Goal: Information Seeking & Learning: Learn about a topic

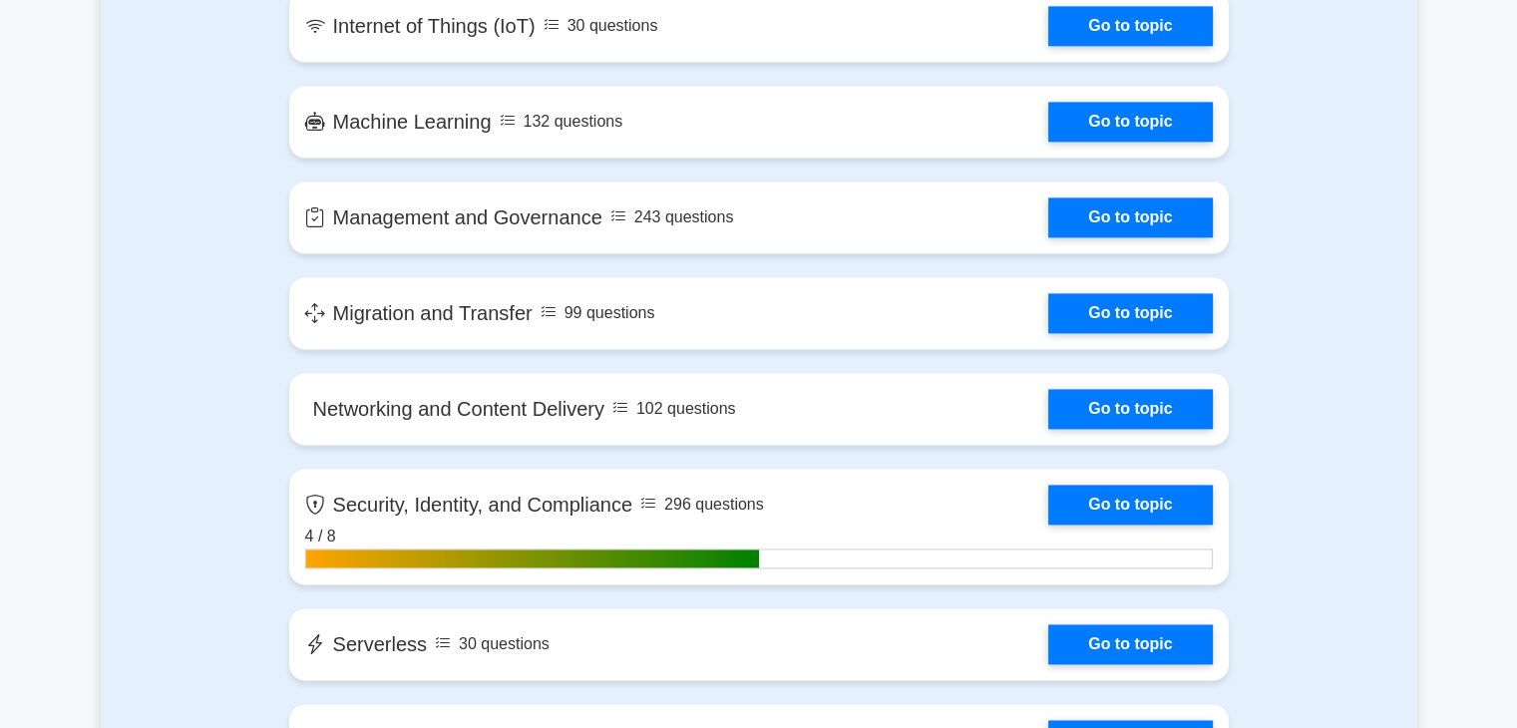
scroll to position [2593, 0]
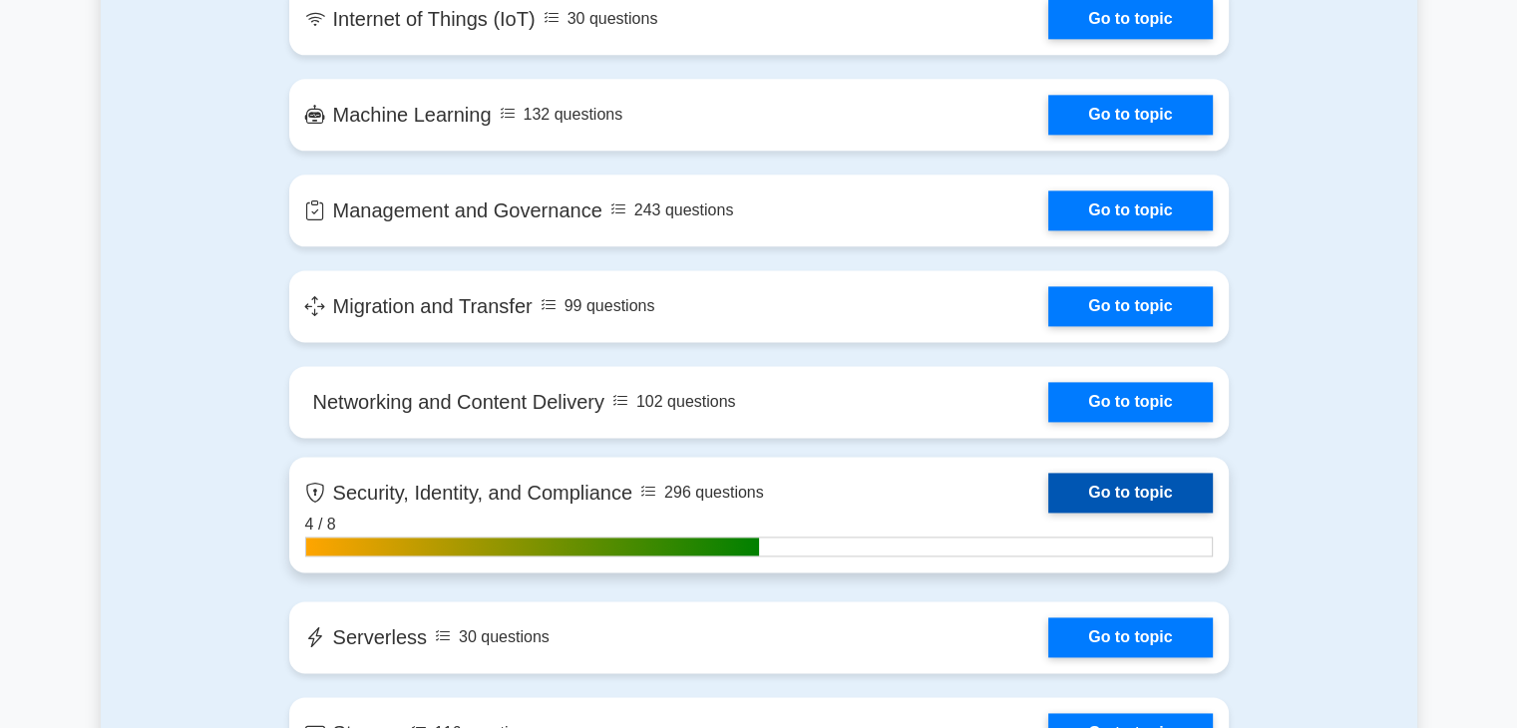
click at [1048, 499] on link "Go to topic" at bounding box center [1130, 493] width 164 height 40
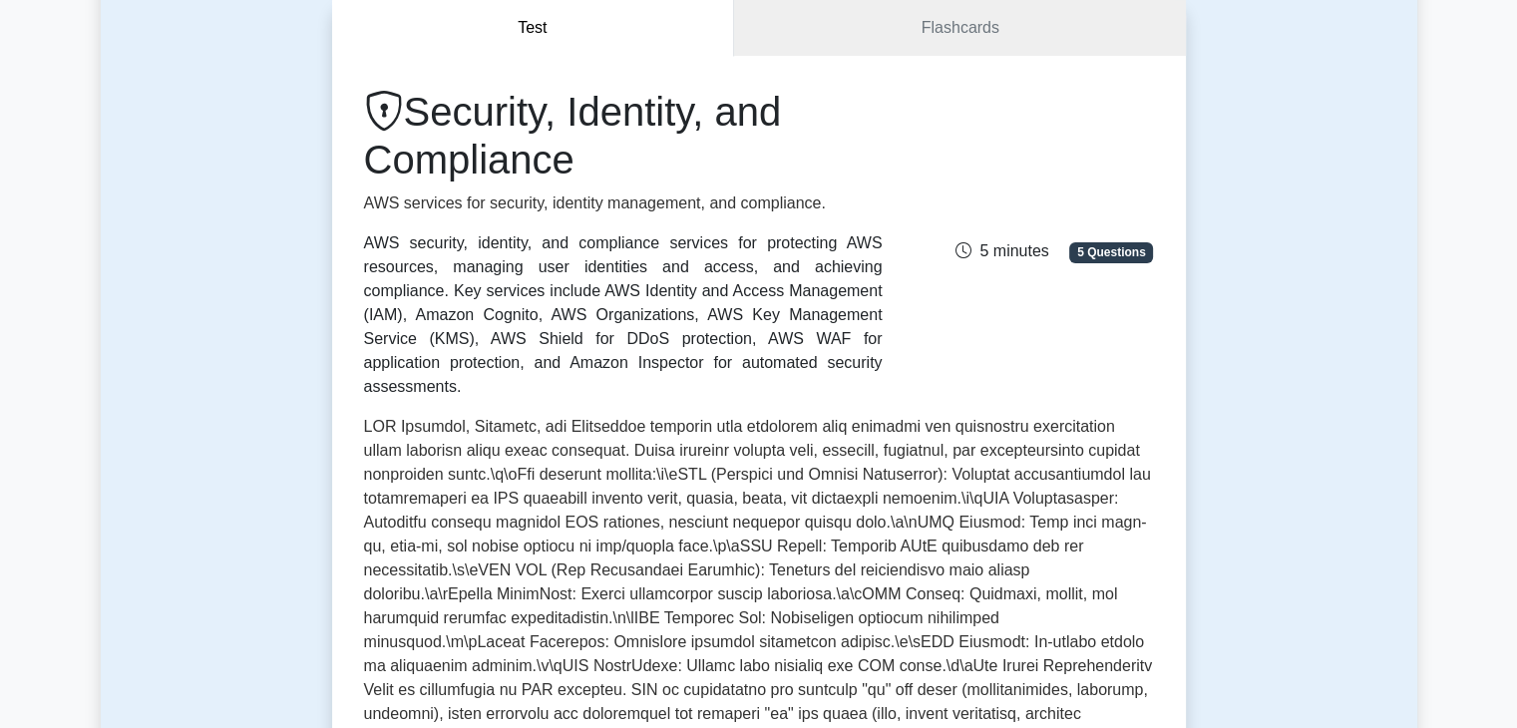
scroll to position [100, 0]
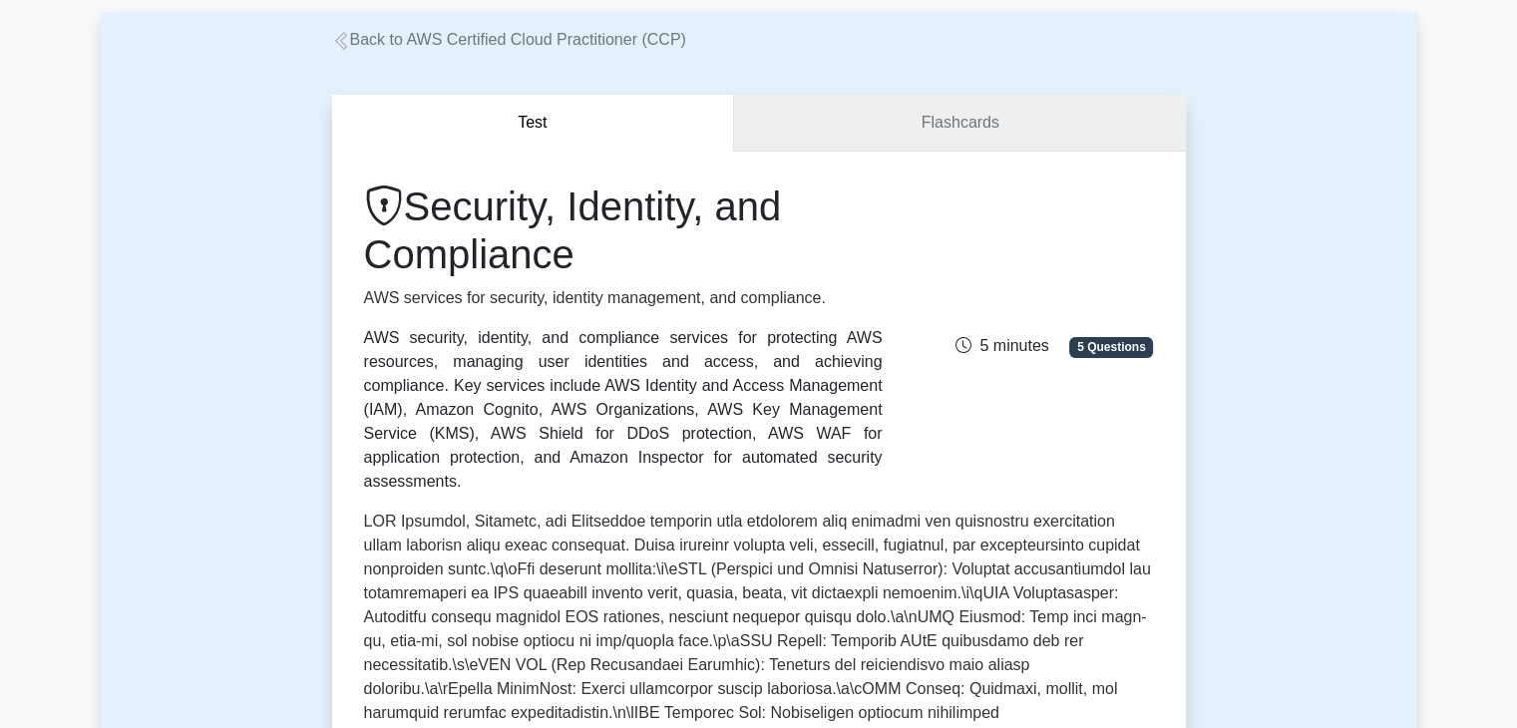
click at [992, 125] on link "Flashcards" at bounding box center [959, 123] width 451 height 57
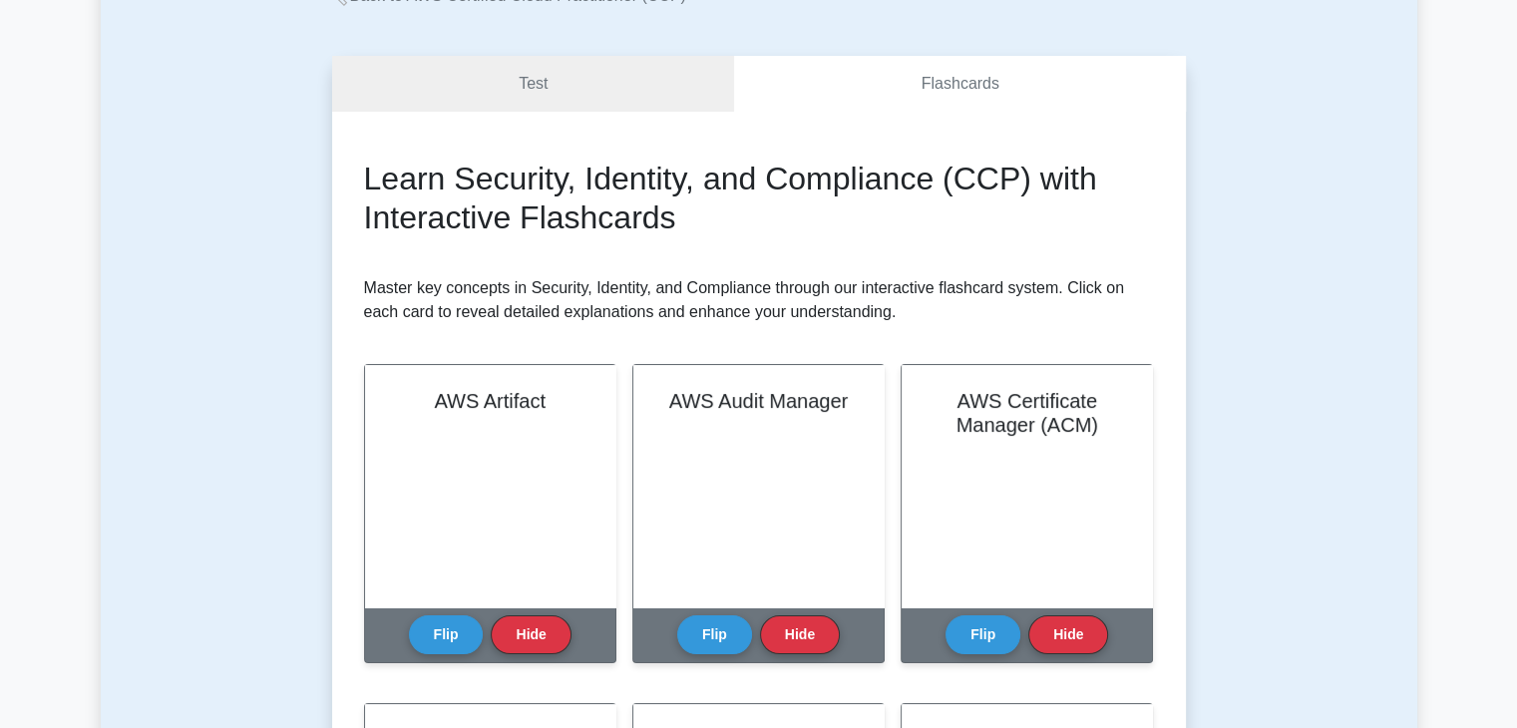
scroll to position [199, 0]
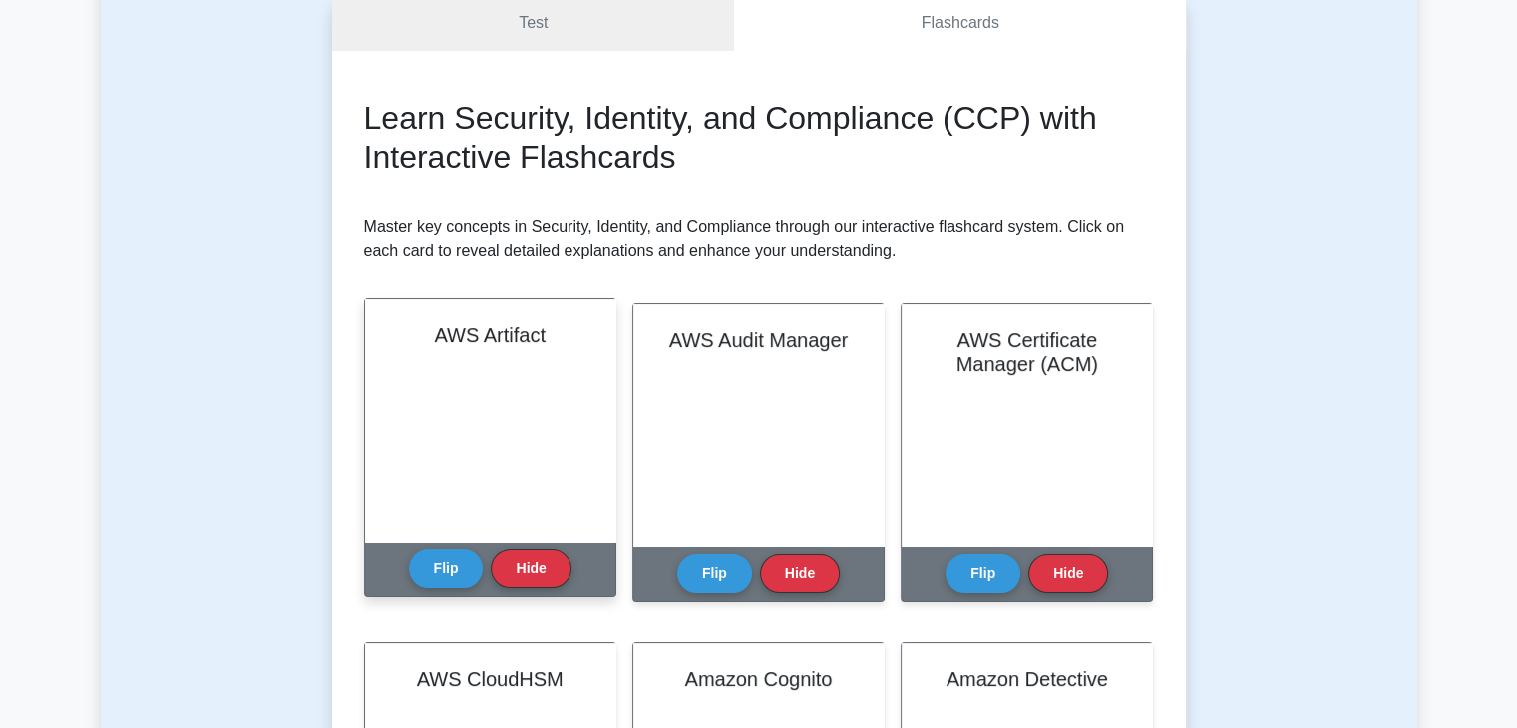
click at [524, 437] on div "AWS Artifact" at bounding box center [490, 420] width 250 height 242
click at [458, 562] on button "Flip" at bounding box center [446, 568] width 75 height 39
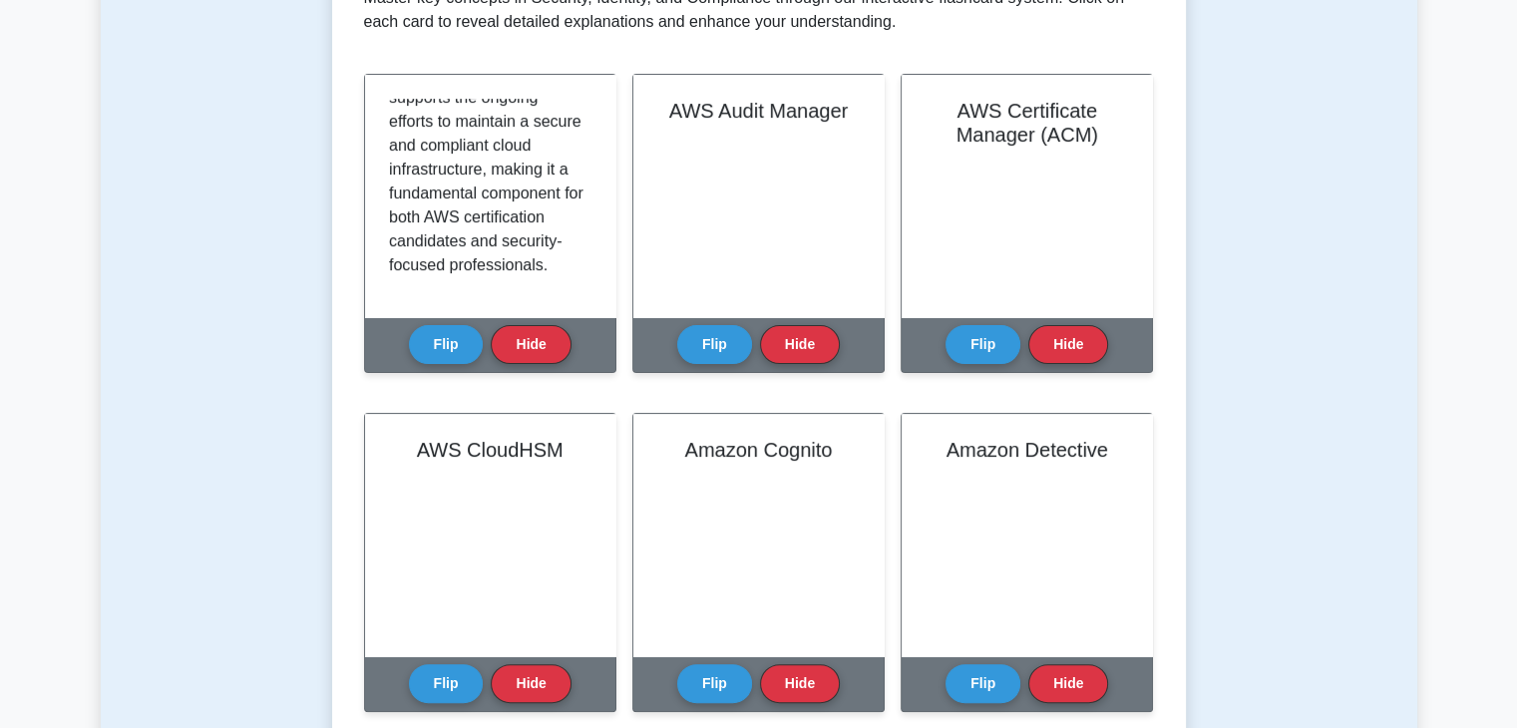
scroll to position [399, 0]
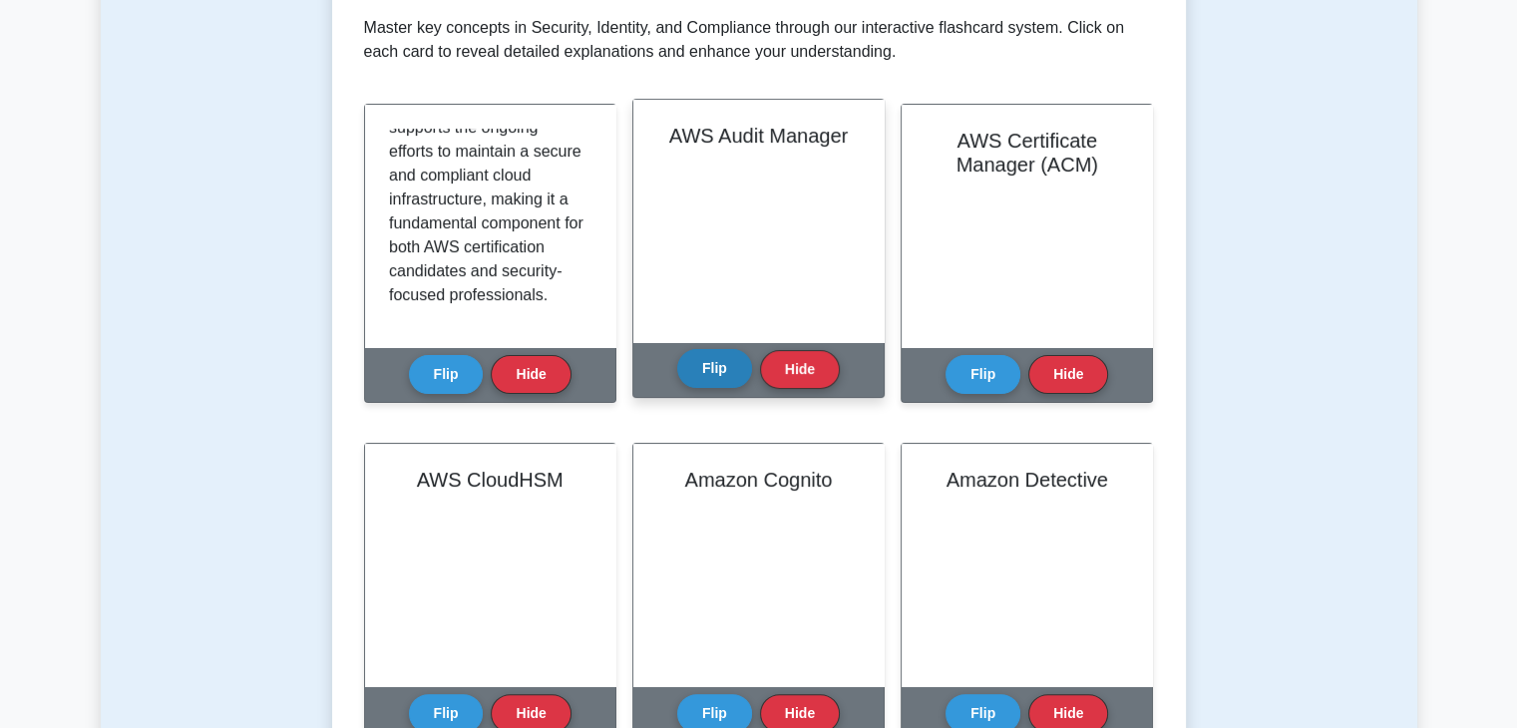
click at [709, 378] on button "Flip" at bounding box center [714, 368] width 75 height 39
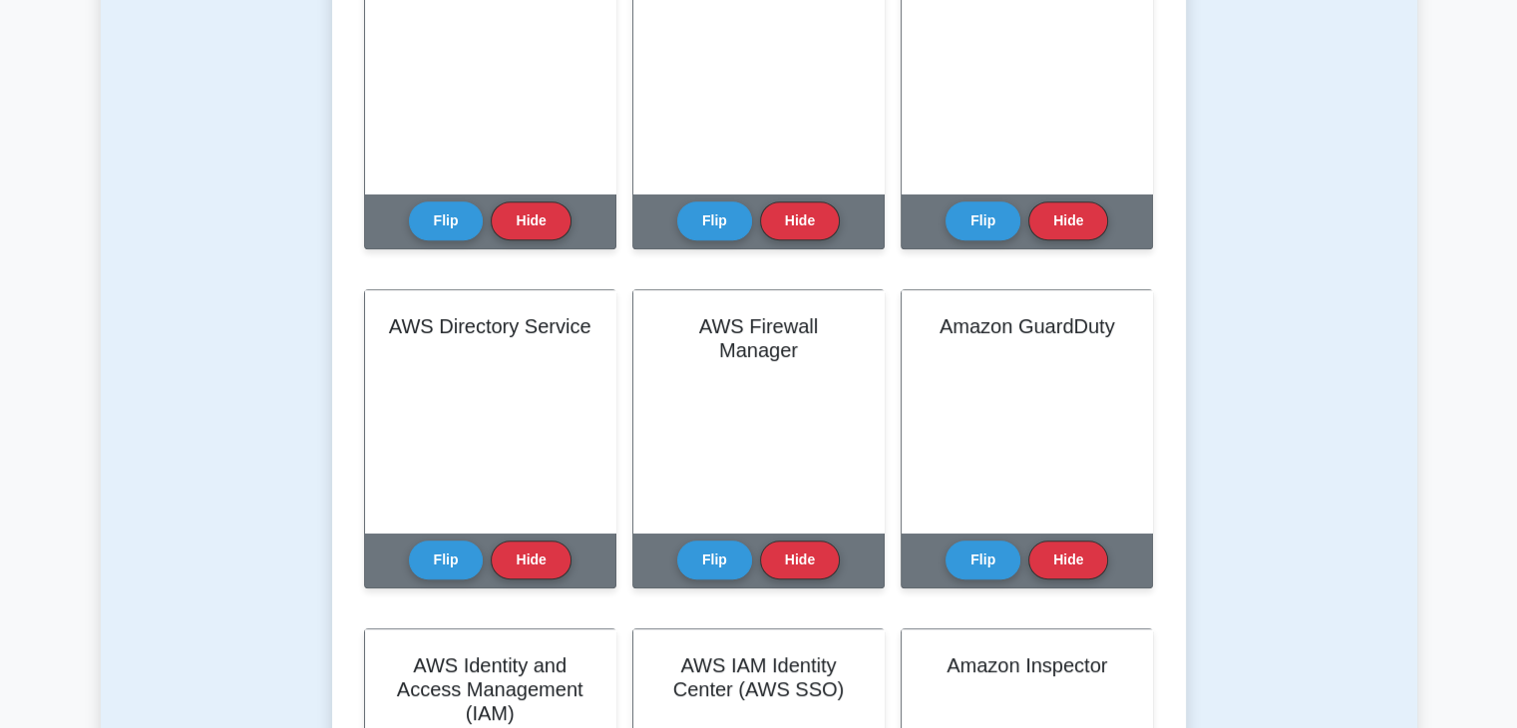
scroll to position [898, 0]
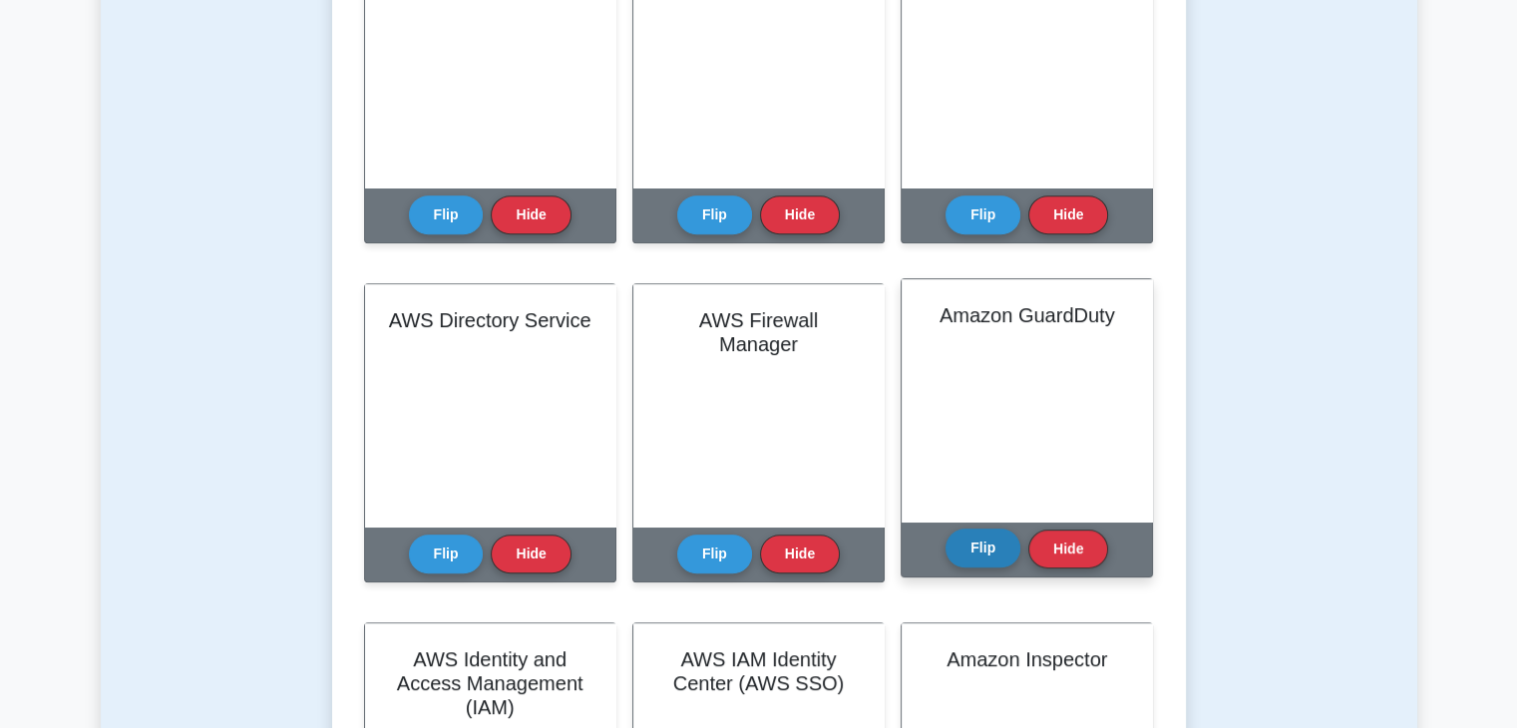
click at [973, 558] on button "Flip" at bounding box center [982, 548] width 75 height 39
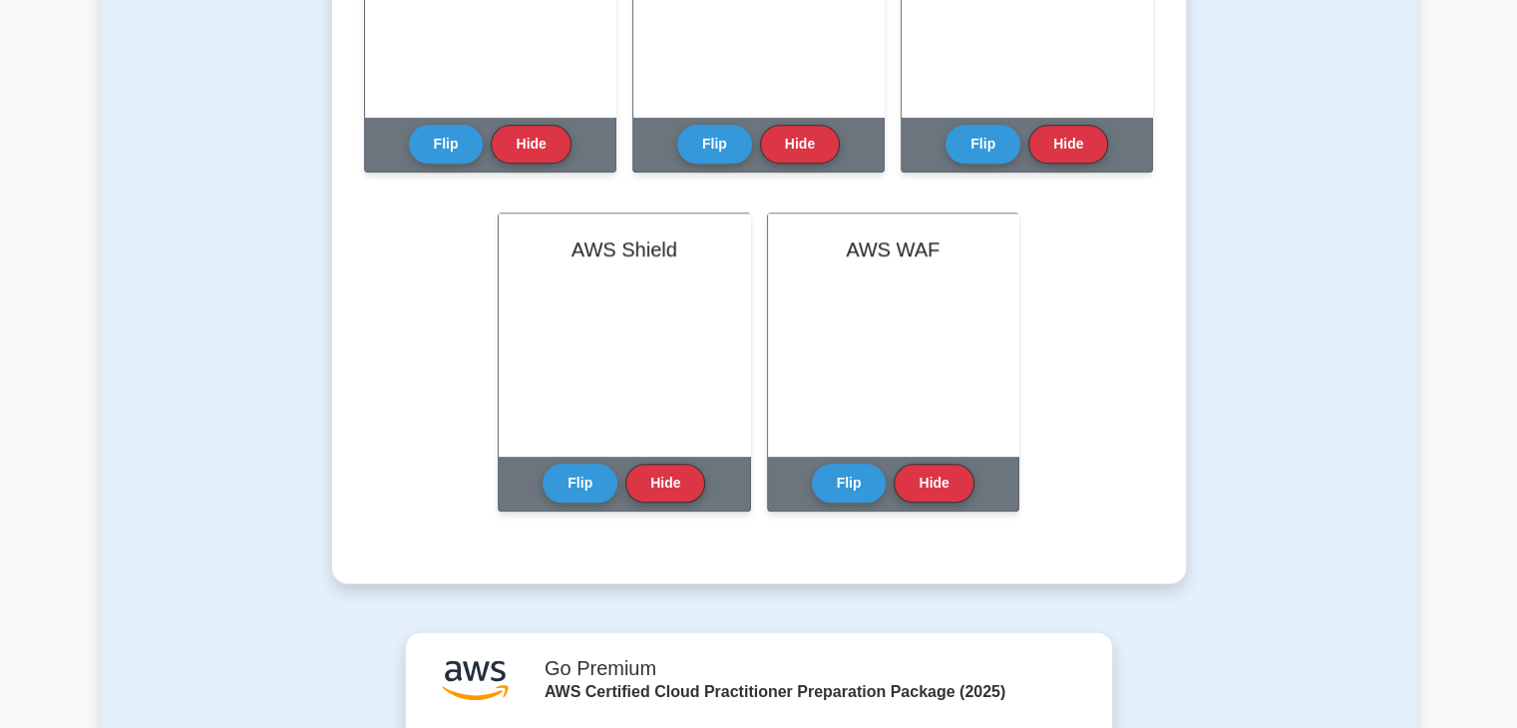
scroll to position [2394, 0]
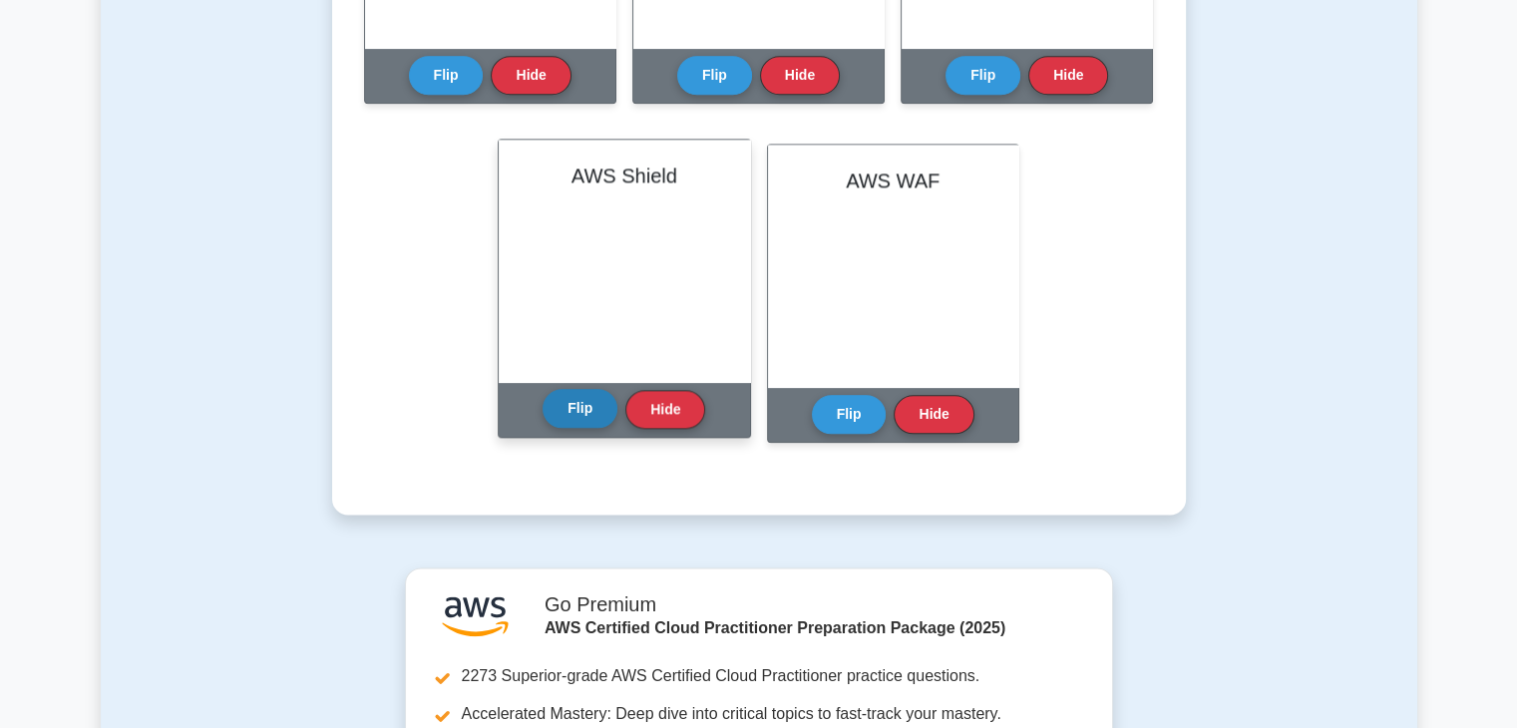
click at [580, 412] on button "Flip" at bounding box center [580, 408] width 75 height 39
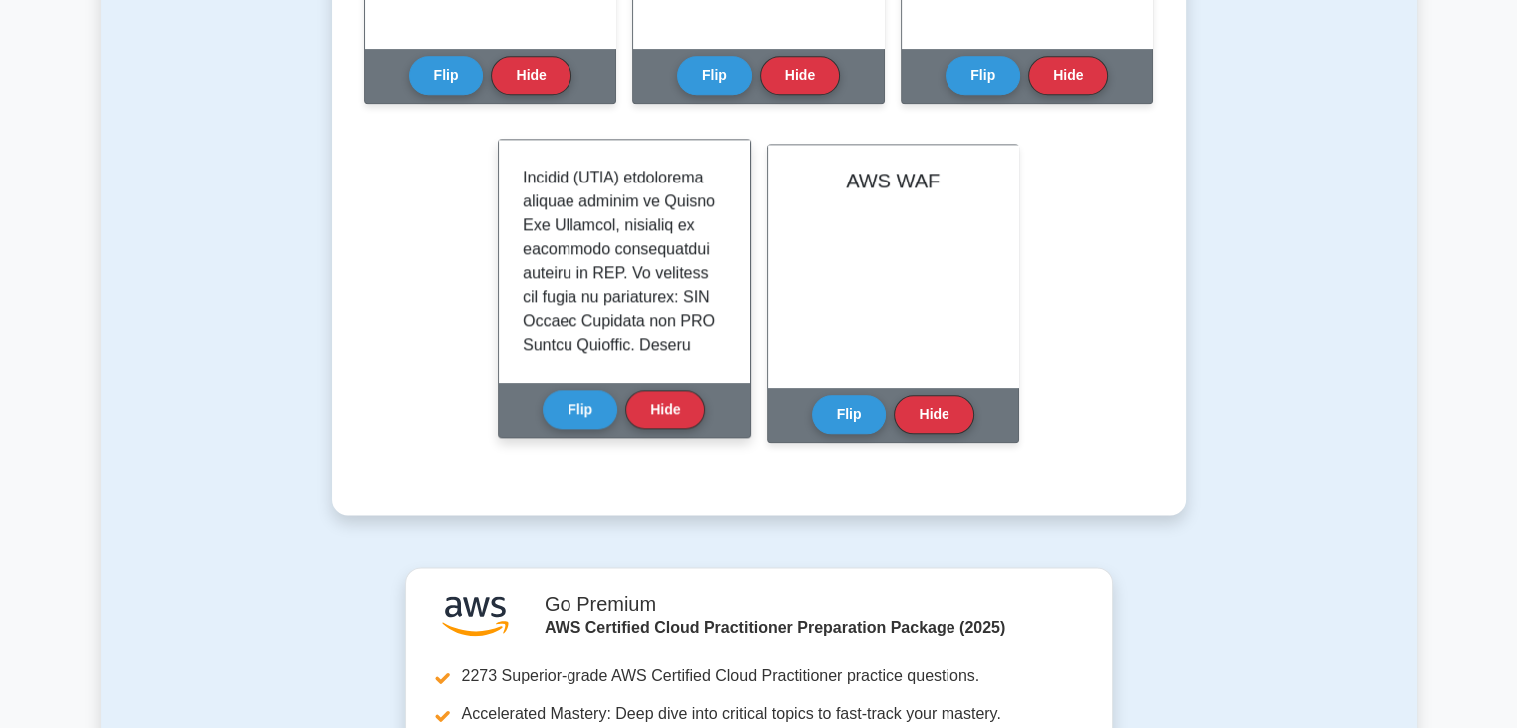
scroll to position [0, 0]
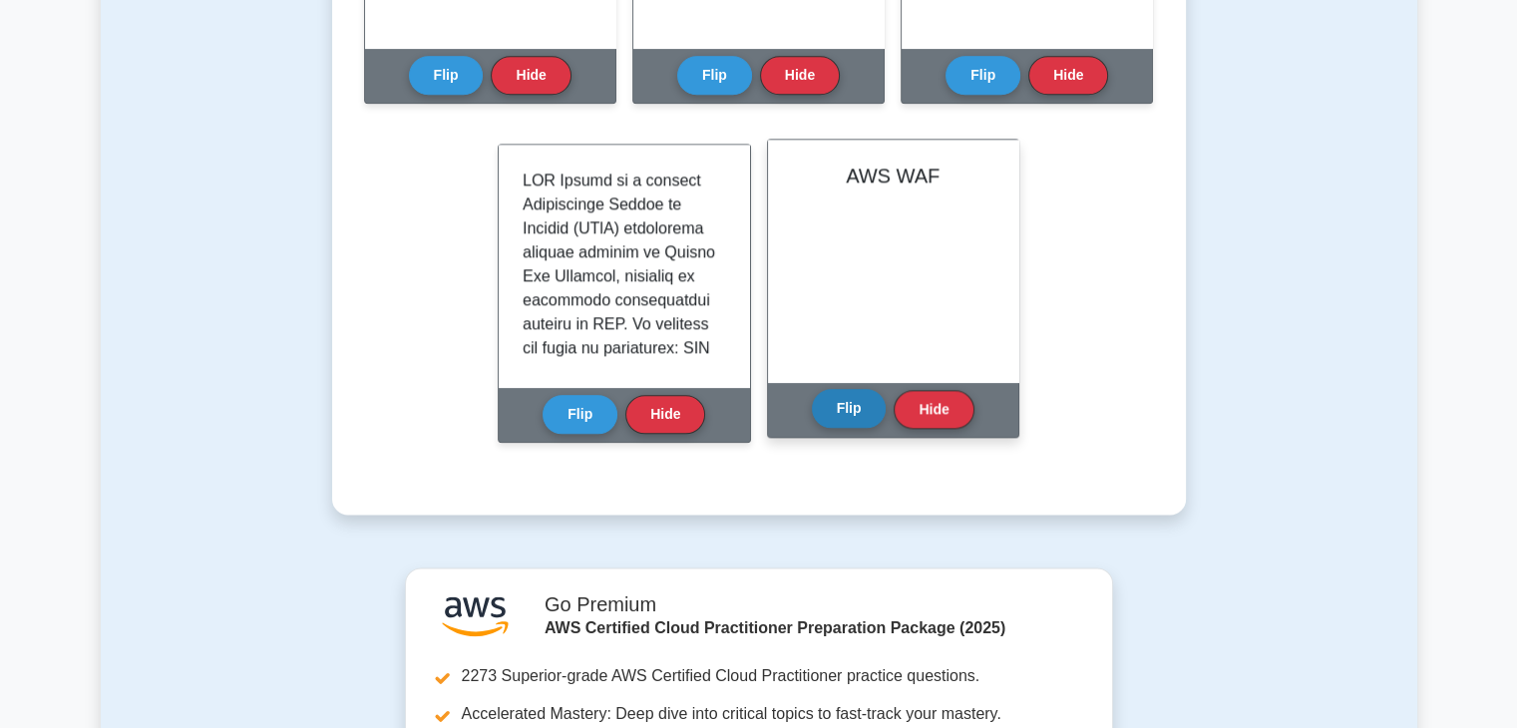
click at [855, 400] on button "Flip" at bounding box center [849, 408] width 75 height 39
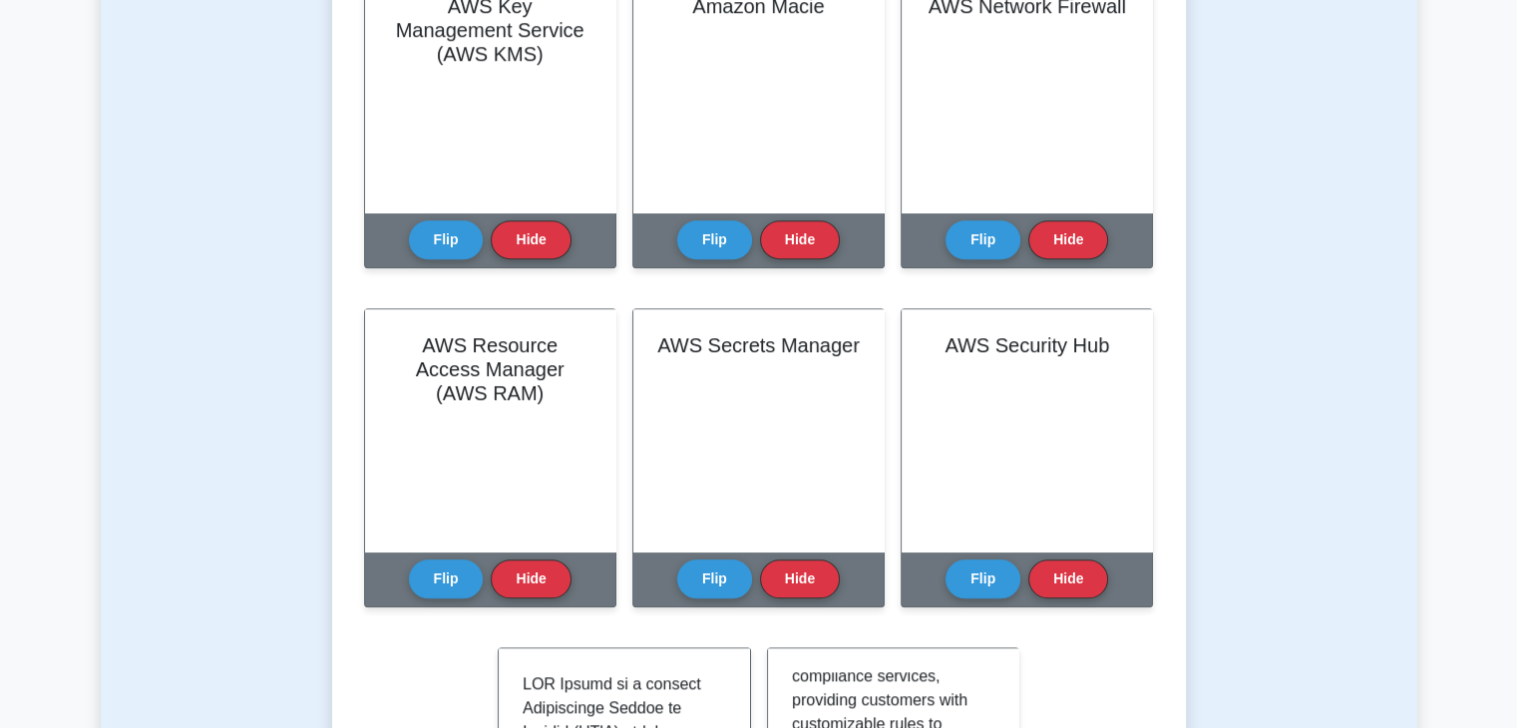
scroll to position [1995, 0]
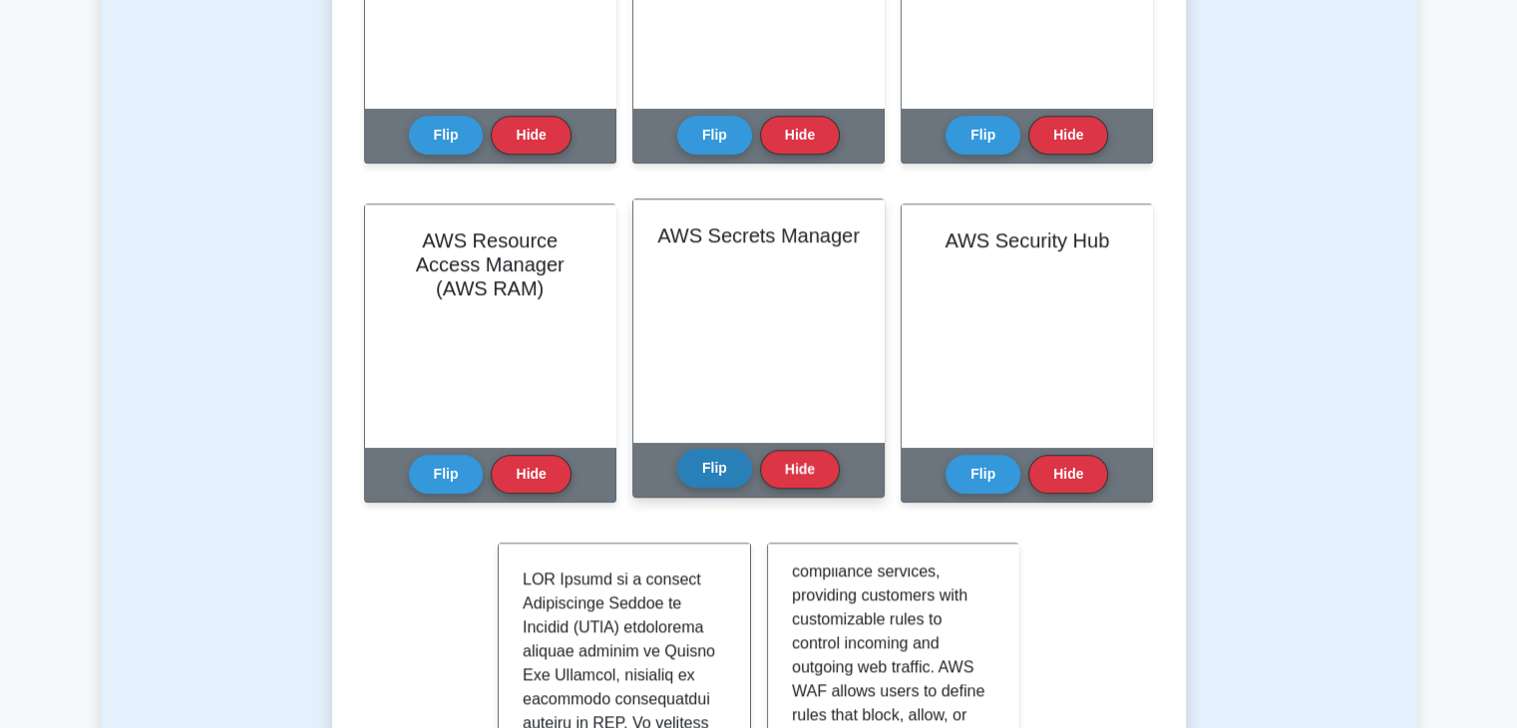
click at [720, 465] on button "Flip" at bounding box center [714, 468] width 75 height 39
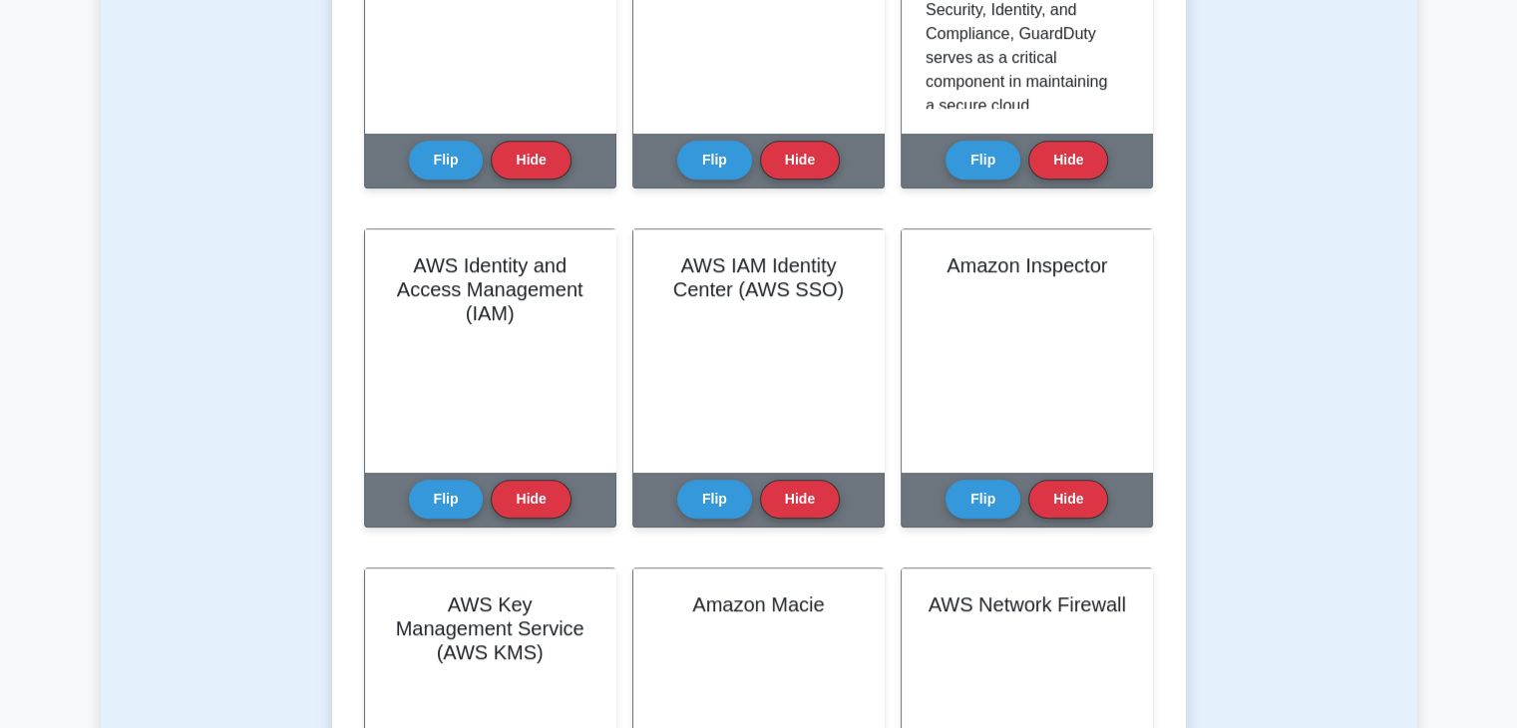
scroll to position [1197, 0]
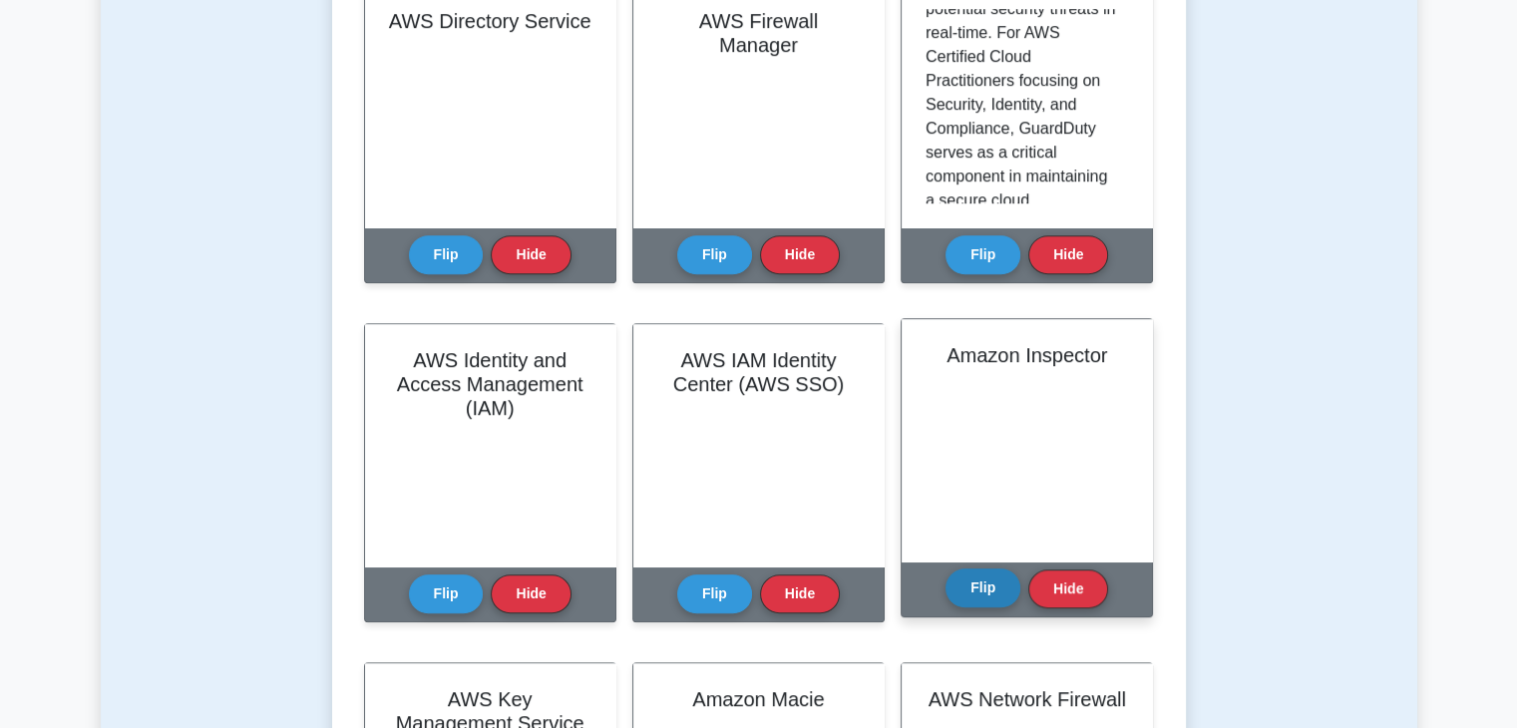
click at [982, 600] on button "Flip" at bounding box center [982, 587] width 75 height 39
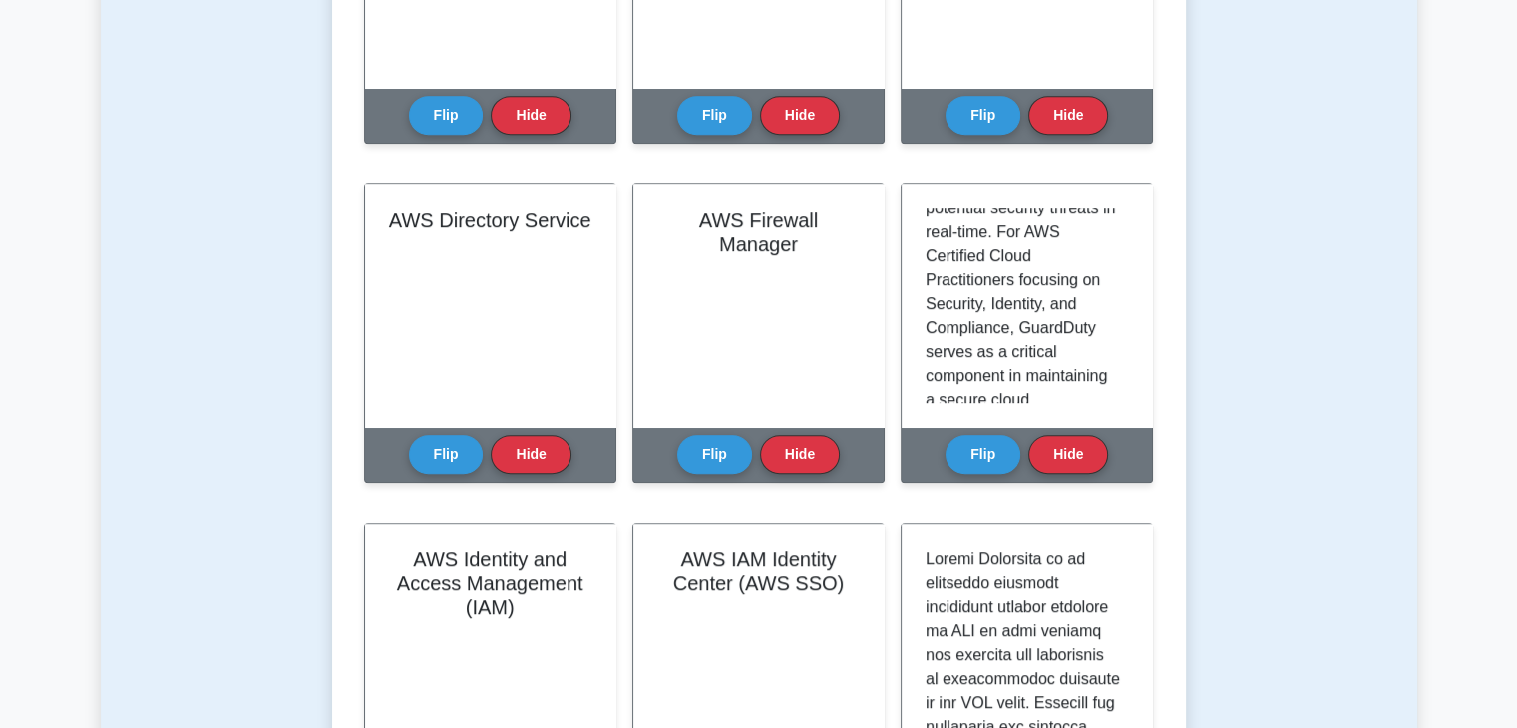
scroll to position [898, 0]
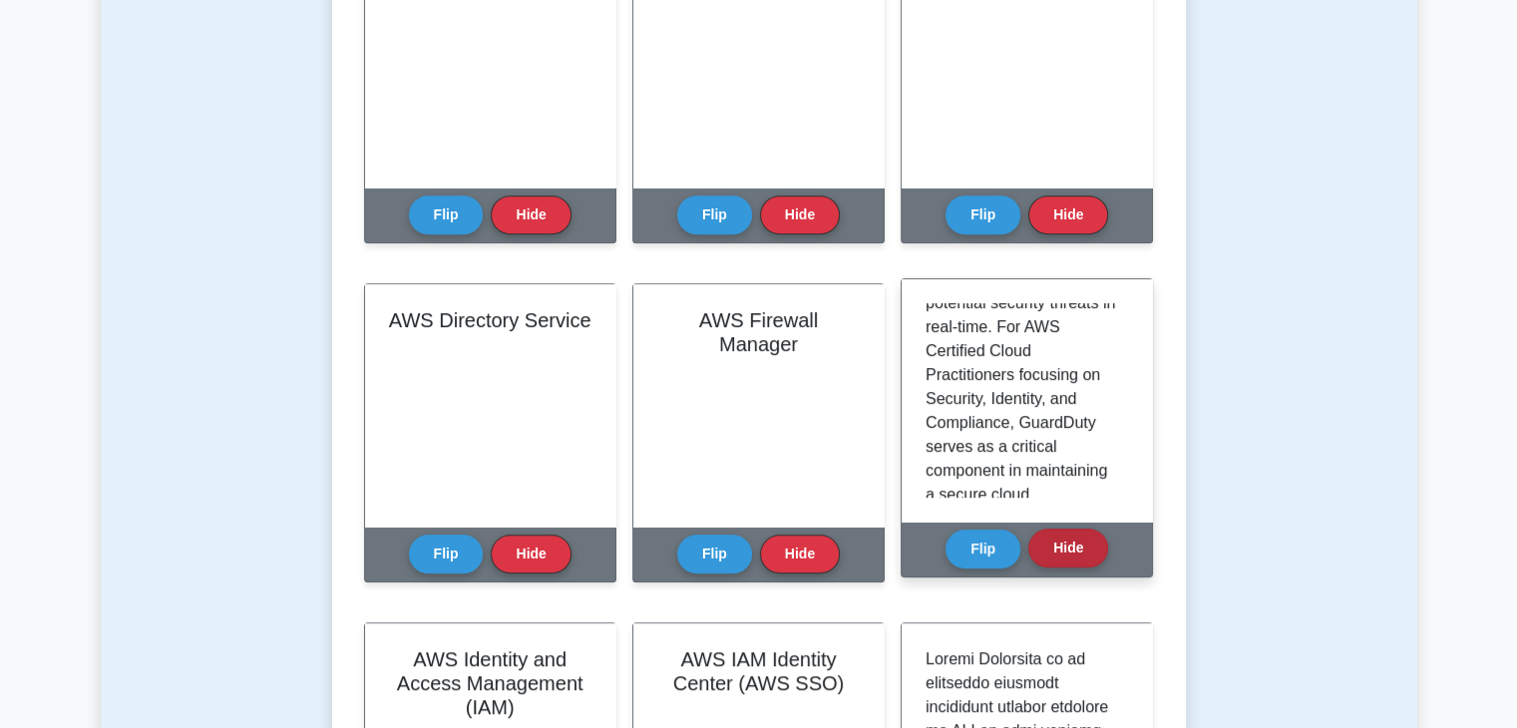
click at [1096, 544] on button "Hide" at bounding box center [1068, 548] width 80 height 39
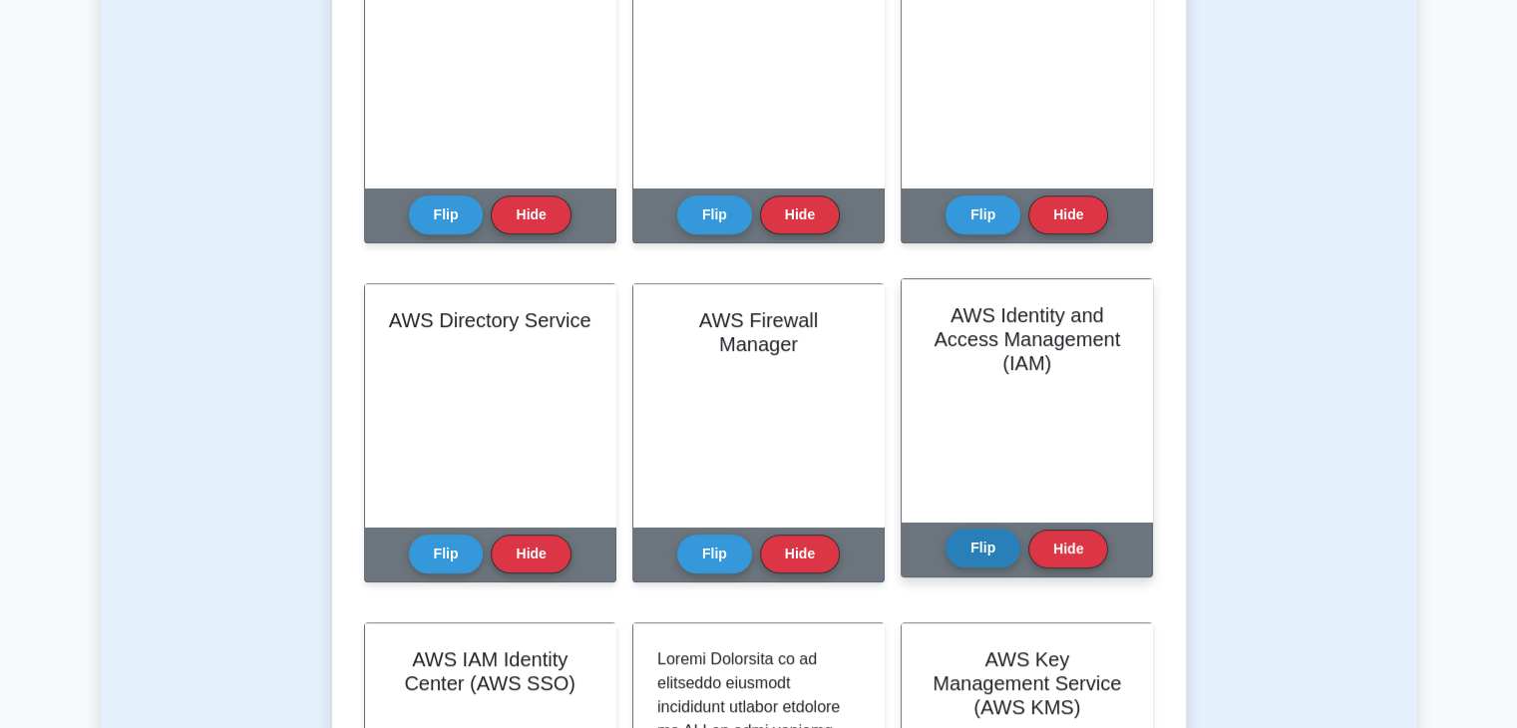
click at [998, 541] on button "Flip" at bounding box center [982, 548] width 75 height 39
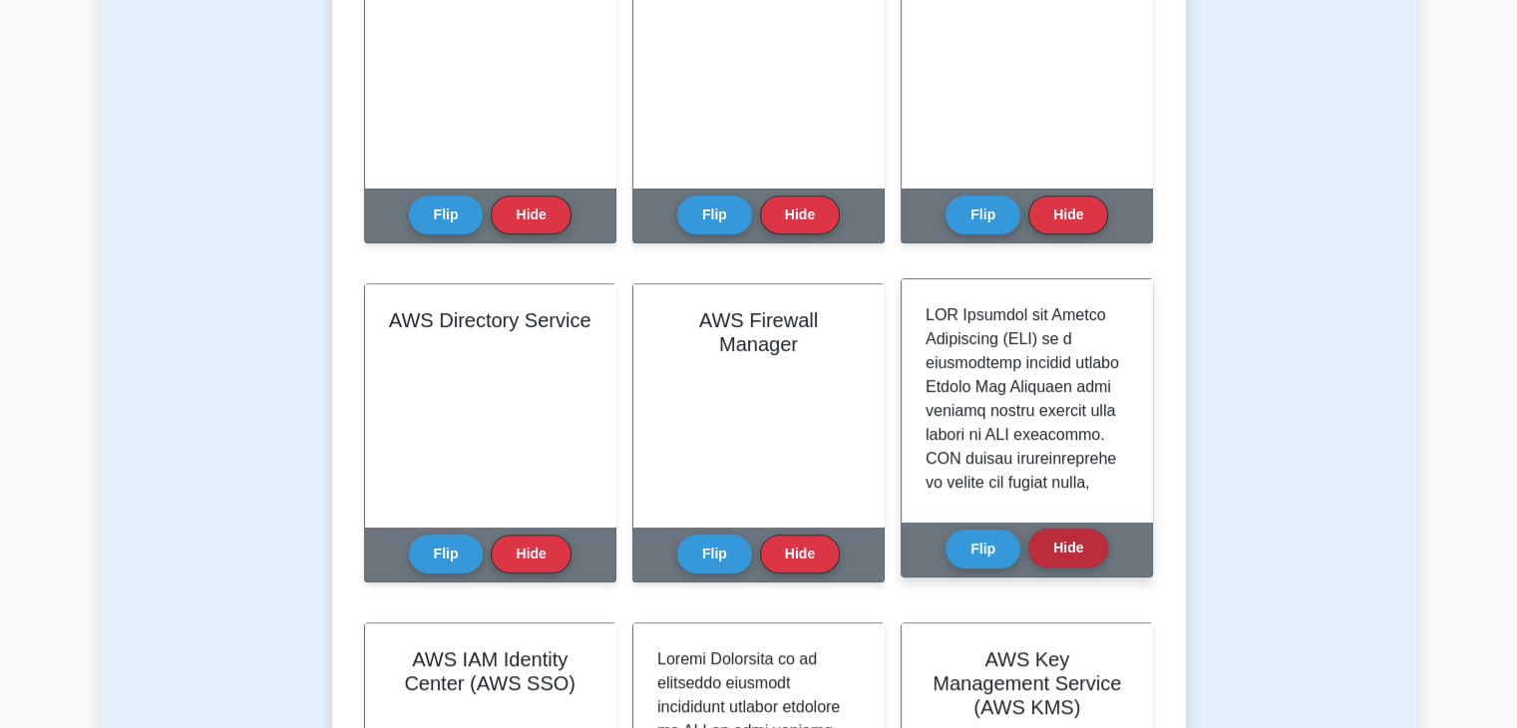
click at [1073, 541] on button "Hide" at bounding box center [1068, 548] width 80 height 39
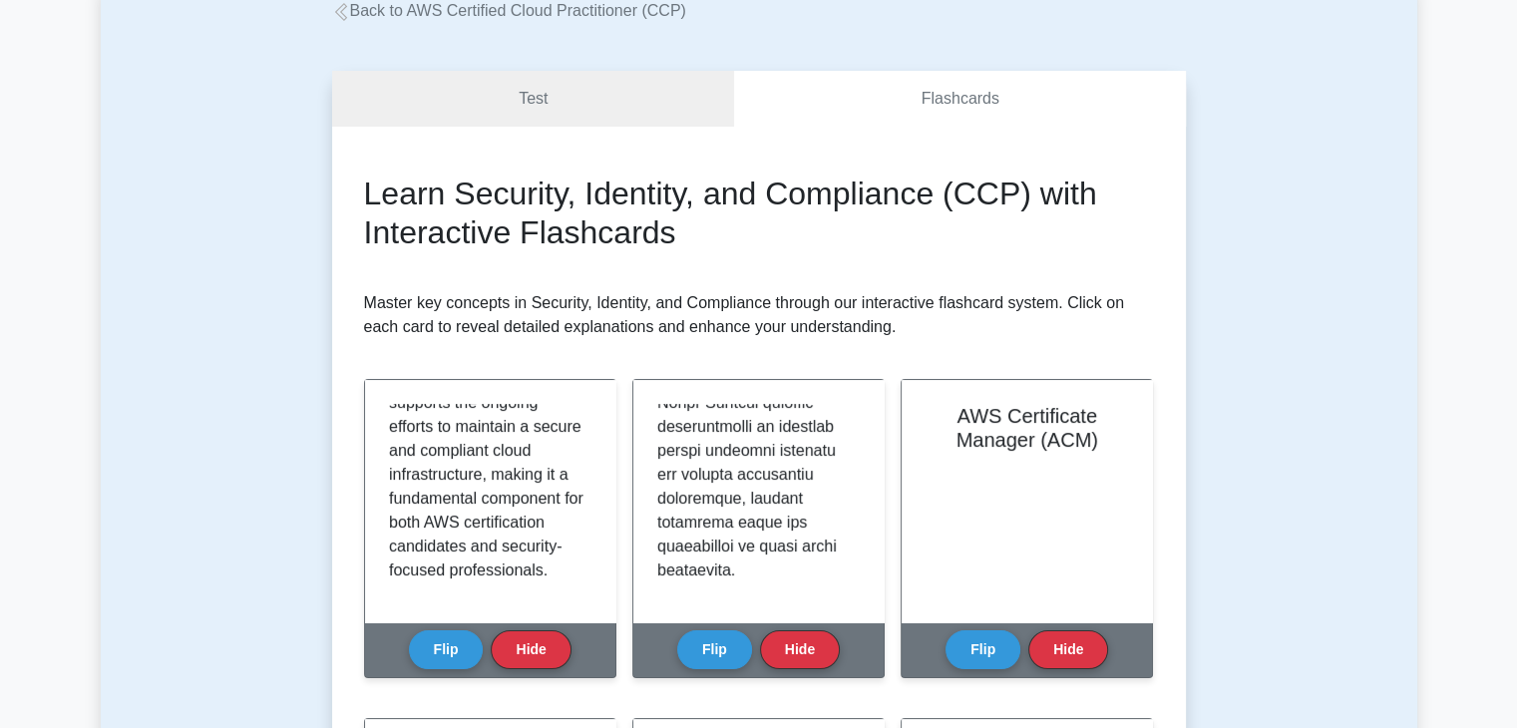
scroll to position [0, 0]
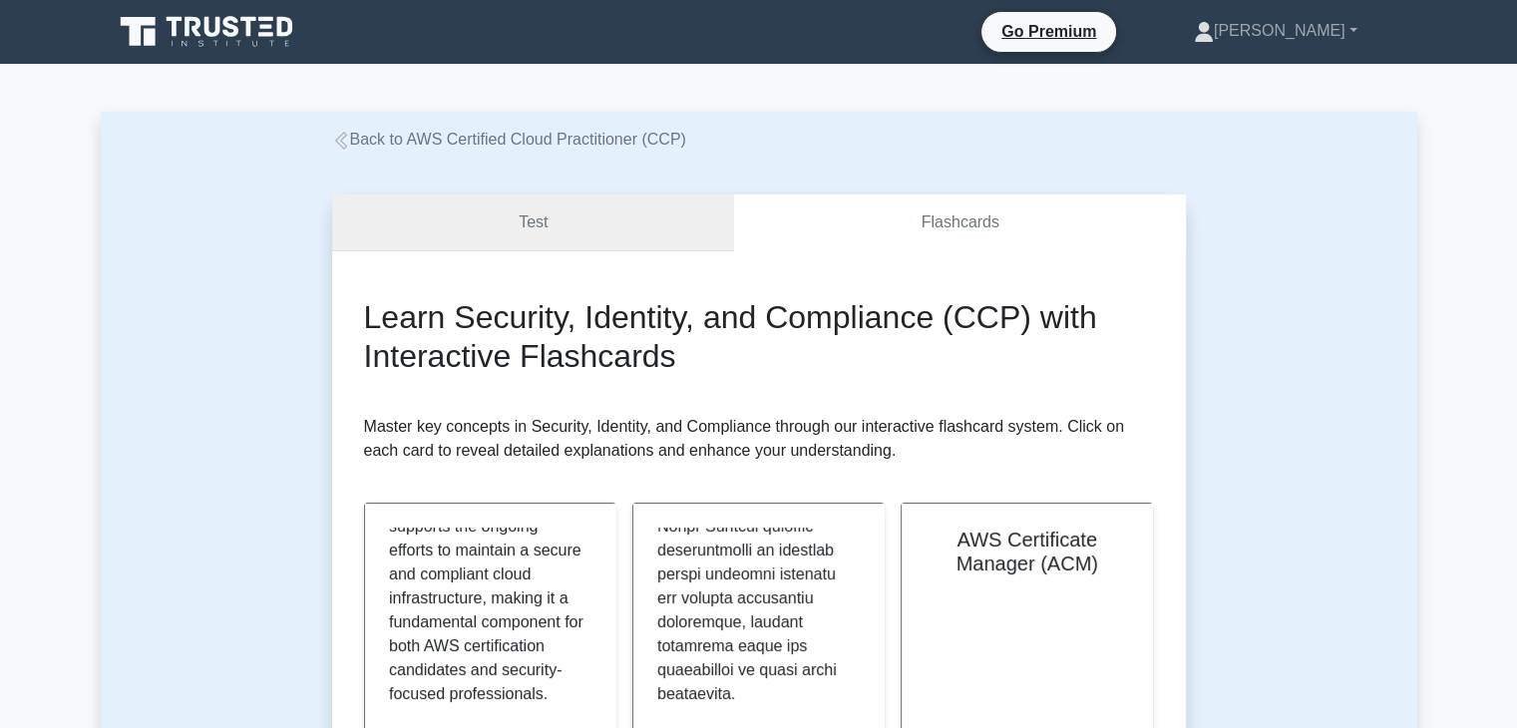
click at [555, 225] on link "Test" at bounding box center [533, 222] width 403 height 57
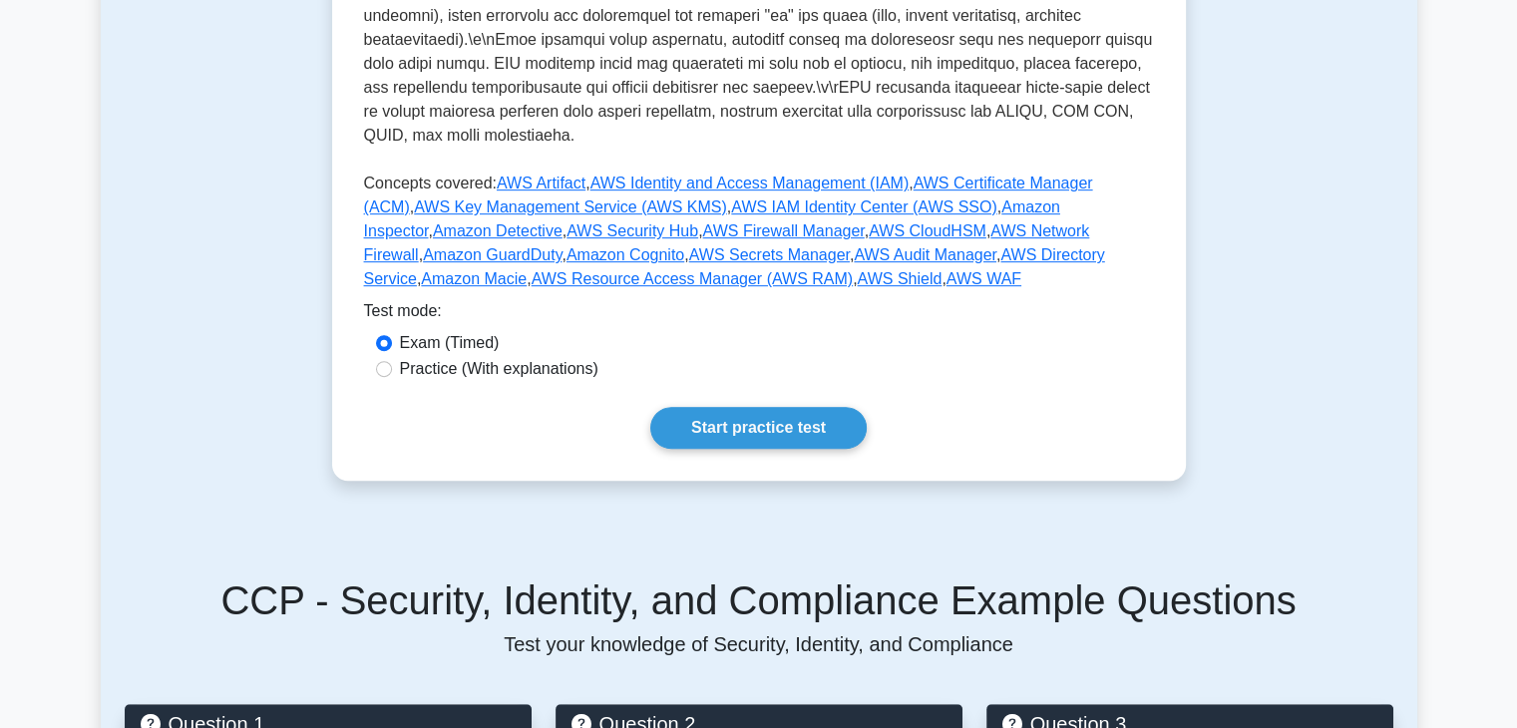
scroll to position [798, 0]
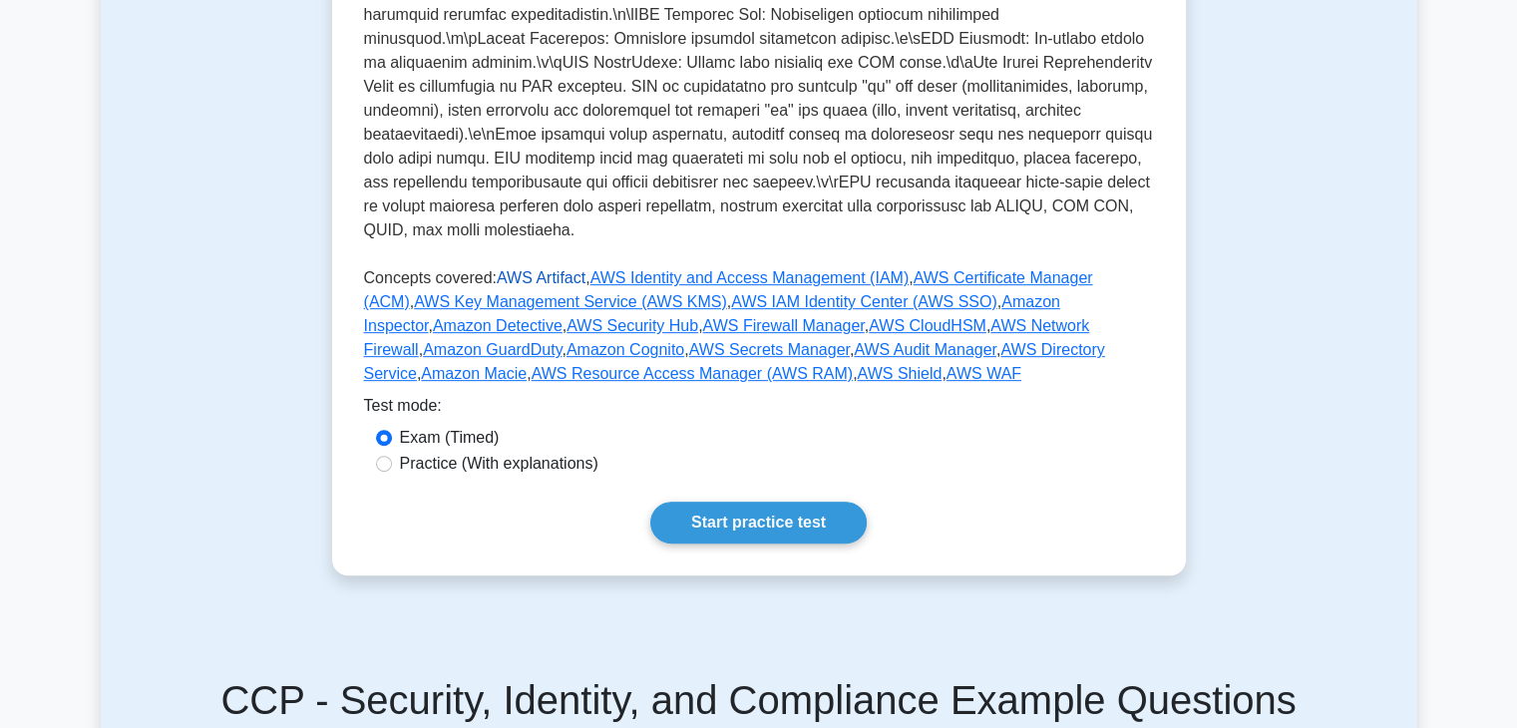
click at [543, 269] on link "AWS Artifact" at bounding box center [541, 277] width 89 height 17
click at [922, 293] on link "Amazon Inspector" at bounding box center [712, 313] width 696 height 41
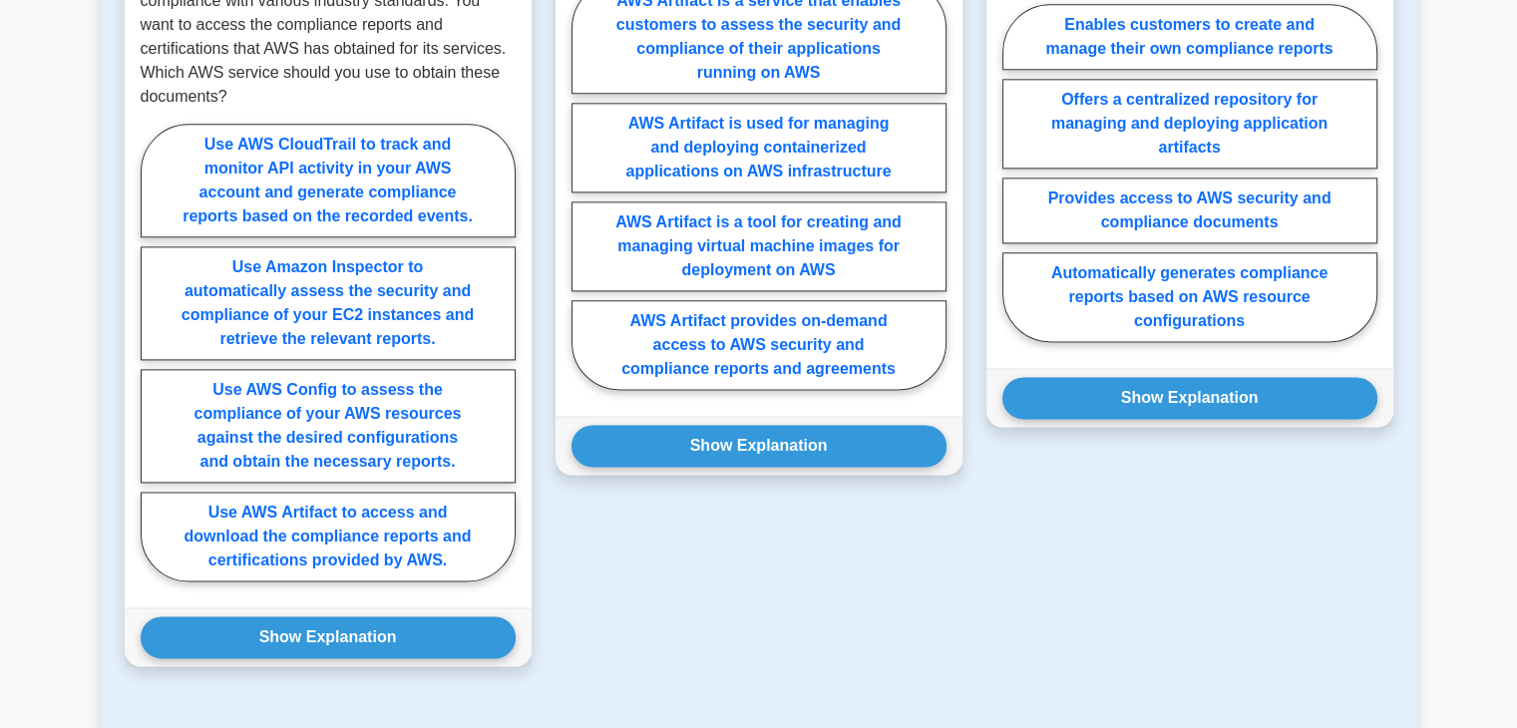
scroll to position [2394, 0]
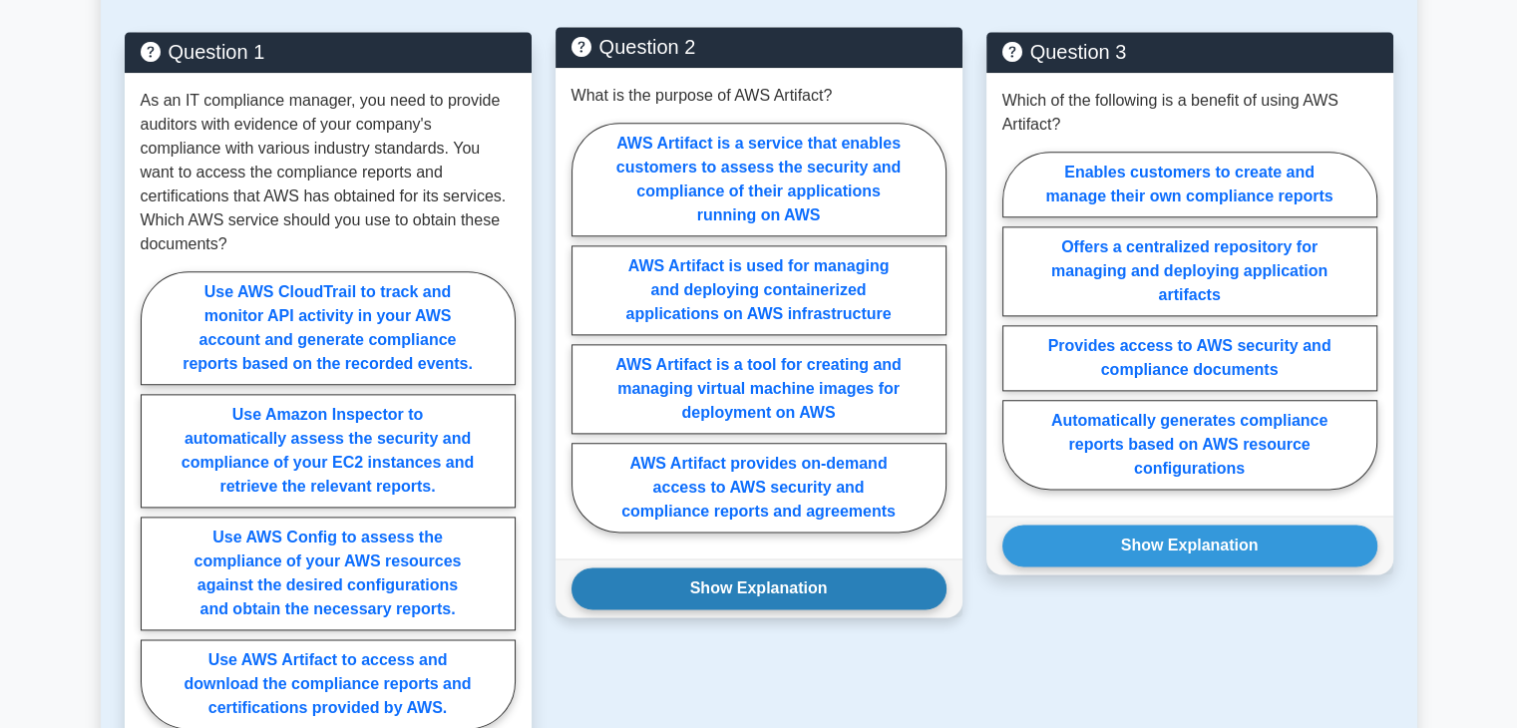
click at [794, 567] on button "Show Explanation" at bounding box center [758, 588] width 375 height 42
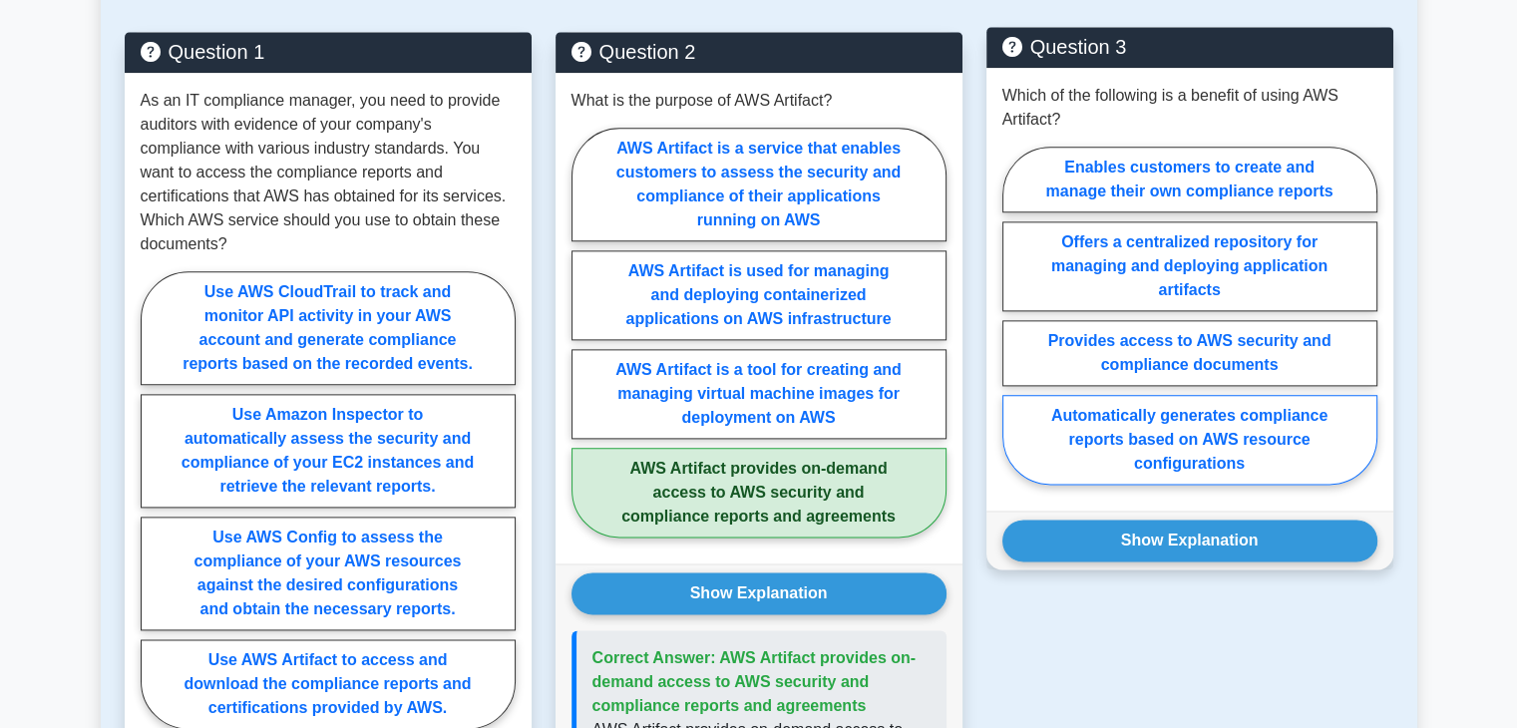
scroll to position [2294, 0]
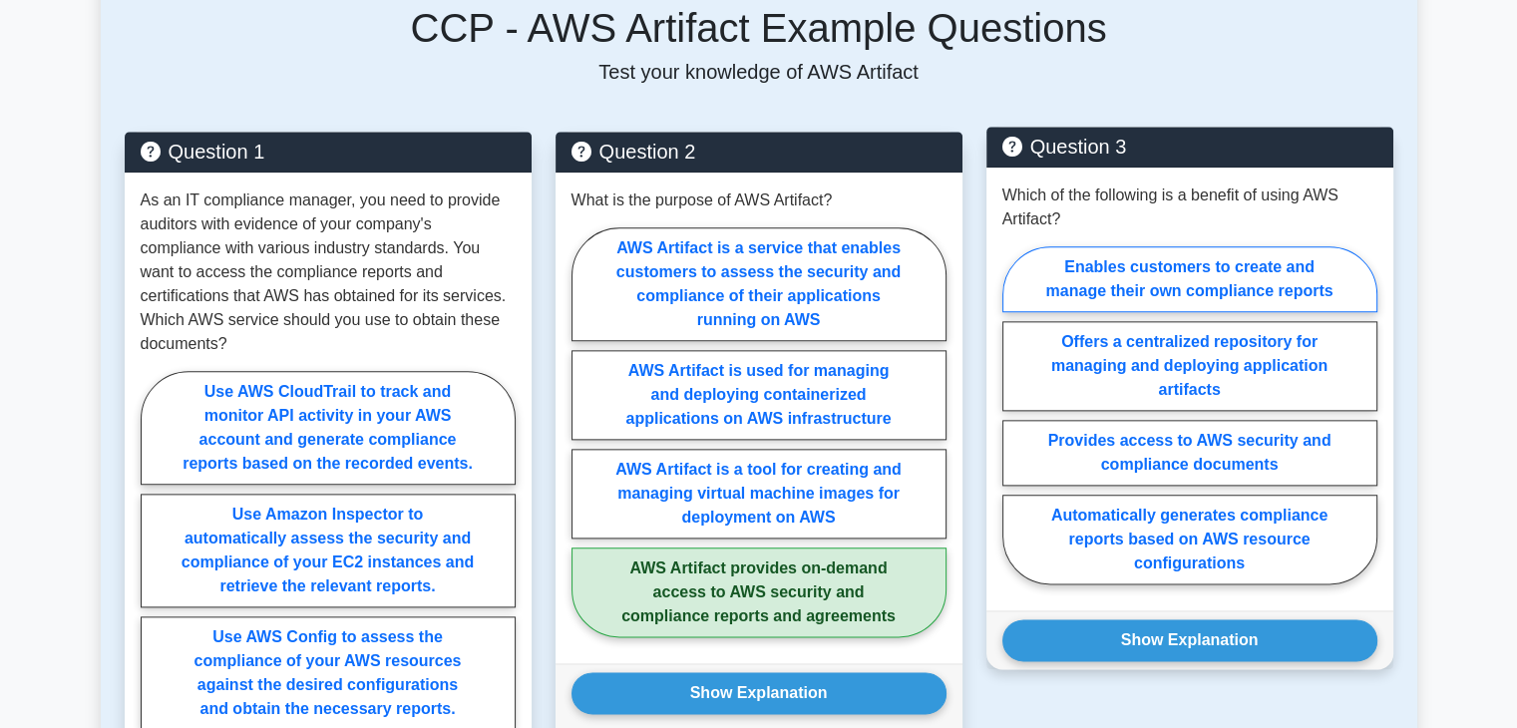
click at [1224, 246] on label "Enables customers to create and manage their own compliance reports" at bounding box center [1189, 279] width 375 height 66
click at [1015, 415] on input "Enables customers to create and manage their own compliance reports" at bounding box center [1008, 421] width 13 height 13
radio input "true"
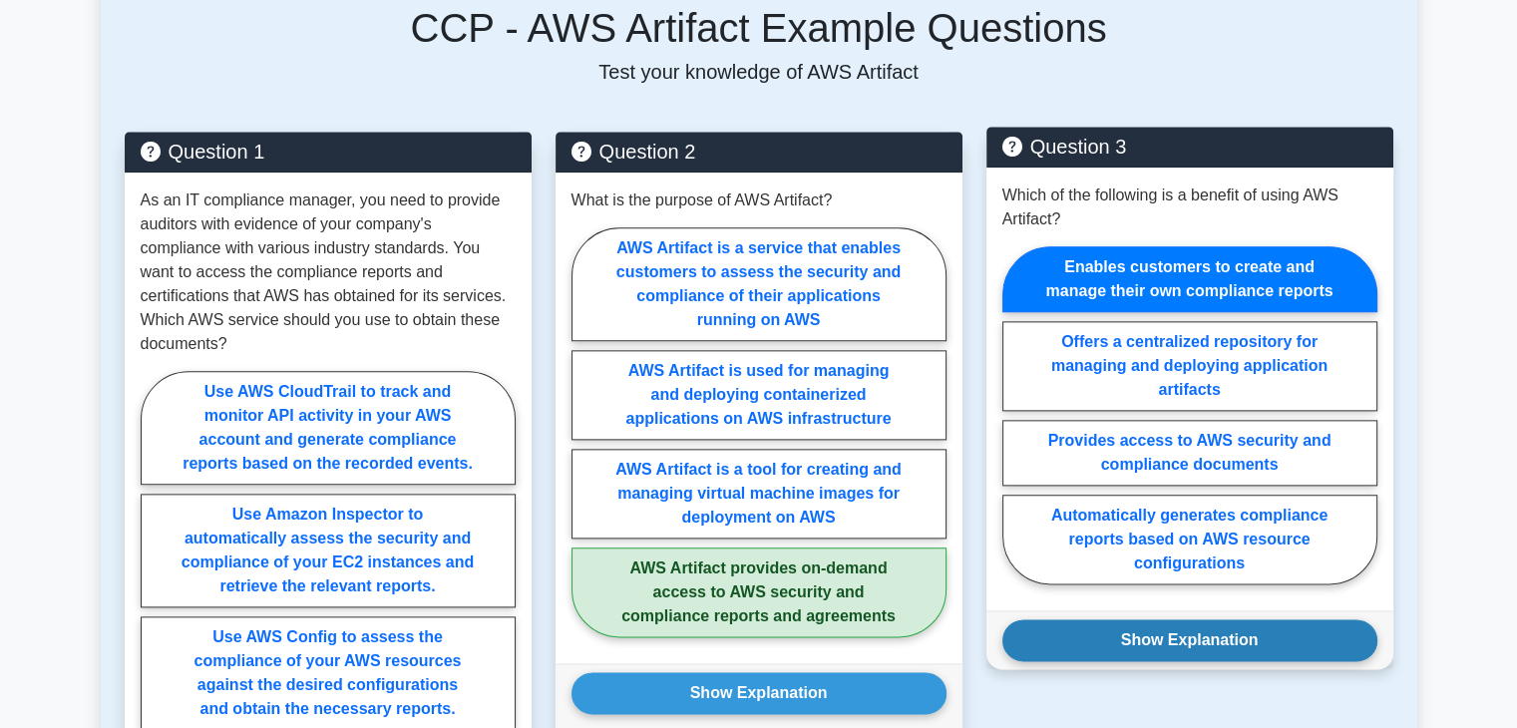
click at [1249, 619] on button "Show Explanation" at bounding box center [1189, 640] width 375 height 42
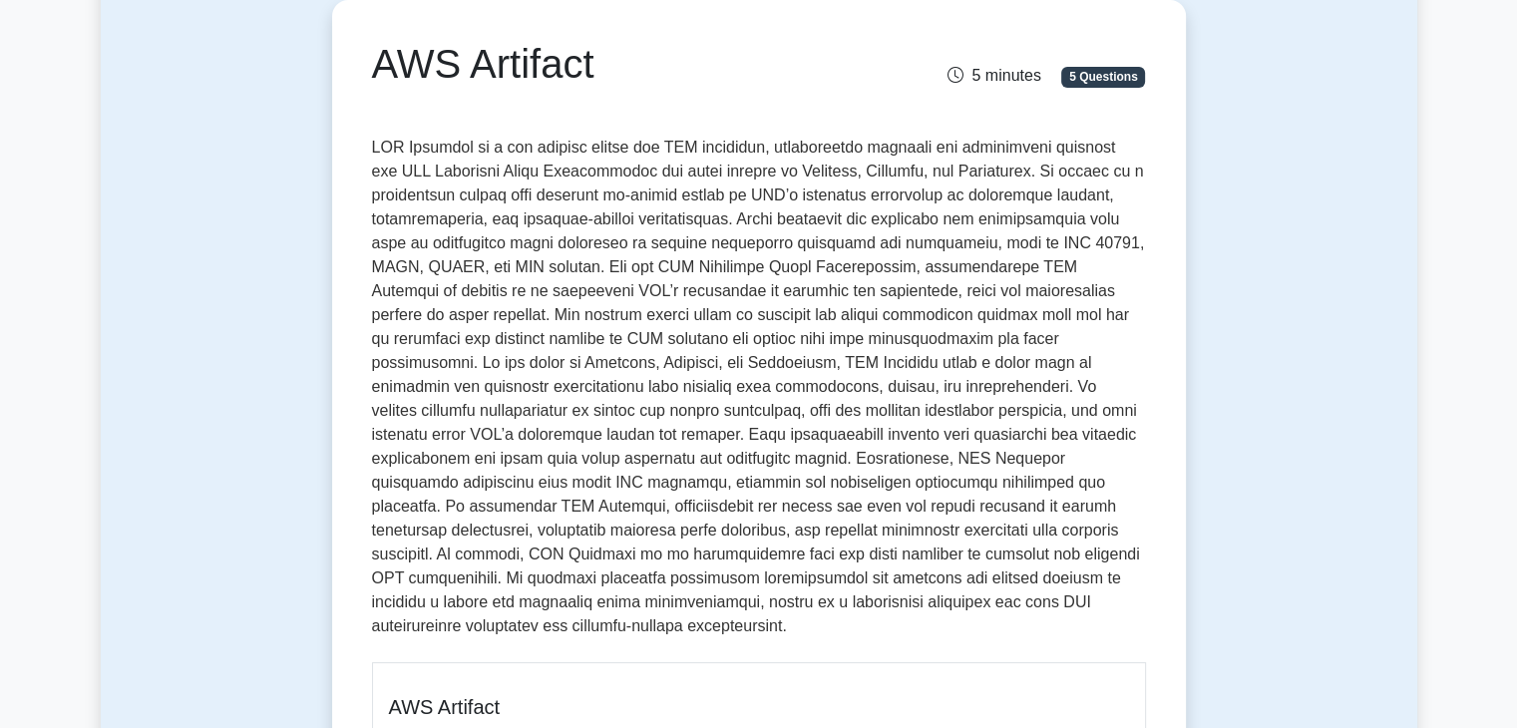
scroll to position [0, 0]
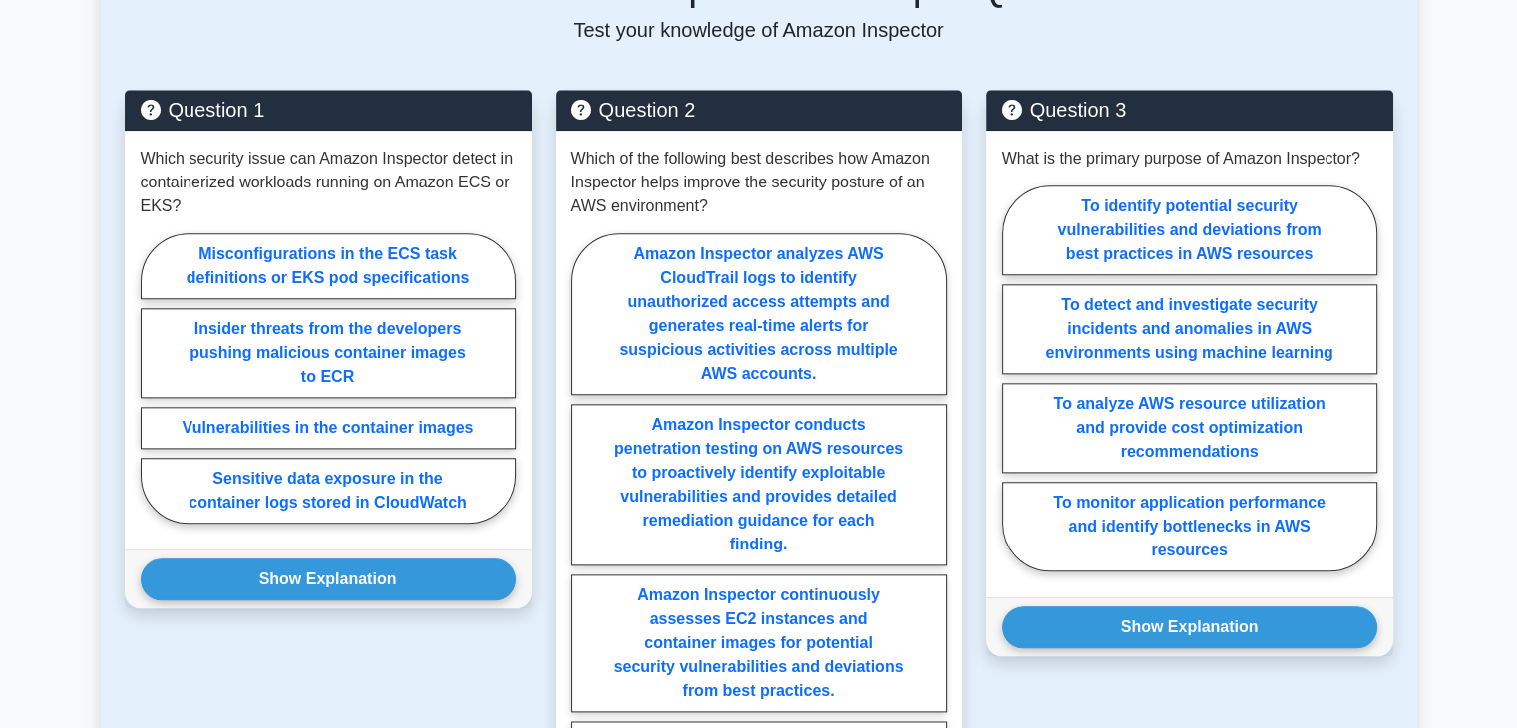
scroll to position [2132, 0]
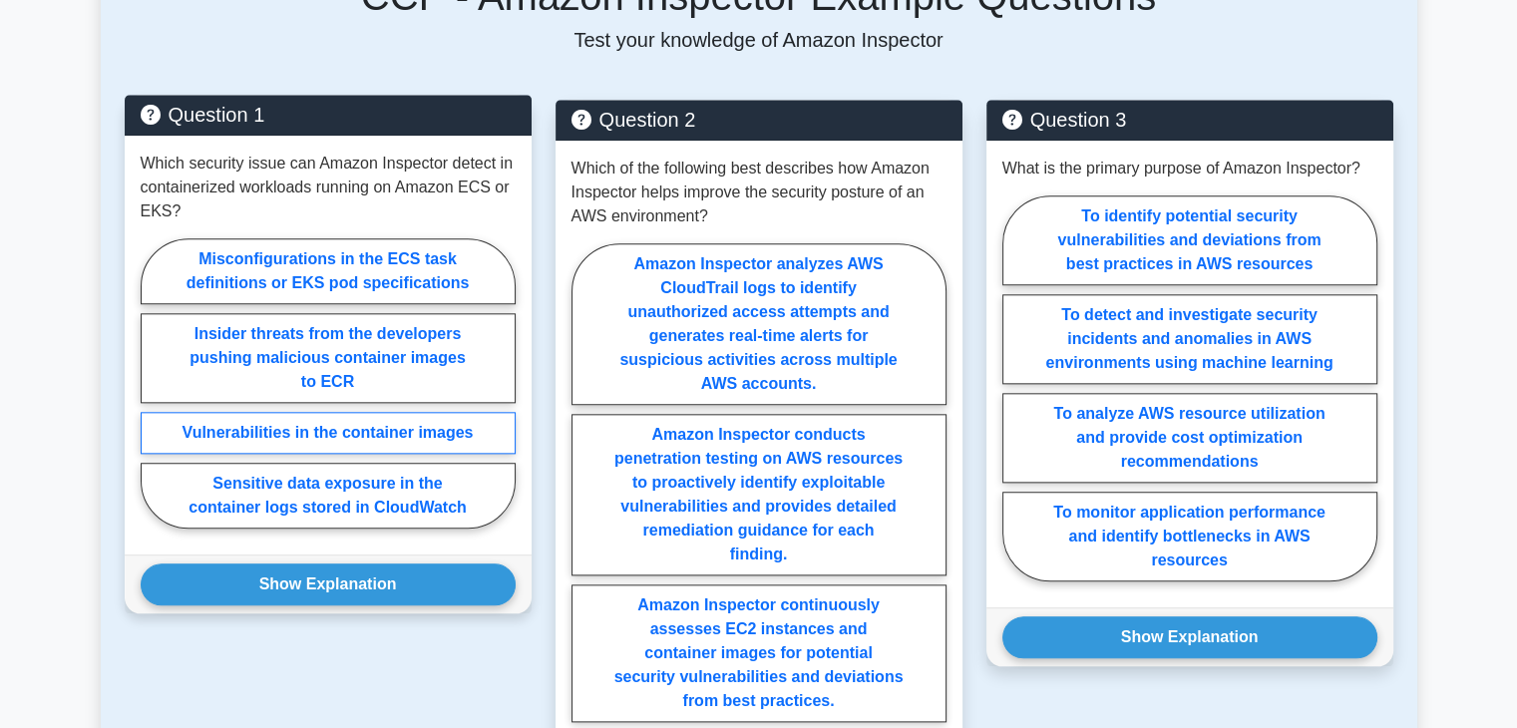
click at [348, 412] on label "Vulnerabilities in the container images" at bounding box center [328, 433] width 375 height 42
click at [154, 396] on input "Vulnerabilities in the container images" at bounding box center [147, 389] width 13 height 13
radio input "true"
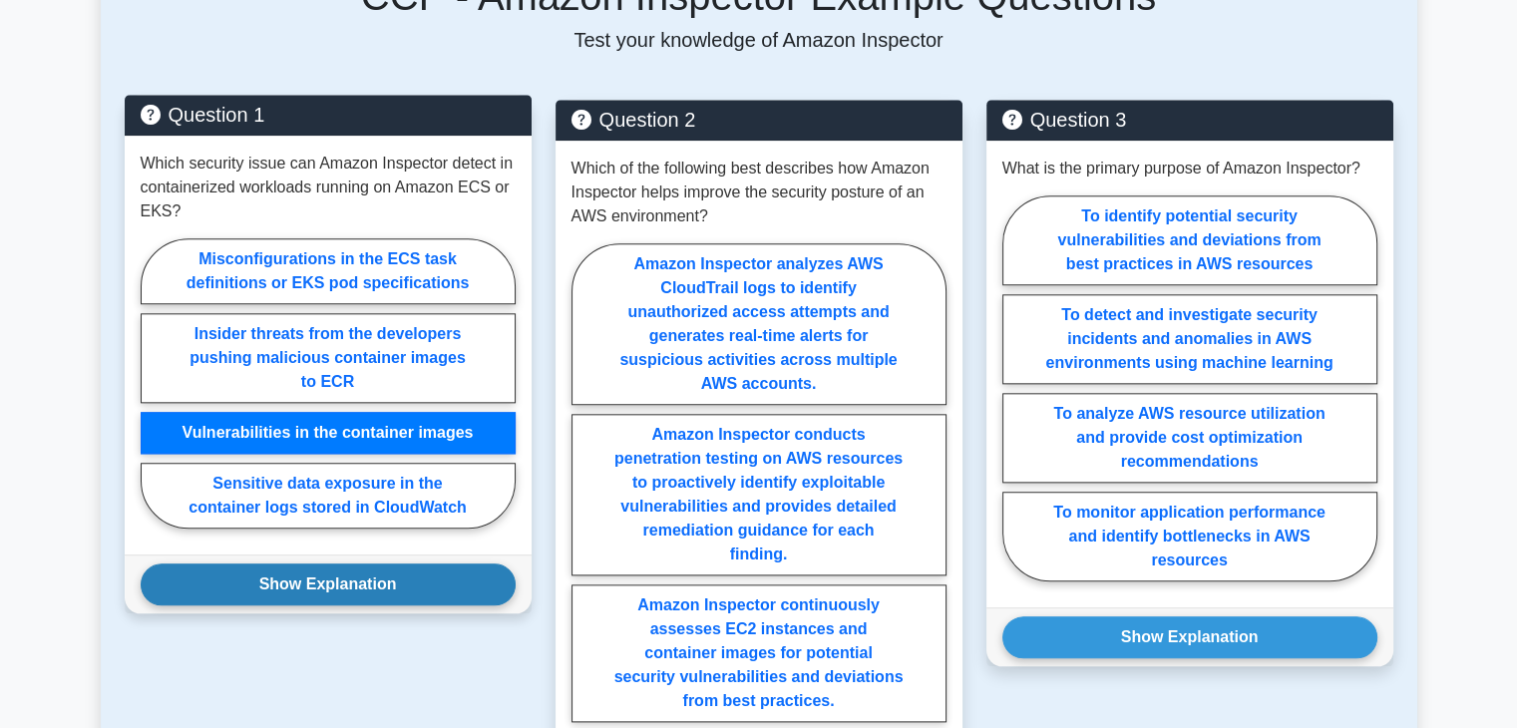
click at [331, 563] on button "Show Explanation" at bounding box center [328, 584] width 375 height 42
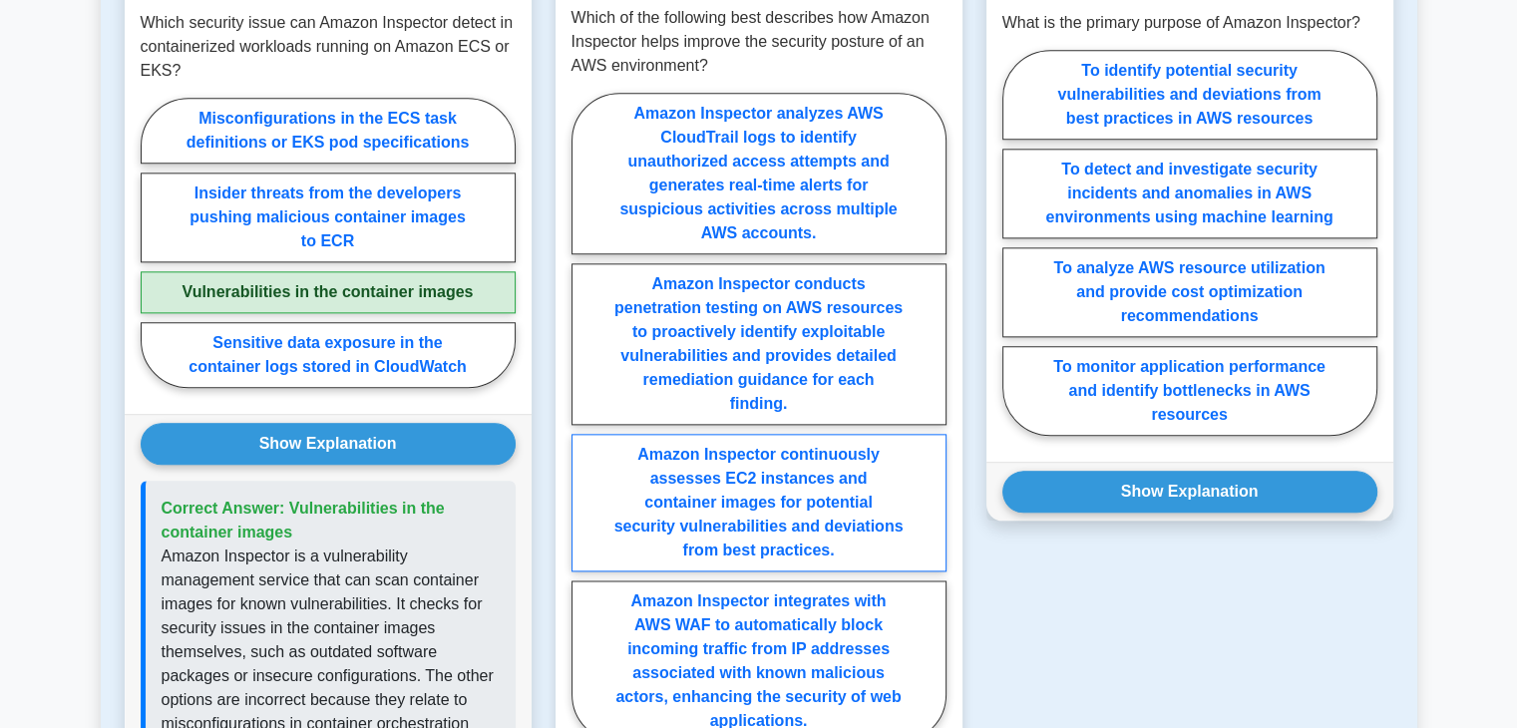
scroll to position [2232, 0]
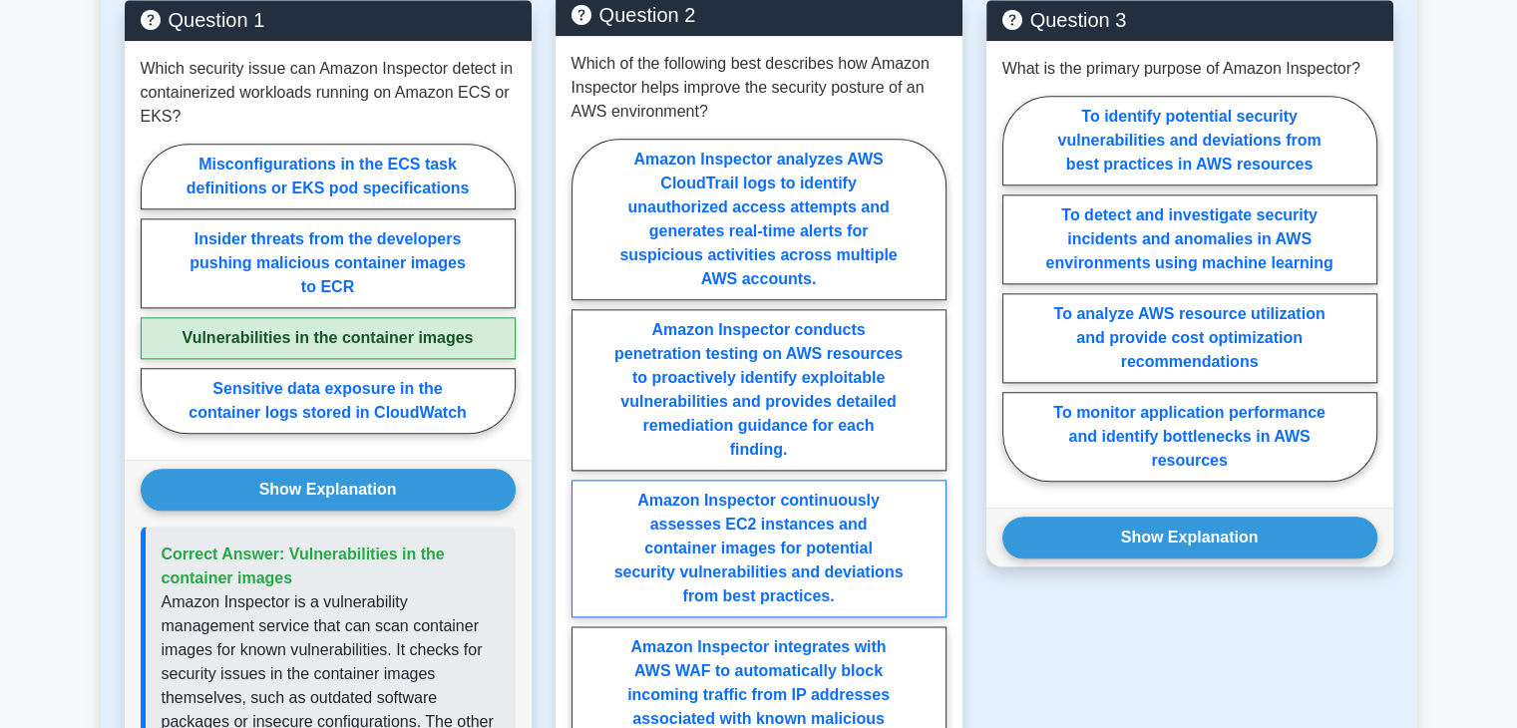
click at [802, 501] on label "Amazon Inspector continuously assesses EC2 instances and container images for p…" at bounding box center [758, 549] width 375 height 138
click at [584, 476] on input "Amazon Inspector continuously assesses EC2 instances and container images for p…" at bounding box center [577, 469] width 13 height 13
radio input "true"
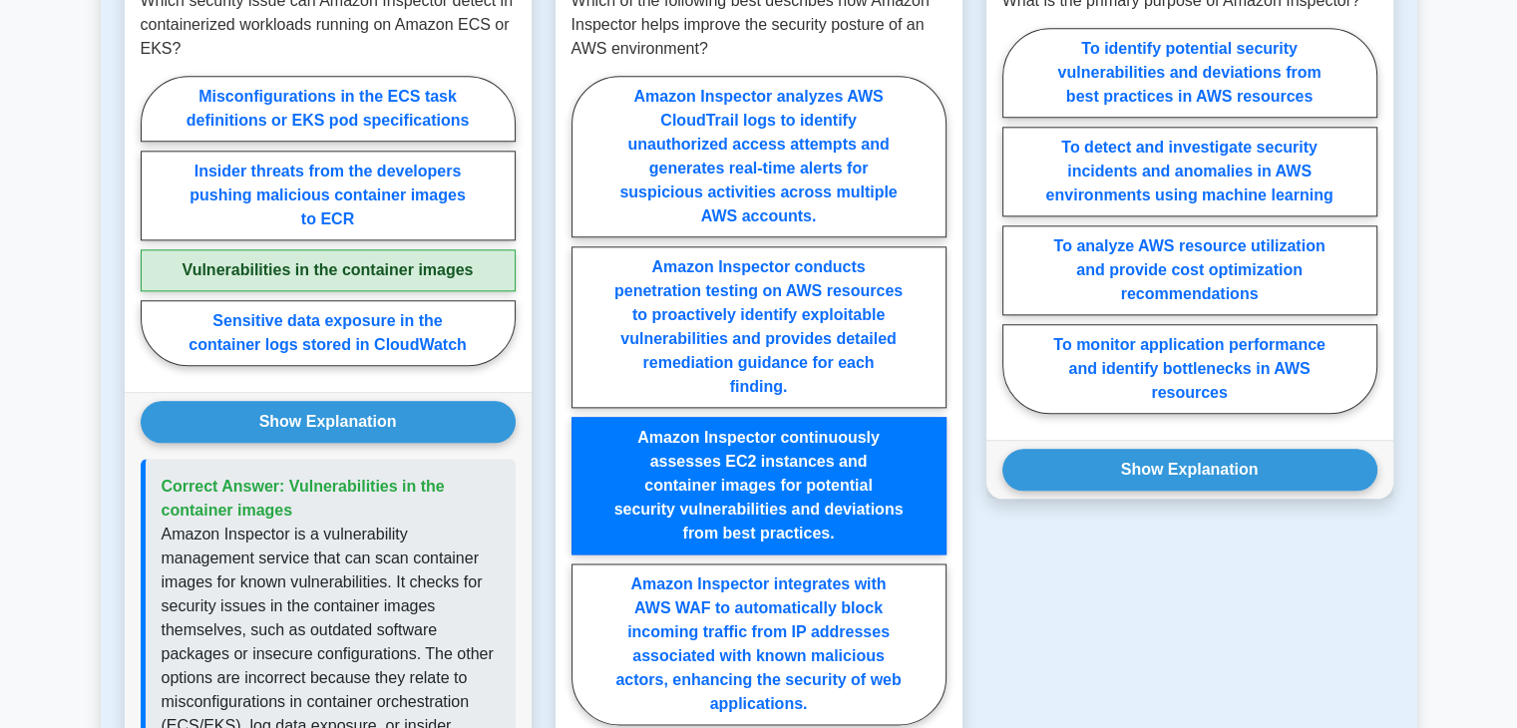
scroll to position [2431, 0]
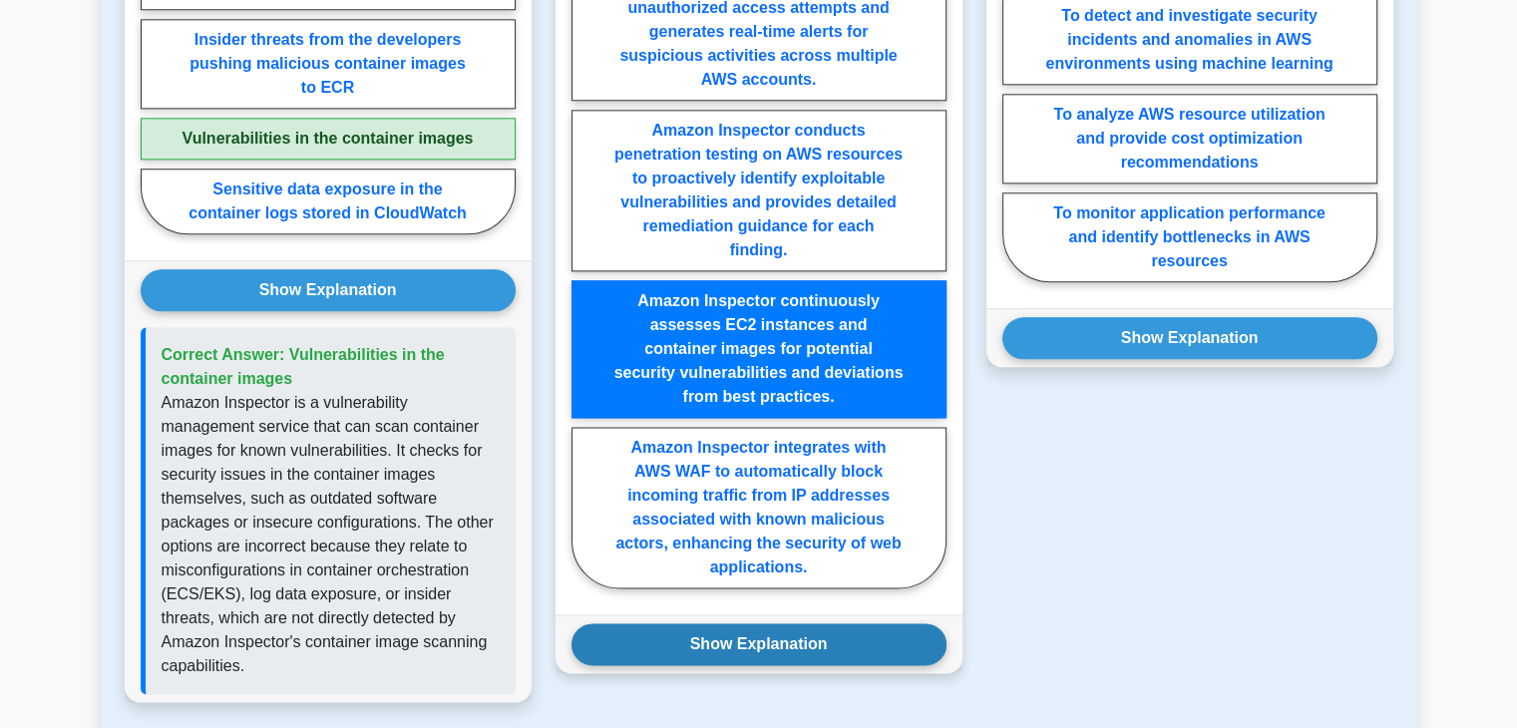
click at [826, 623] on button "Show Explanation" at bounding box center [758, 644] width 375 height 42
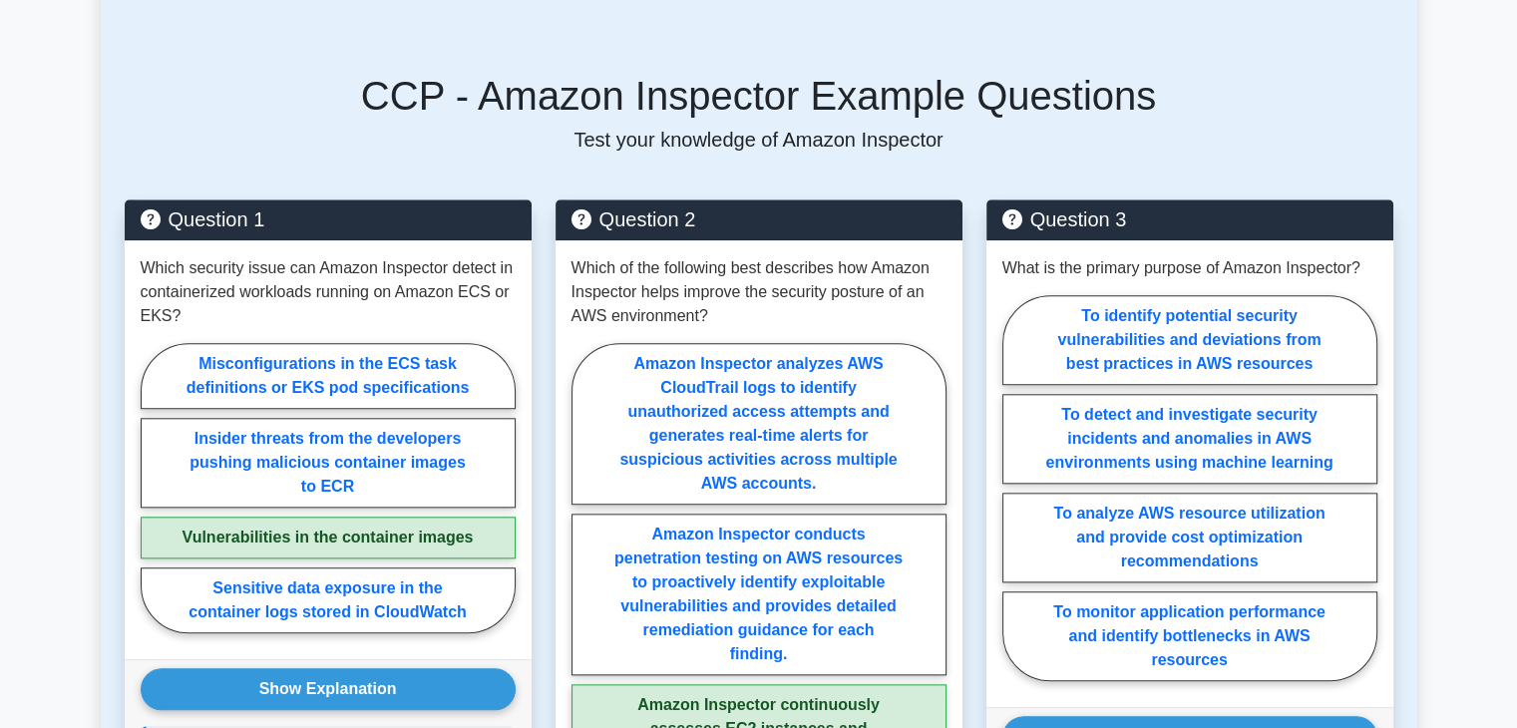
scroll to position [2132, 0]
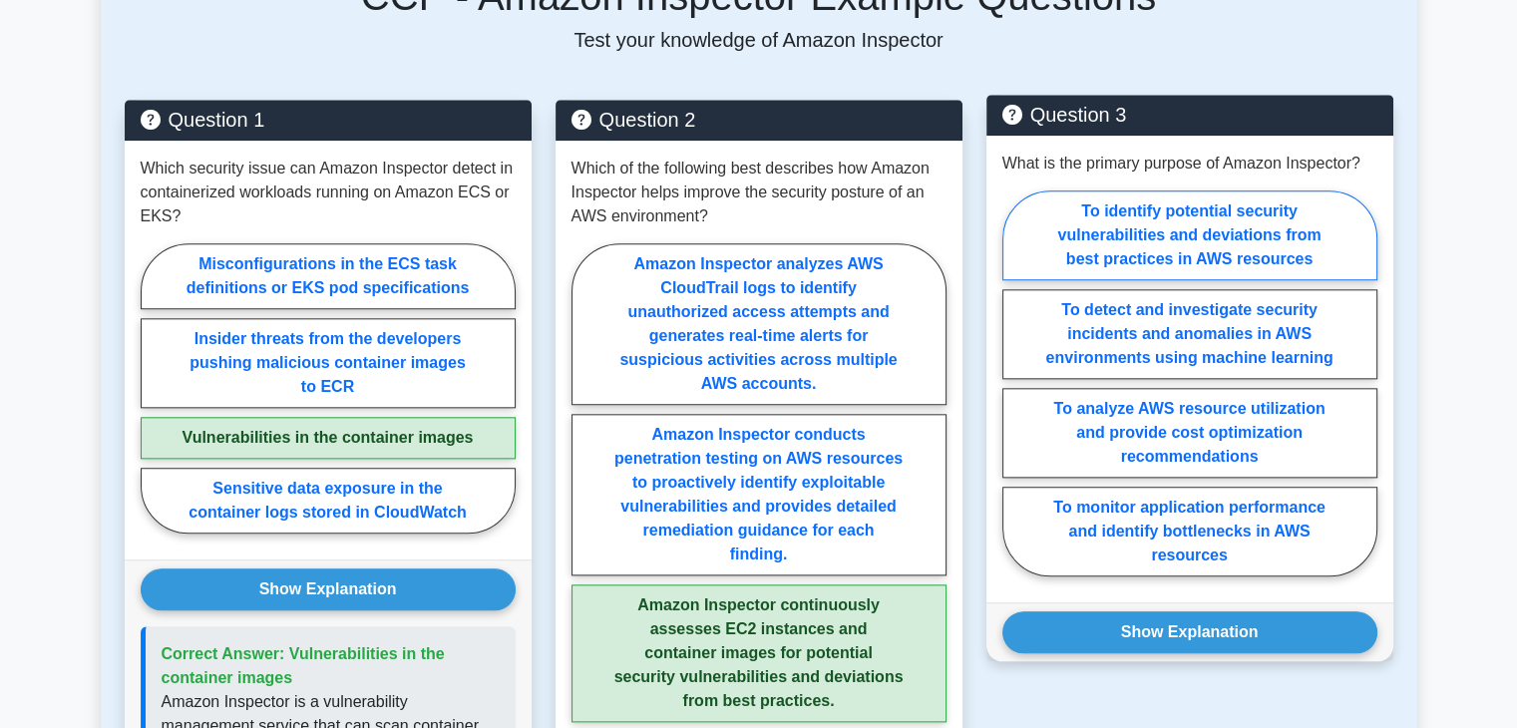
click at [1249, 220] on label "To identify potential security vulnerabilities and deviations from best practic…" at bounding box center [1189, 235] width 375 height 90
click at [1015, 383] on input "To identify potential security vulnerabilities and deviations from best practic…" at bounding box center [1008, 389] width 13 height 13
radio input "true"
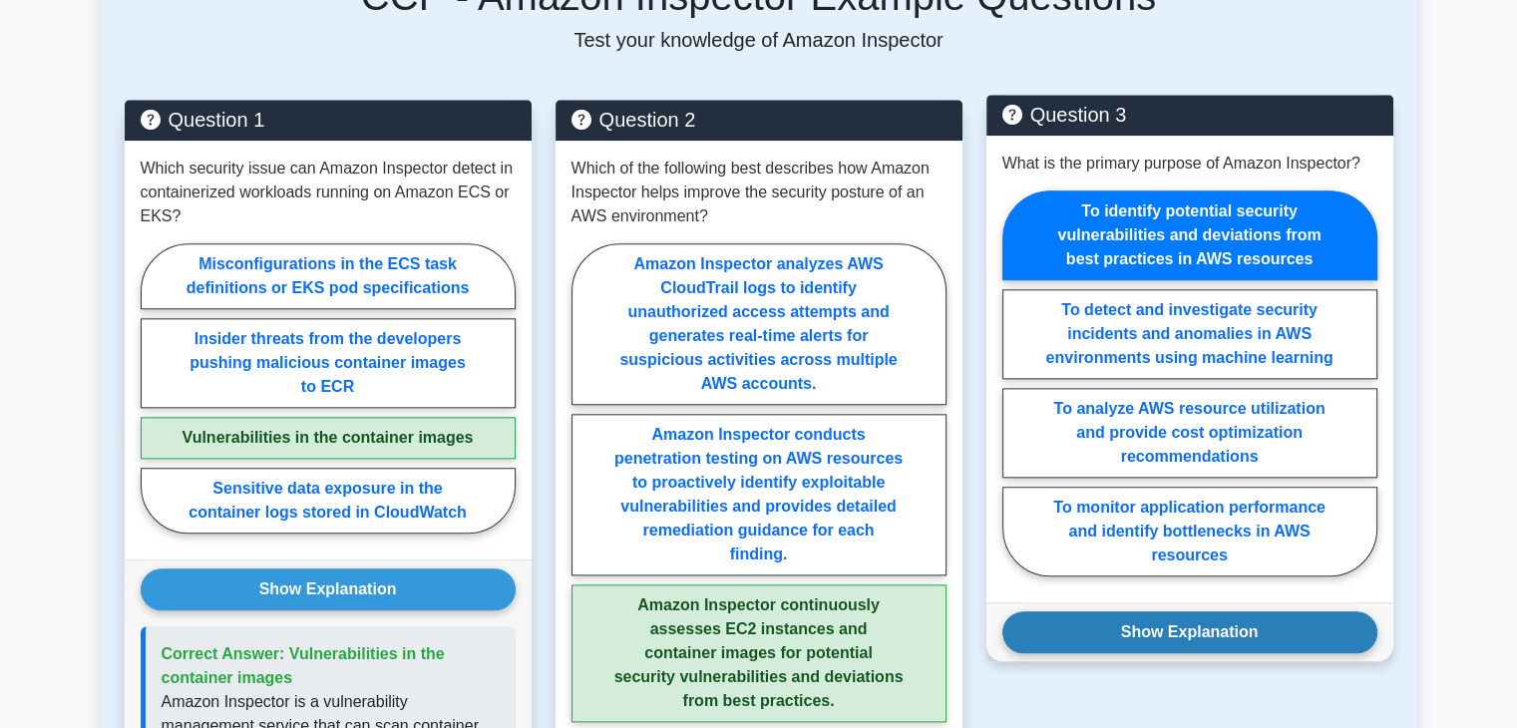
click at [1223, 611] on button "Show Explanation" at bounding box center [1189, 632] width 375 height 42
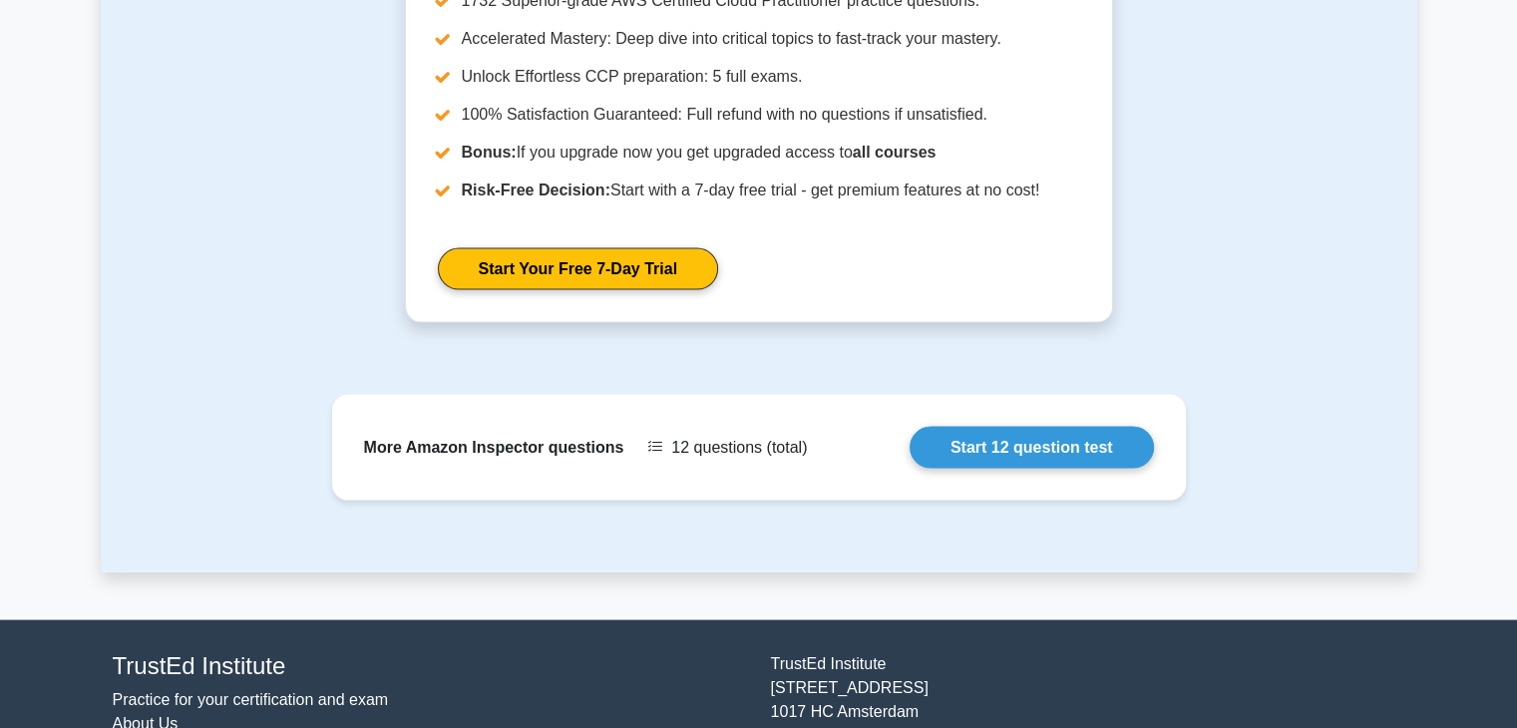
scroll to position [3804, 0]
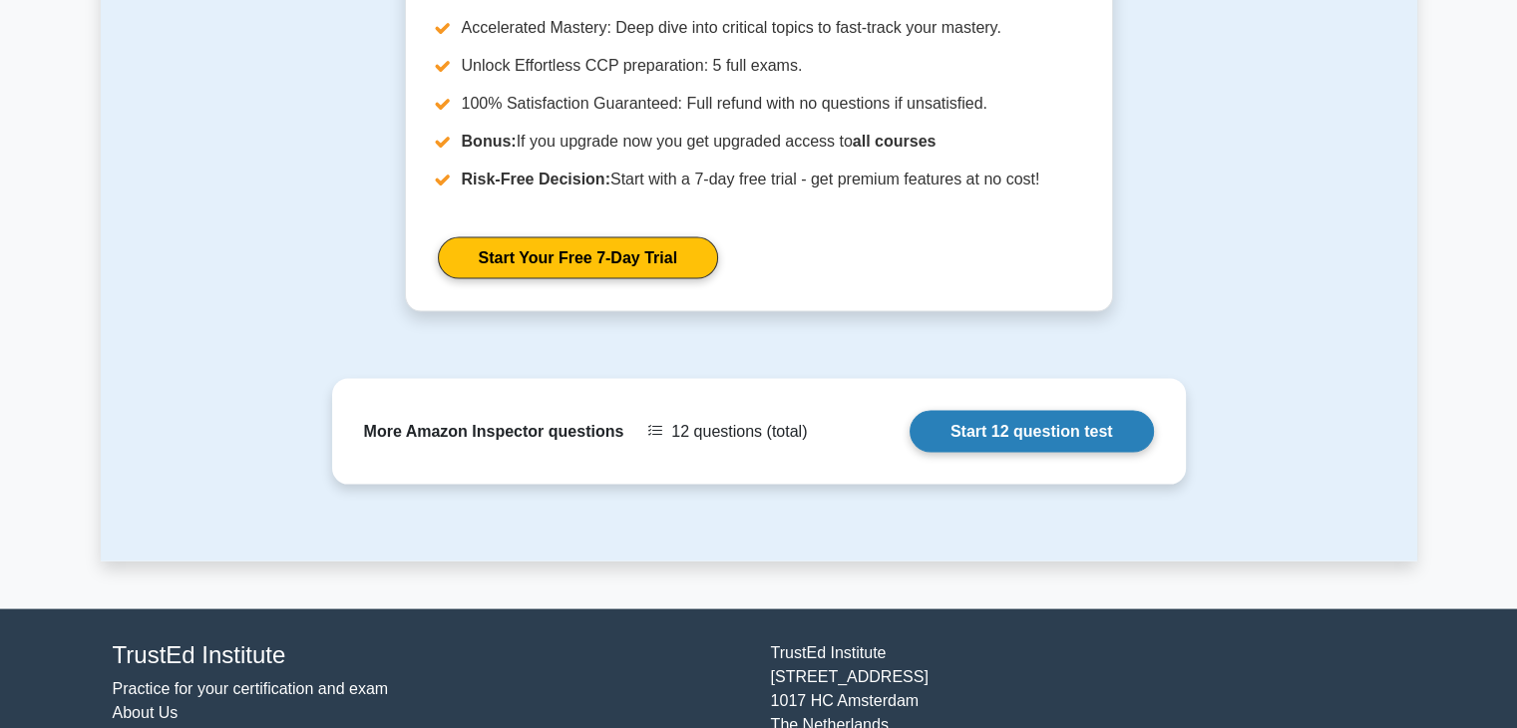
click at [989, 411] on link "Start 12 question test" at bounding box center [1032, 432] width 244 height 42
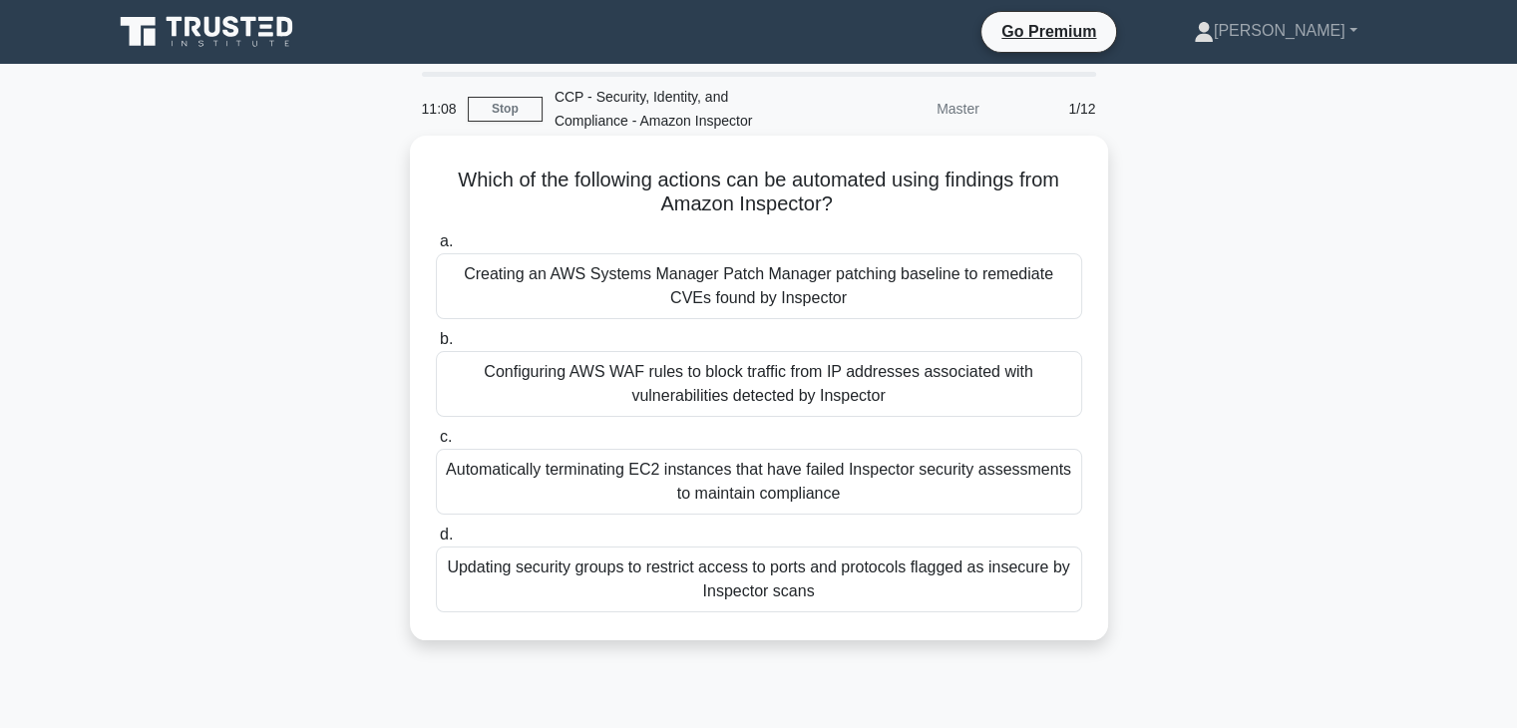
click at [826, 383] on div "Configuring AWS WAF rules to block traffic from IP addresses associated with vu…" at bounding box center [759, 384] width 646 height 66
click at [436, 346] on input "b. Configuring AWS WAF rules to block traffic from IP addresses associated with…" at bounding box center [436, 339] width 0 height 13
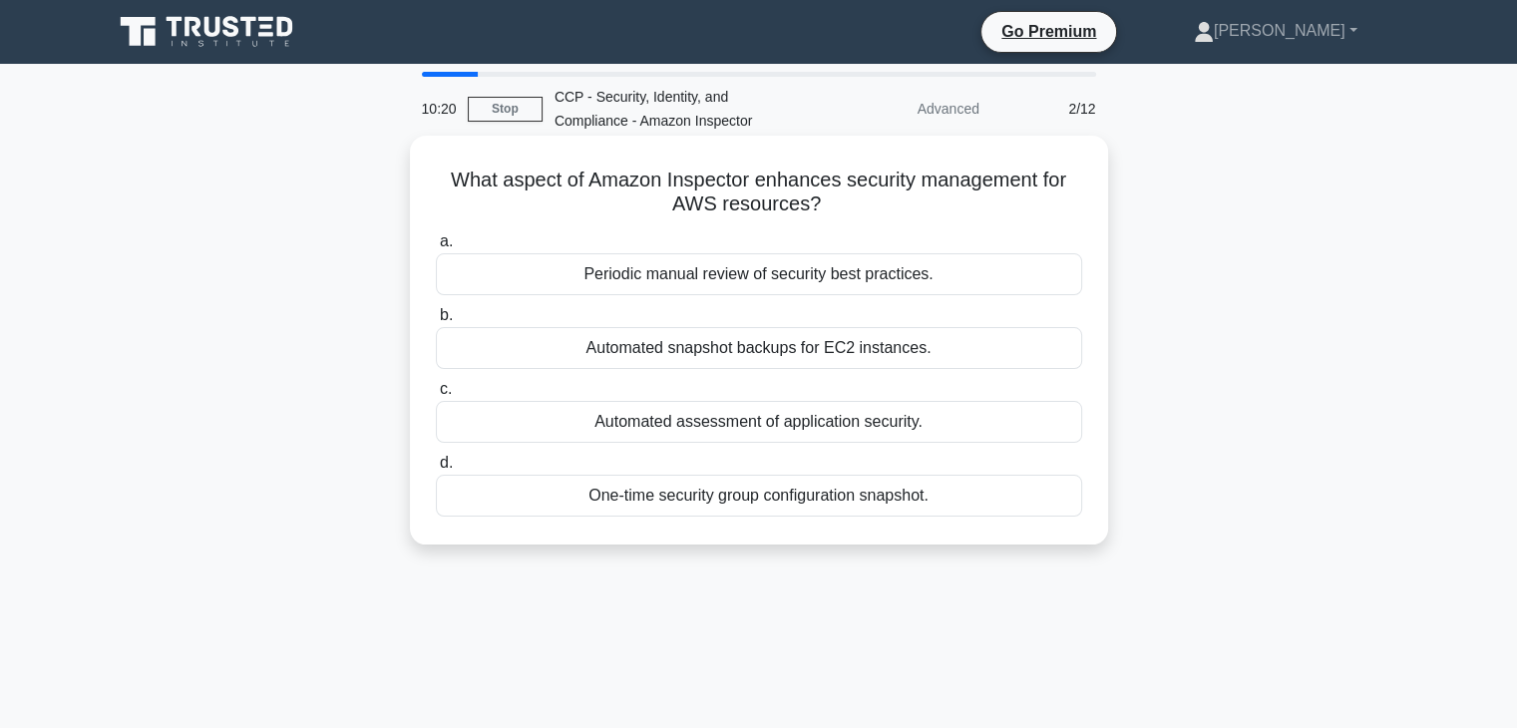
click at [790, 280] on div "Periodic manual review of security best practices." at bounding box center [759, 274] width 646 height 42
click at [436, 248] on input "a. Periodic manual review of security best practices." at bounding box center [436, 241] width 0 height 13
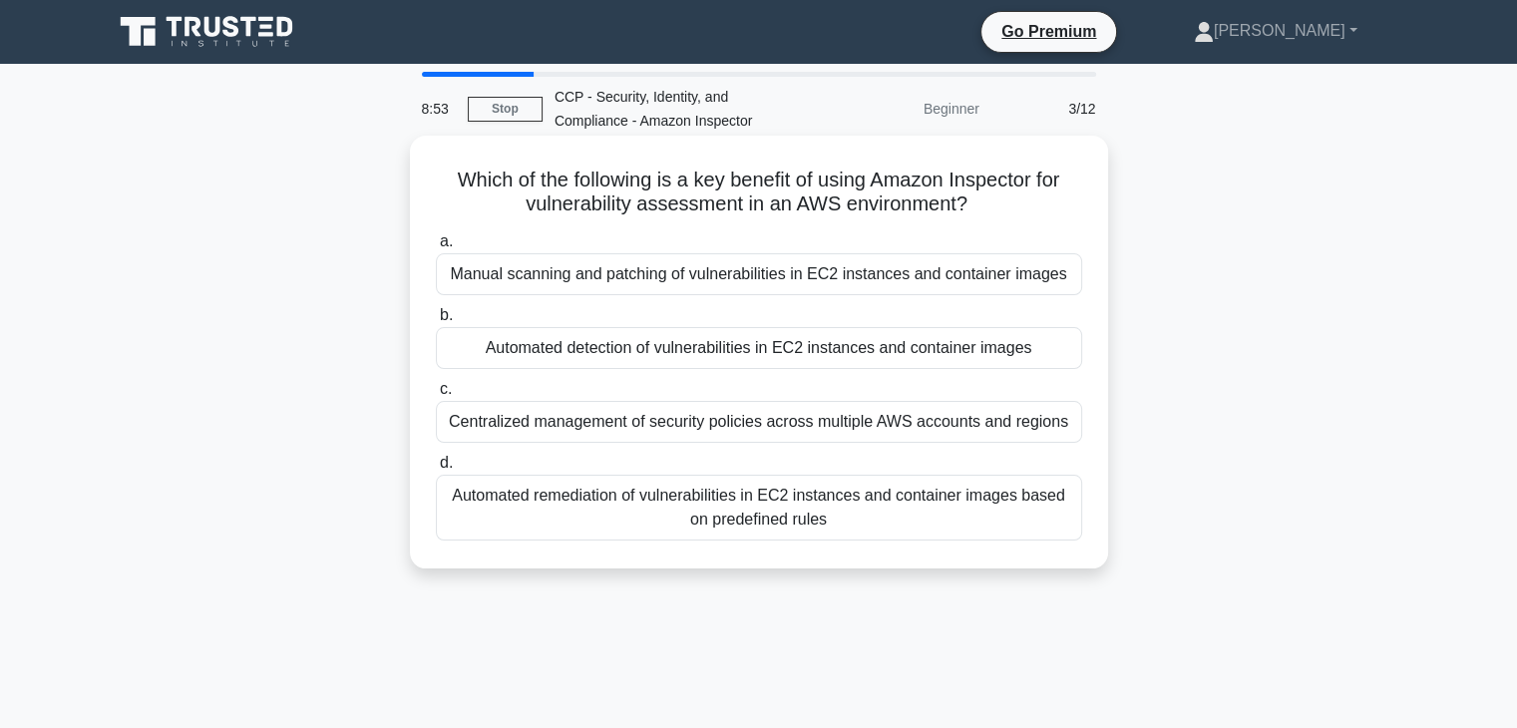
click at [822, 356] on div "Automated detection of vulnerabilities in EC2 instances and container images" at bounding box center [759, 348] width 646 height 42
click at [436, 322] on input "b. Automated detection of vulnerabilities in EC2 instances and container images" at bounding box center [436, 315] width 0 height 13
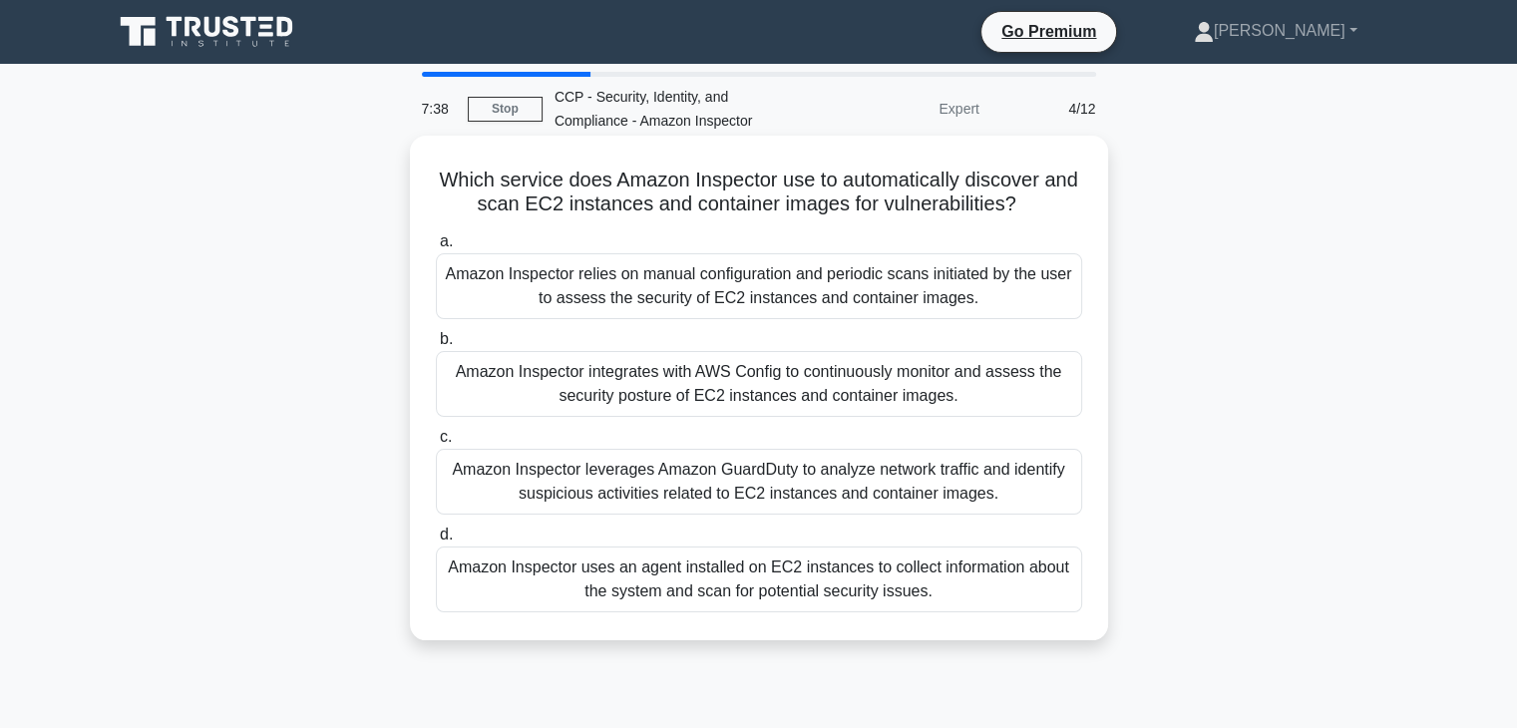
click at [864, 383] on div "Amazon Inspector integrates with AWS Config to continuously monitor and assess …" at bounding box center [759, 384] width 646 height 66
click at [436, 346] on input "b. Amazon Inspector integrates with AWS Config to continuously monitor and asse…" at bounding box center [436, 339] width 0 height 13
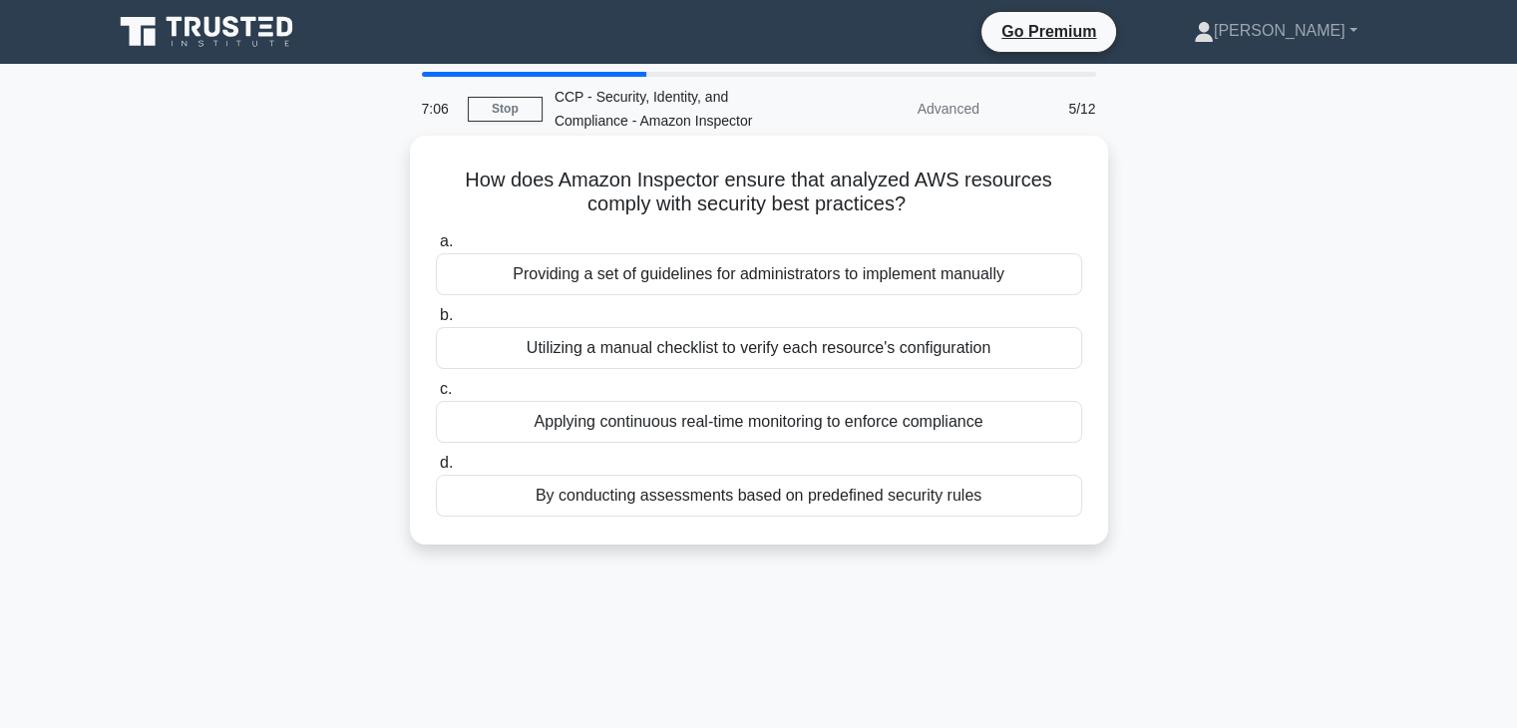
click at [782, 505] on div "By conducting assessments based on predefined security rules" at bounding box center [759, 496] width 646 height 42
click at [436, 470] on input "d. By conducting assessments based on predefined security rules" at bounding box center [436, 463] width 0 height 13
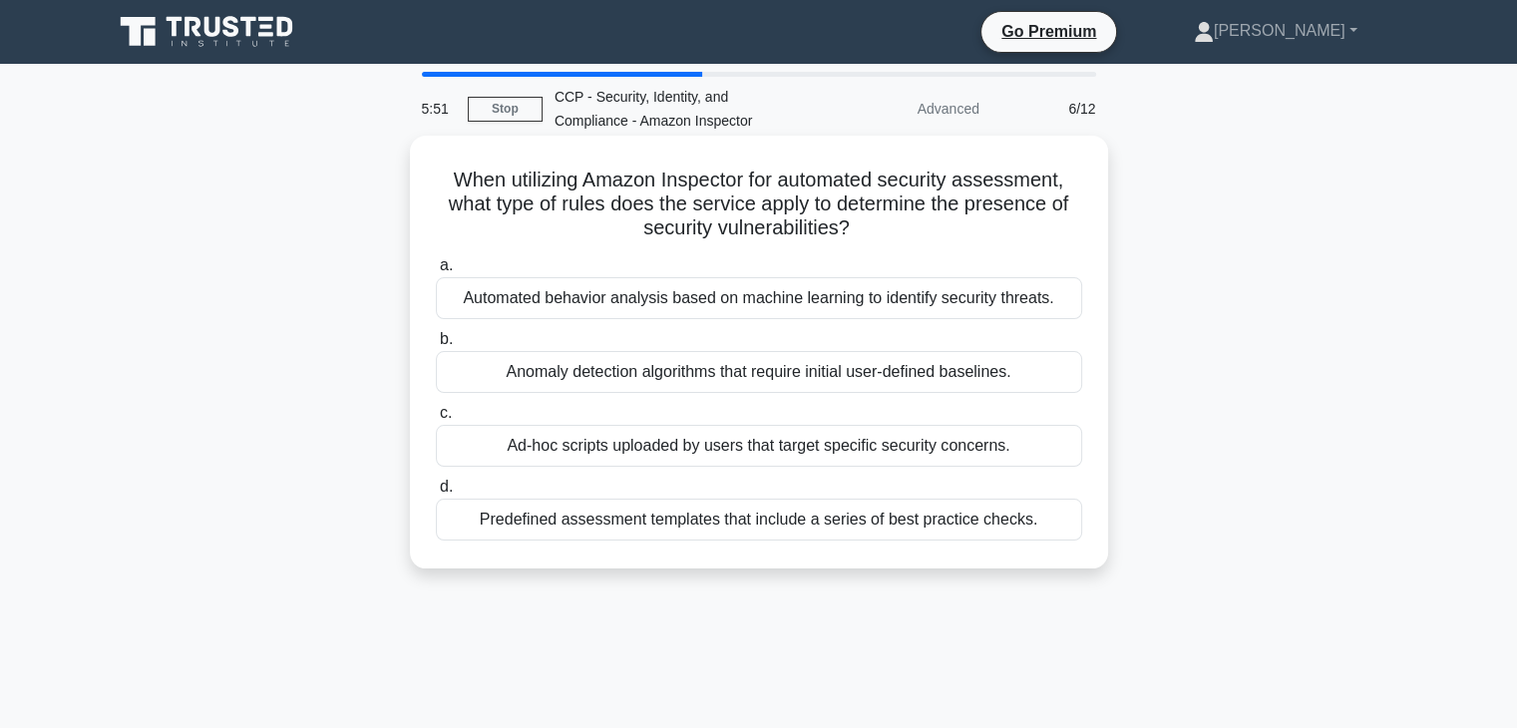
click at [895, 536] on div "Predefined assessment templates that include a series of best practice checks." at bounding box center [759, 520] width 646 height 42
click at [436, 494] on input "d. Predefined assessment templates that include a series of best practice check…" at bounding box center [436, 487] width 0 height 13
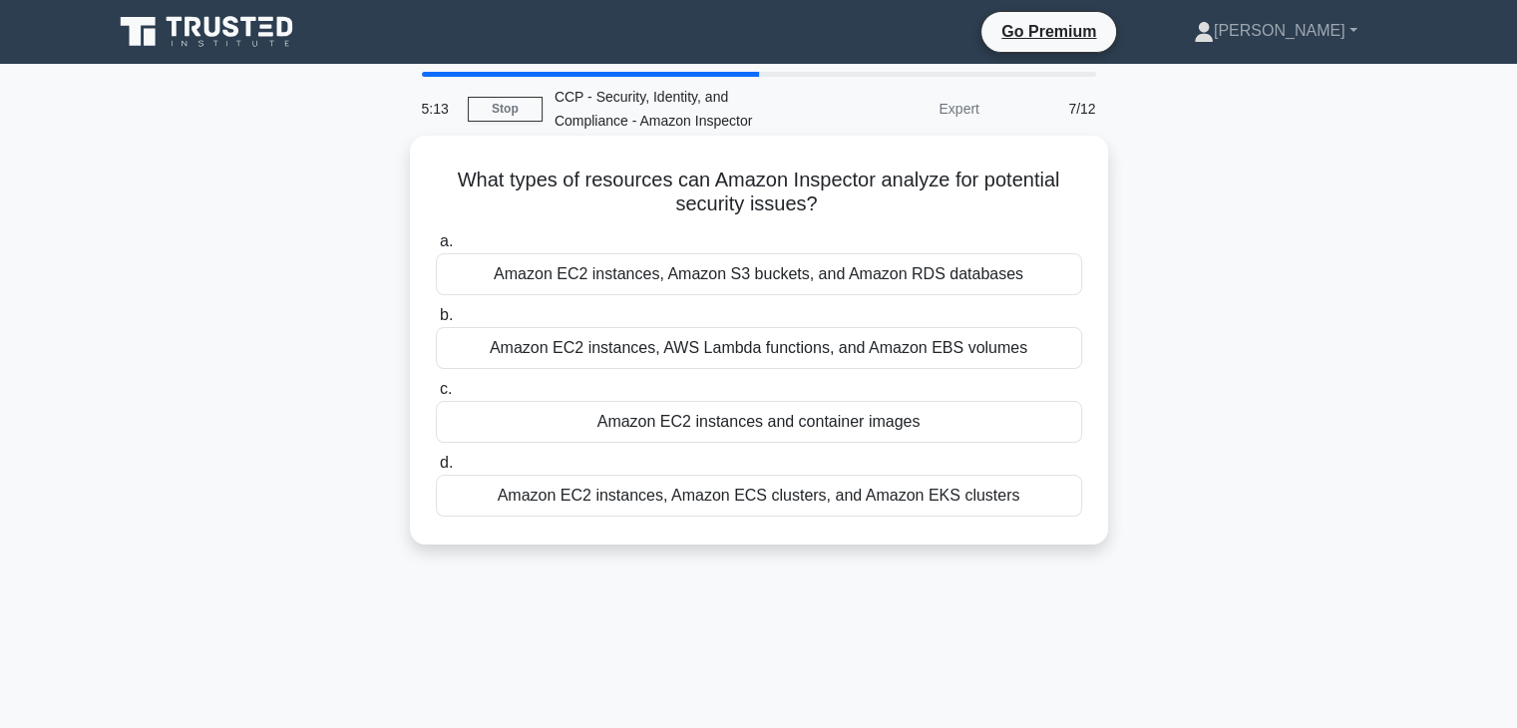
click at [767, 424] on div "Amazon EC2 instances and container images" at bounding box center [759, 422] width 646 height 42
click at [436, 396] on input "c. Amazon EC2 instances and container images" at bounding box center [436, 389] width 0 height 13
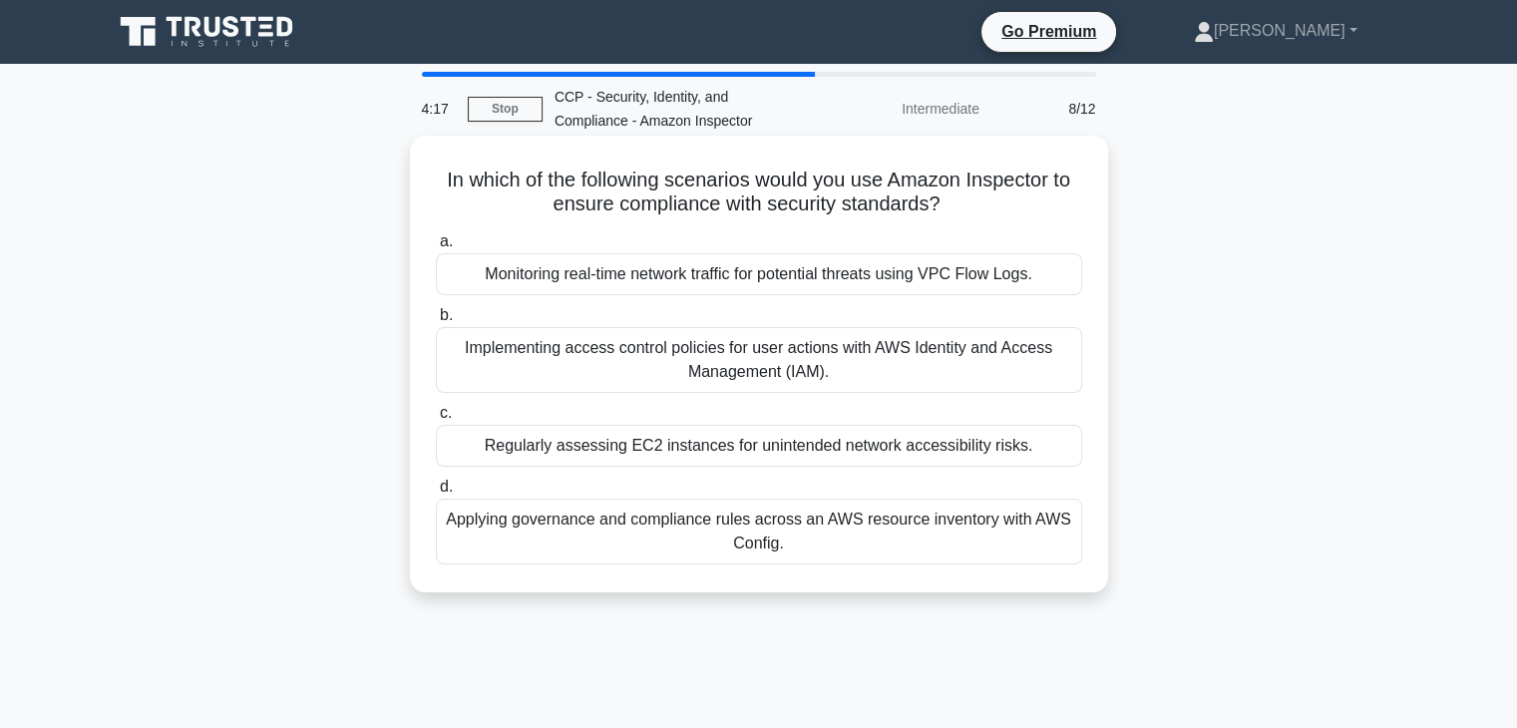
click at [746, 449] on div "Regularly assessing EC2 instances for unintended network accessibility risks." at bounding box center [759, 446] width 646 height 42
click at [436, 420] on input "c. Regularly assessing EC2 instances for unintended network accessibility risks." at bounding box center [436, 413] width 0 height 13
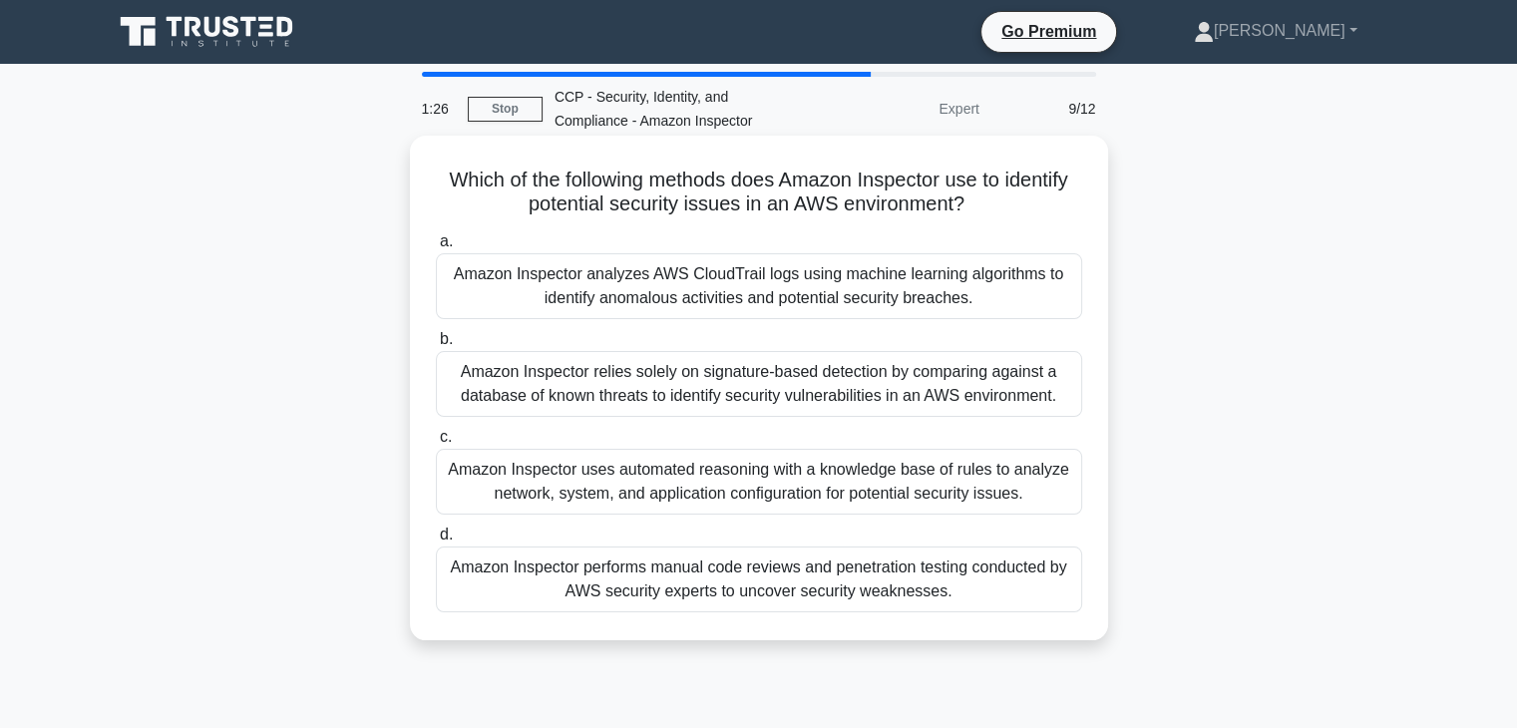
click at [822, 474] on div "Amazon Inspector uses automated reasoning with a knowledge base of rules to ana…" at bounding box center [759, 482] width 646 height 66
click at [436, 444] on input "c. Amazon Inspector uses automated reasoning with a knowledge base of rules to …" at bounding box center [436, 437] width 0 height 13
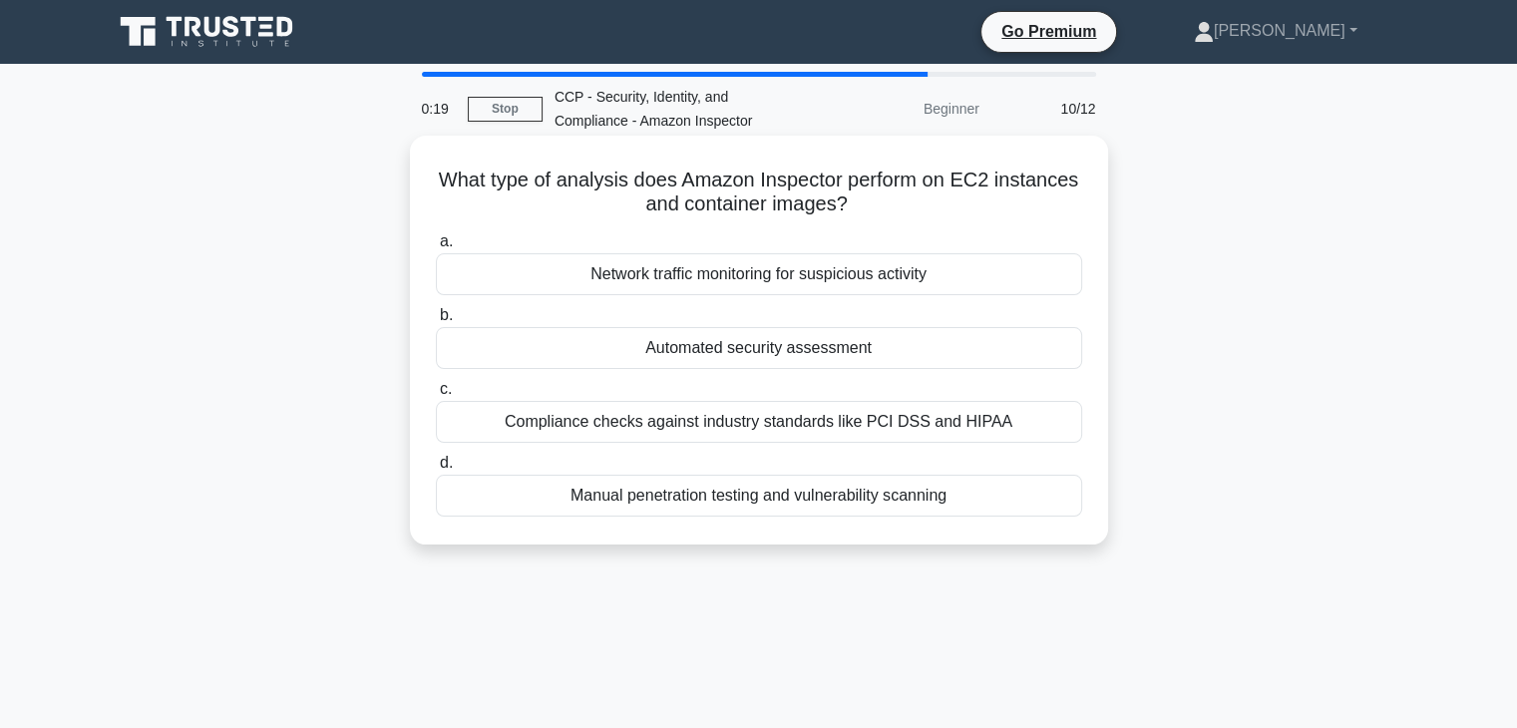
click at [867, 365] on div "Automated security assessment" at bounding box center [759, 348] width 646 height 42
click at [436, 322] on input "b. Automated security assessment" at bounding box center [436, 315] width 0 height 13
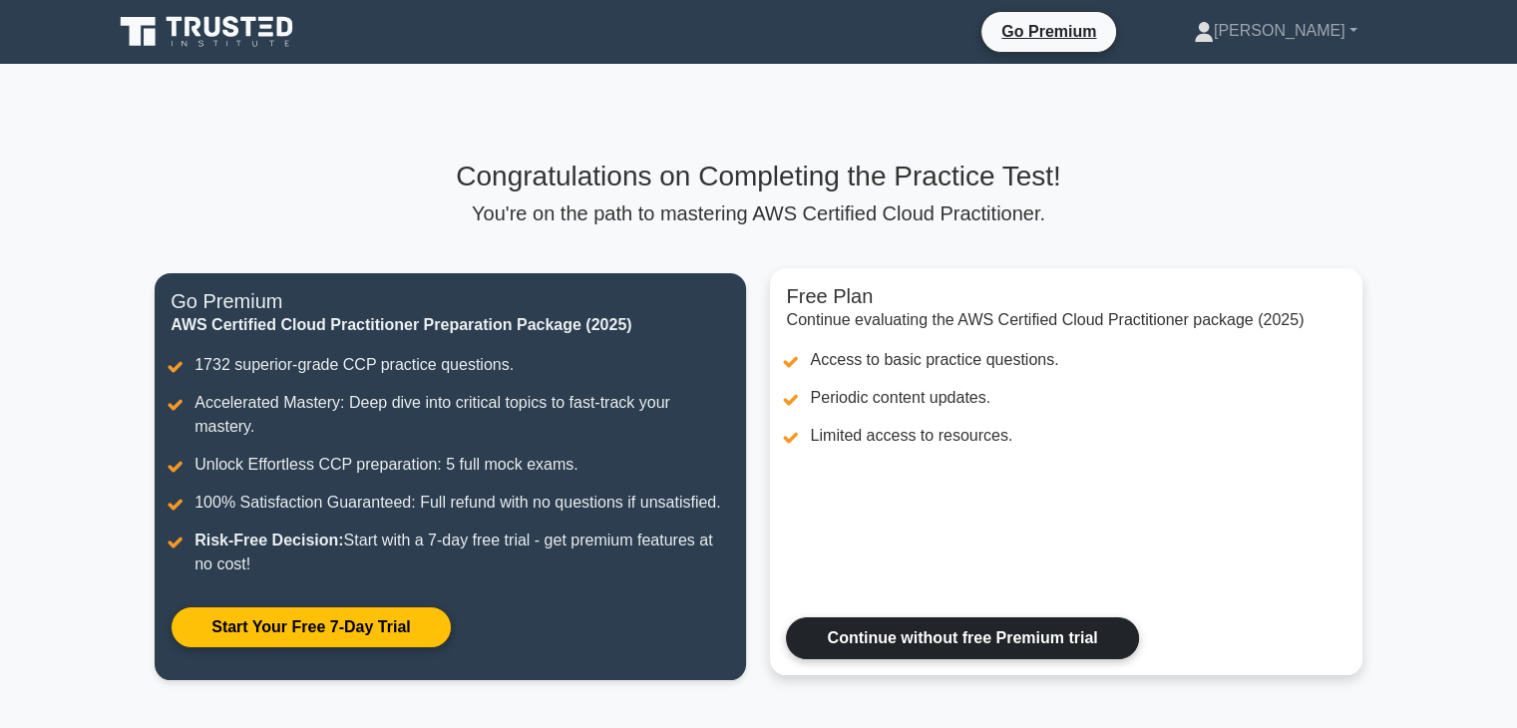
click at [1045, 635] on link "Continue without free Premium trial" at bounding box center [962, 638] width 352 height 42
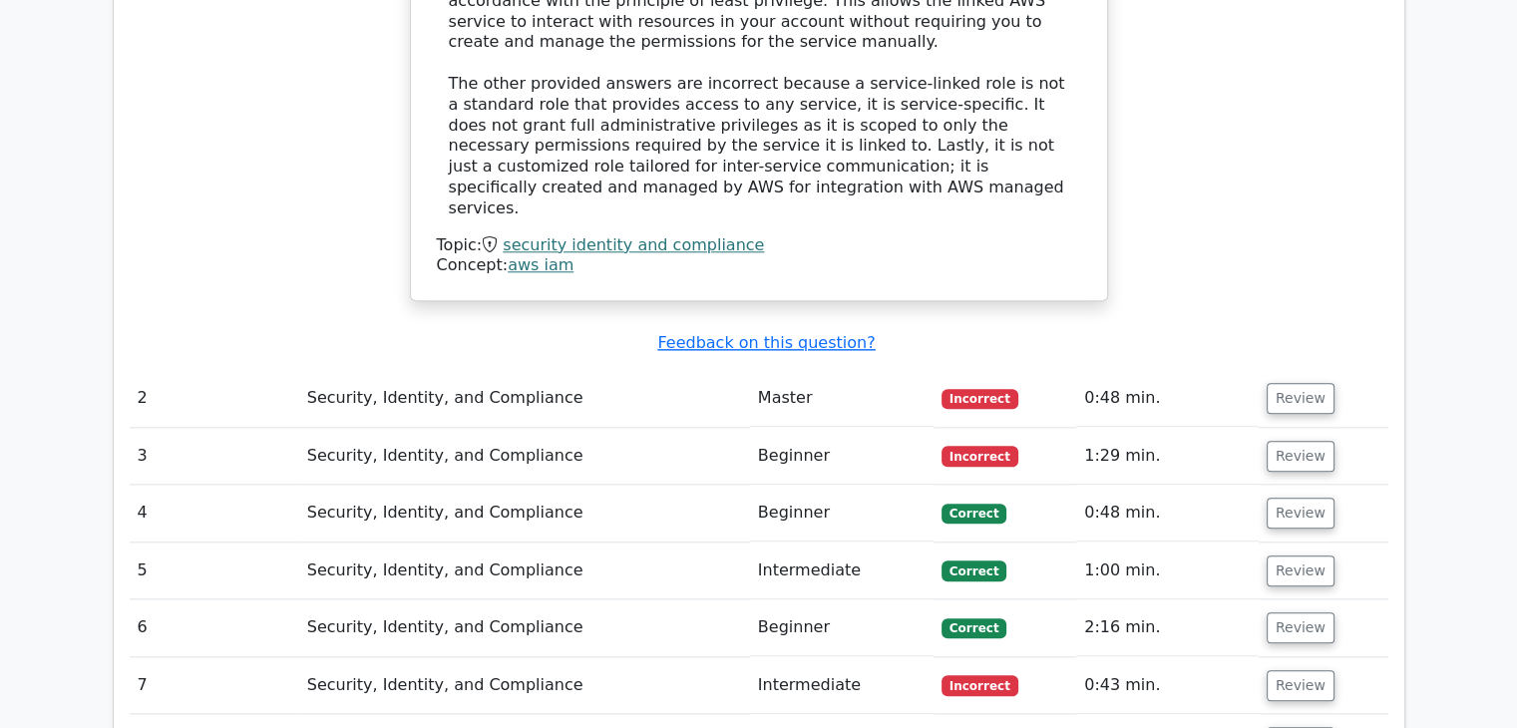
scroll to position [2069, 0]
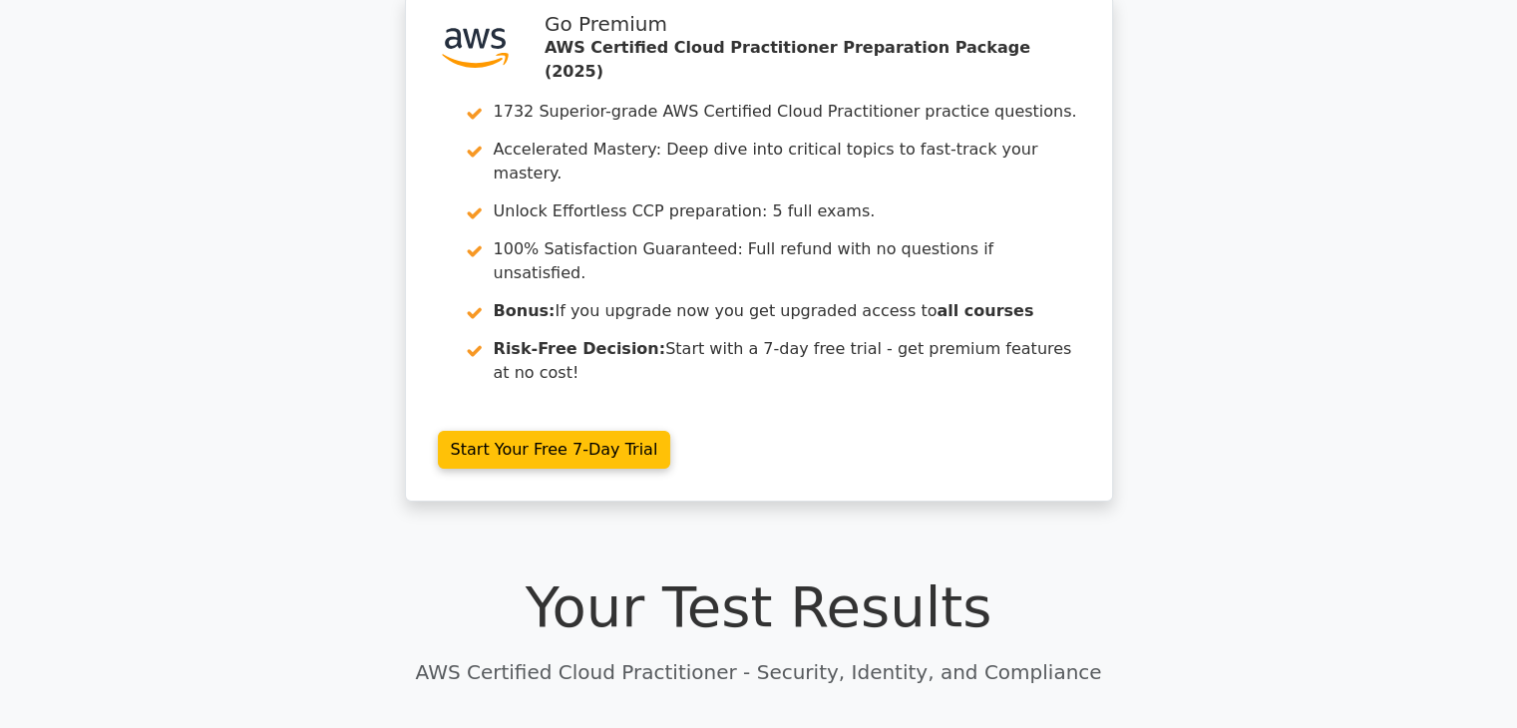
scroll to position [0, 0]
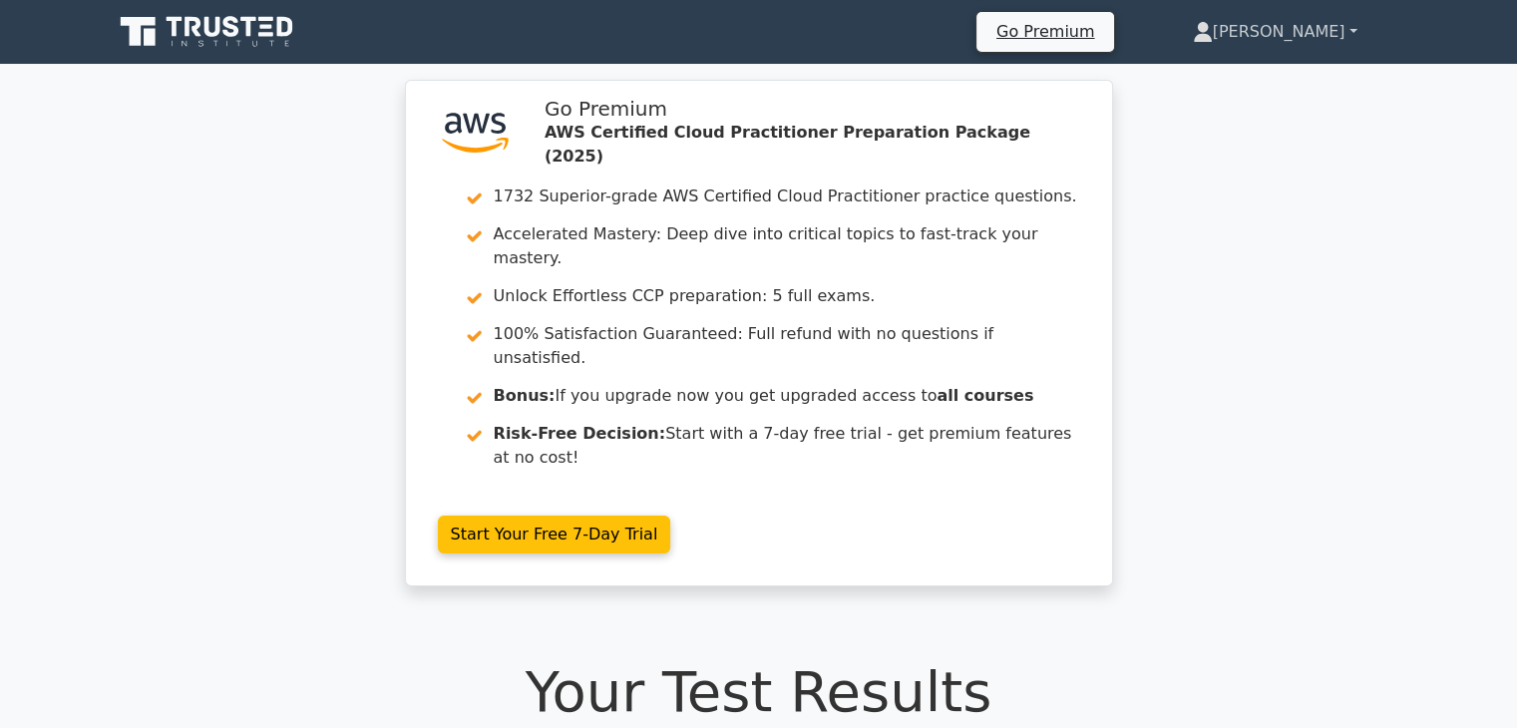
click at [1349, 35] on link "[PERSON_NAME]" at bounding box center [1275, 32] width 260 height 40
click at [1369, 116] on div ".st0{fill:#252F3E;} .st1{fill-rule:evenodd;clip-rule:evenodd;fill:#FF9900;} Go …" at bounding box center [758, 345] width 1517 height 531
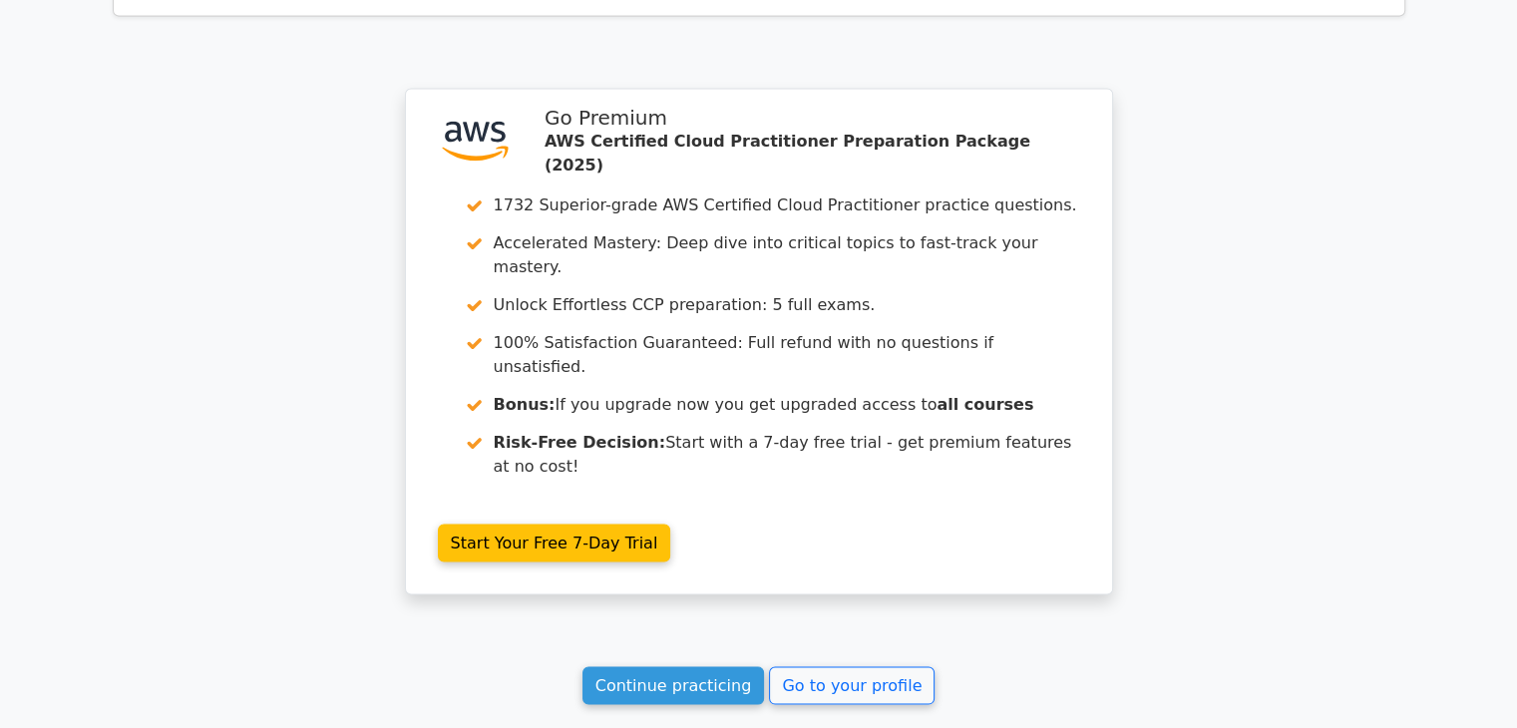
scroll to position [3838, 0]
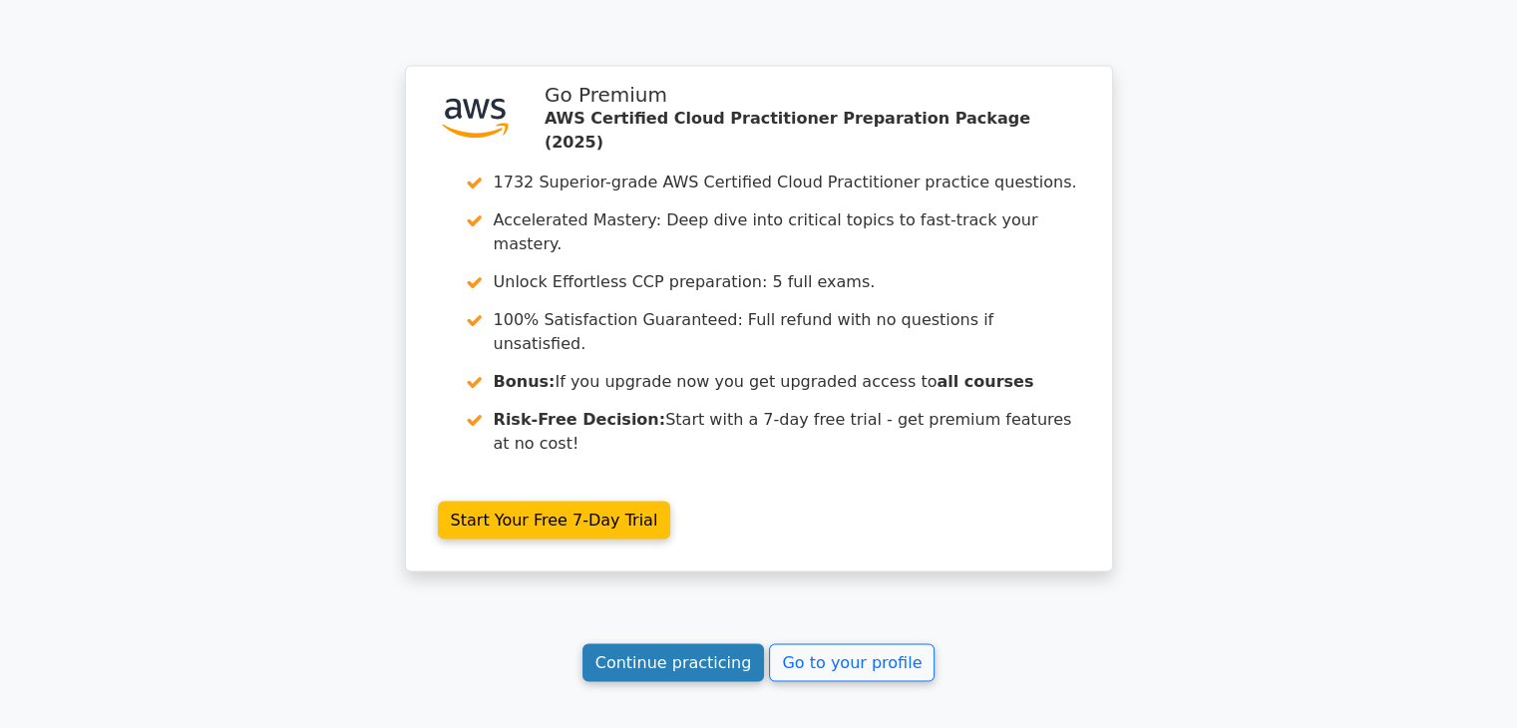
click at [714, 644] on link "Continue practicing" at bounding box center [673, 663] width 183 height 38
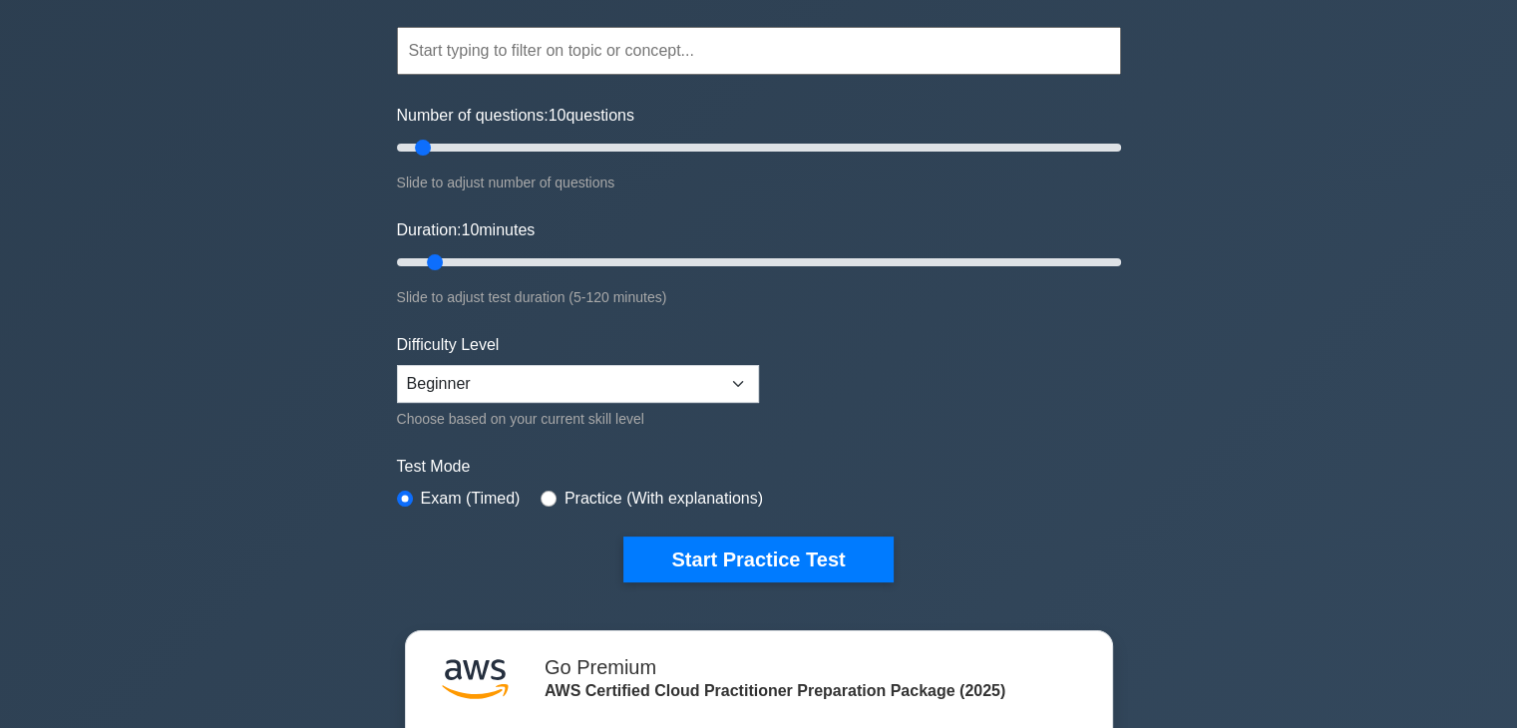
scroll to position [100, 0]
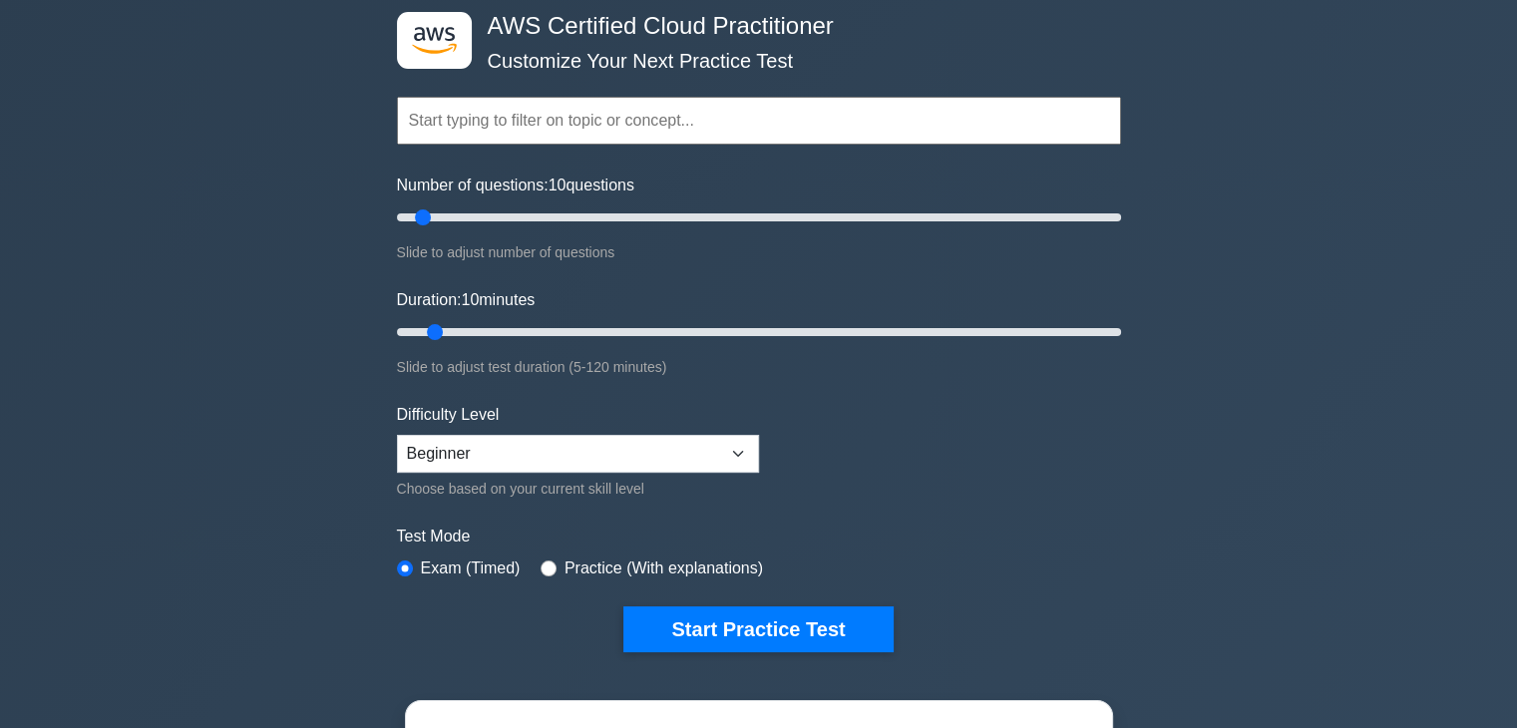
click at [869, 122] on input "text" at bounding box center [759, 121] width 724 height 48
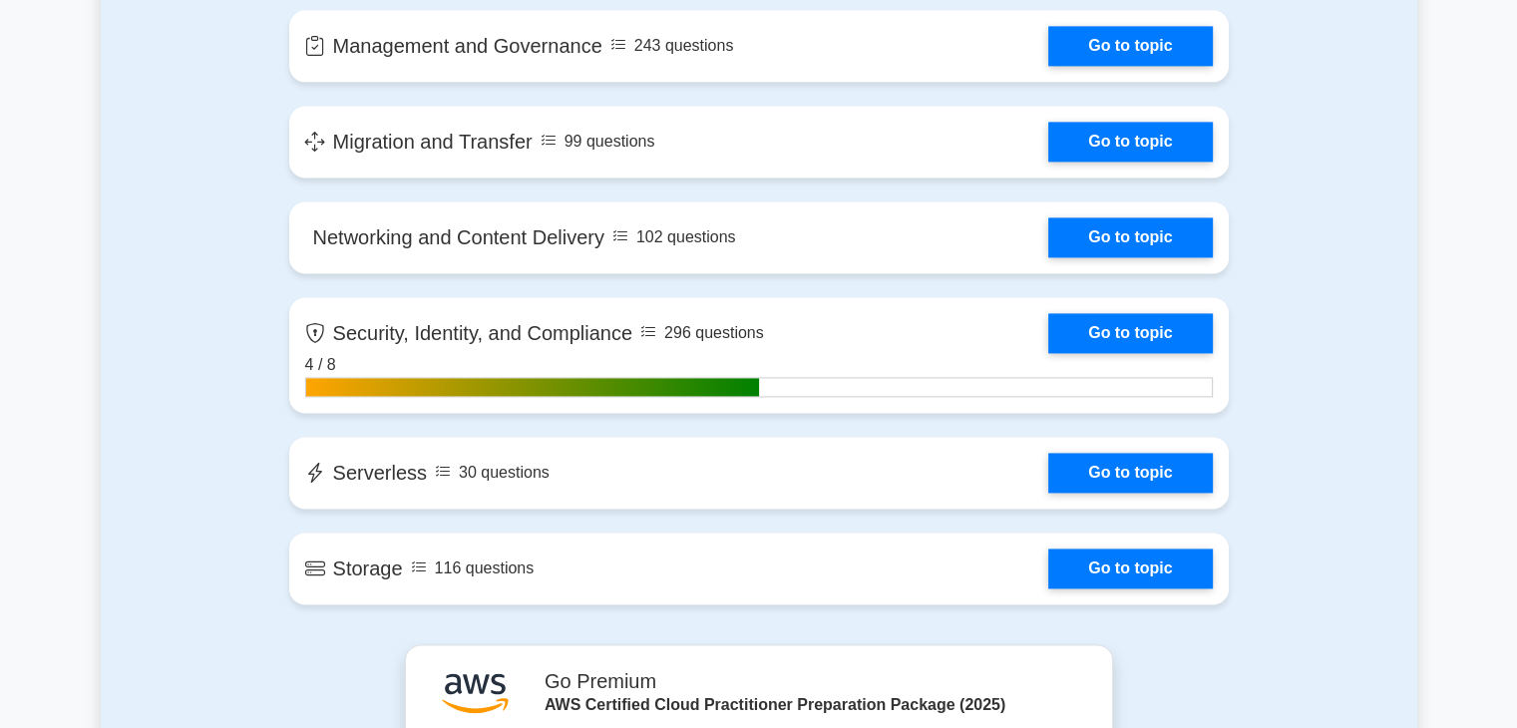
scroll to position [2793, 0]
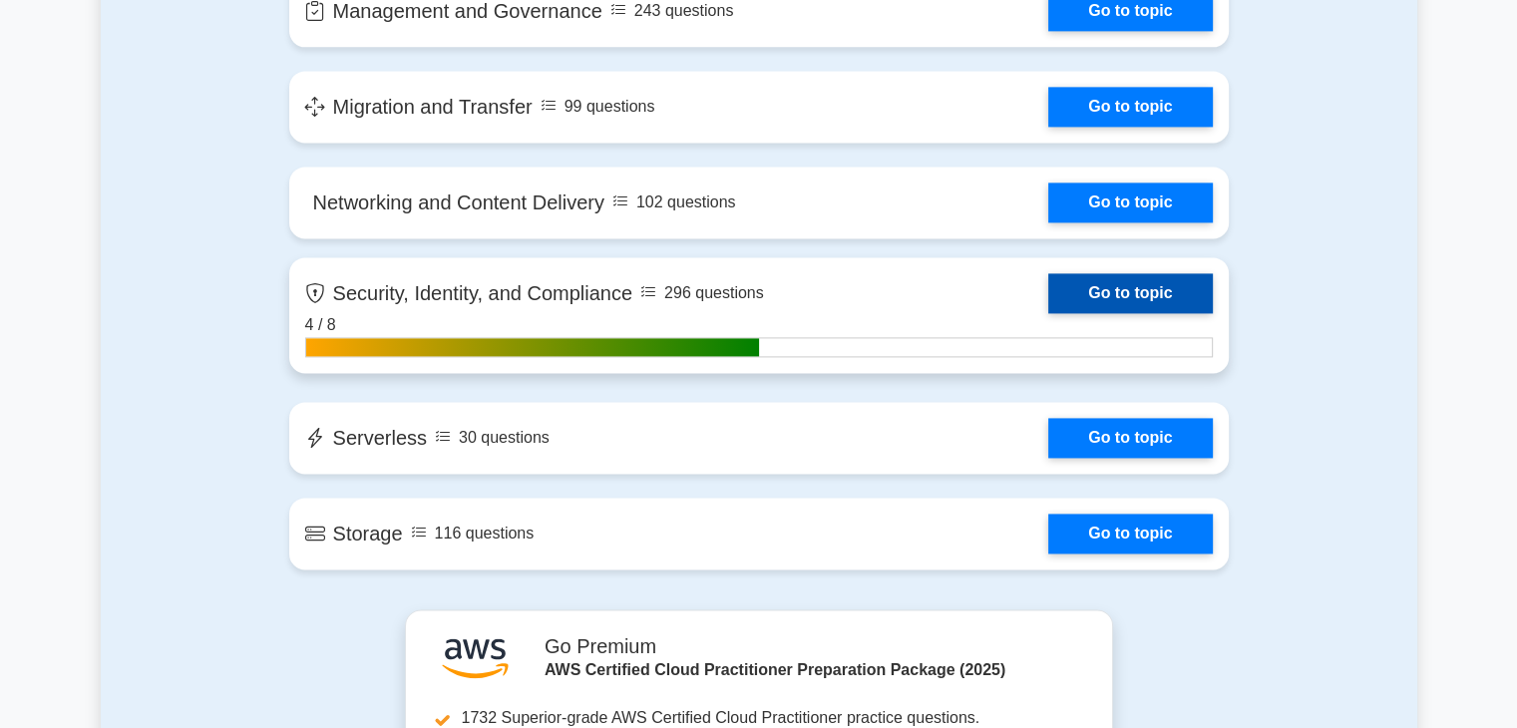
click at [1048, 294] on link "Go to topic" at bounding box center [1130, 293] width 164 height 40
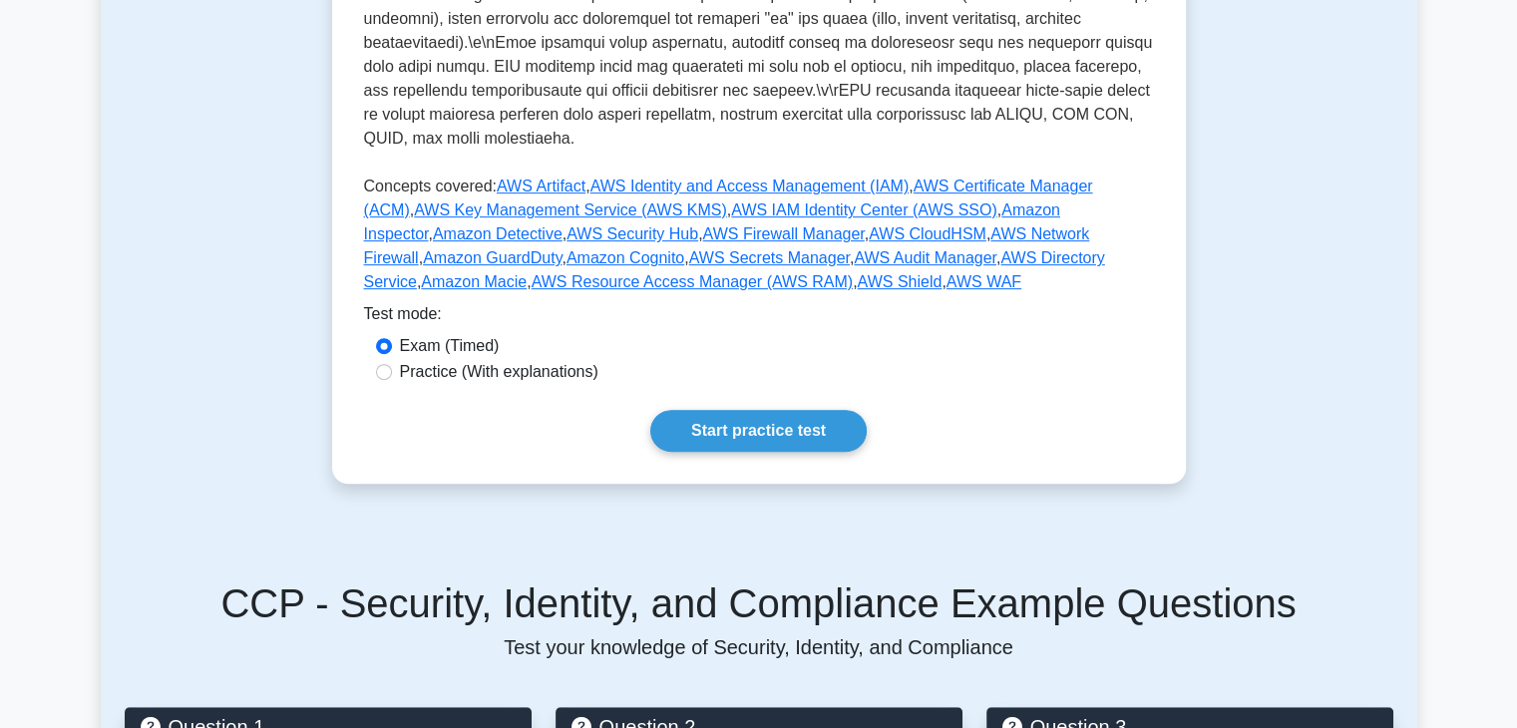
scroll to position [997, 0]
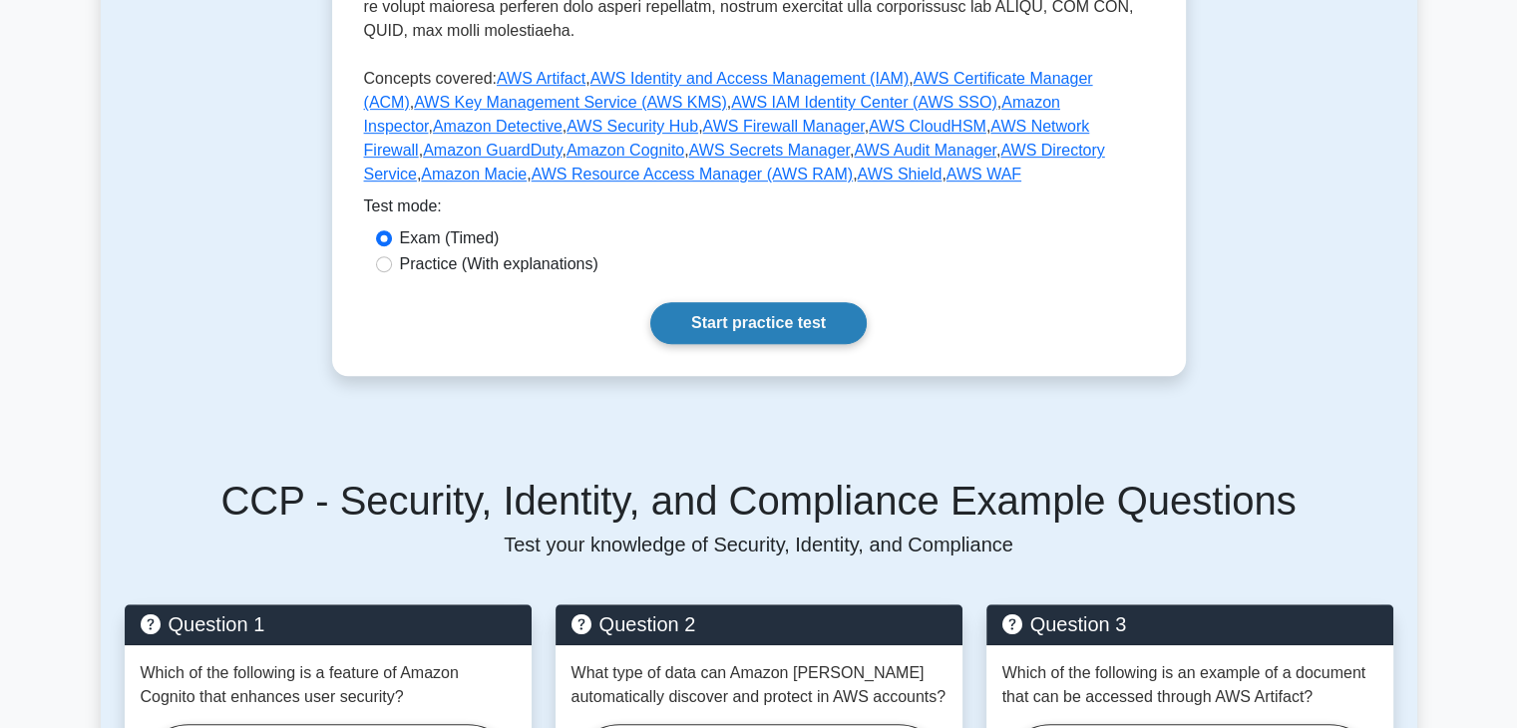
click at [772, 302] on link "Start practice test" at bounding box center [758, 323] width 216 height 42
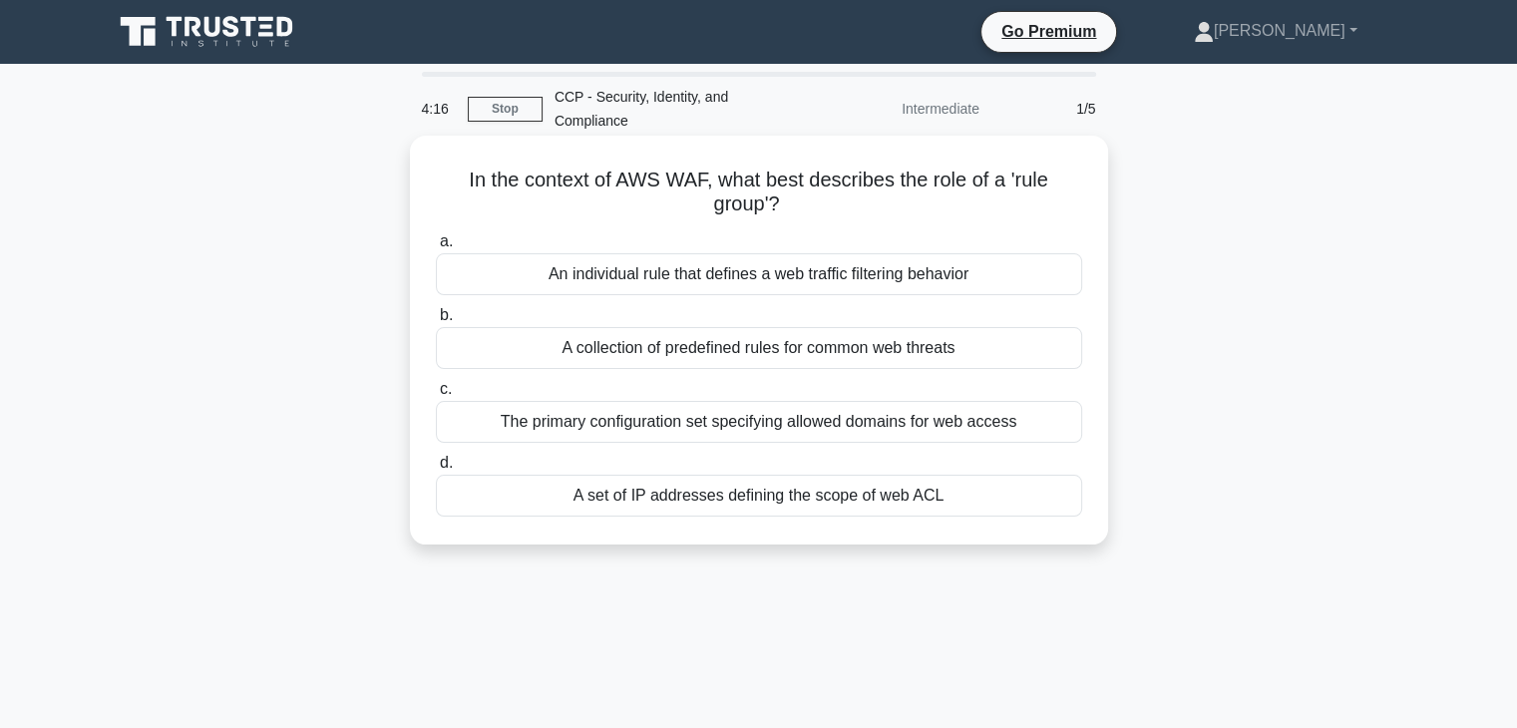
click at [872, 401] on div "The primary configuration set specifying allowed domains for web access" at bounding box center [759, 422] width 646 height 42
click at [436, 396] on input "c. The primary configuration set specifying allowed domains for web access" at bounding box center [436, 389] width 0 height 13
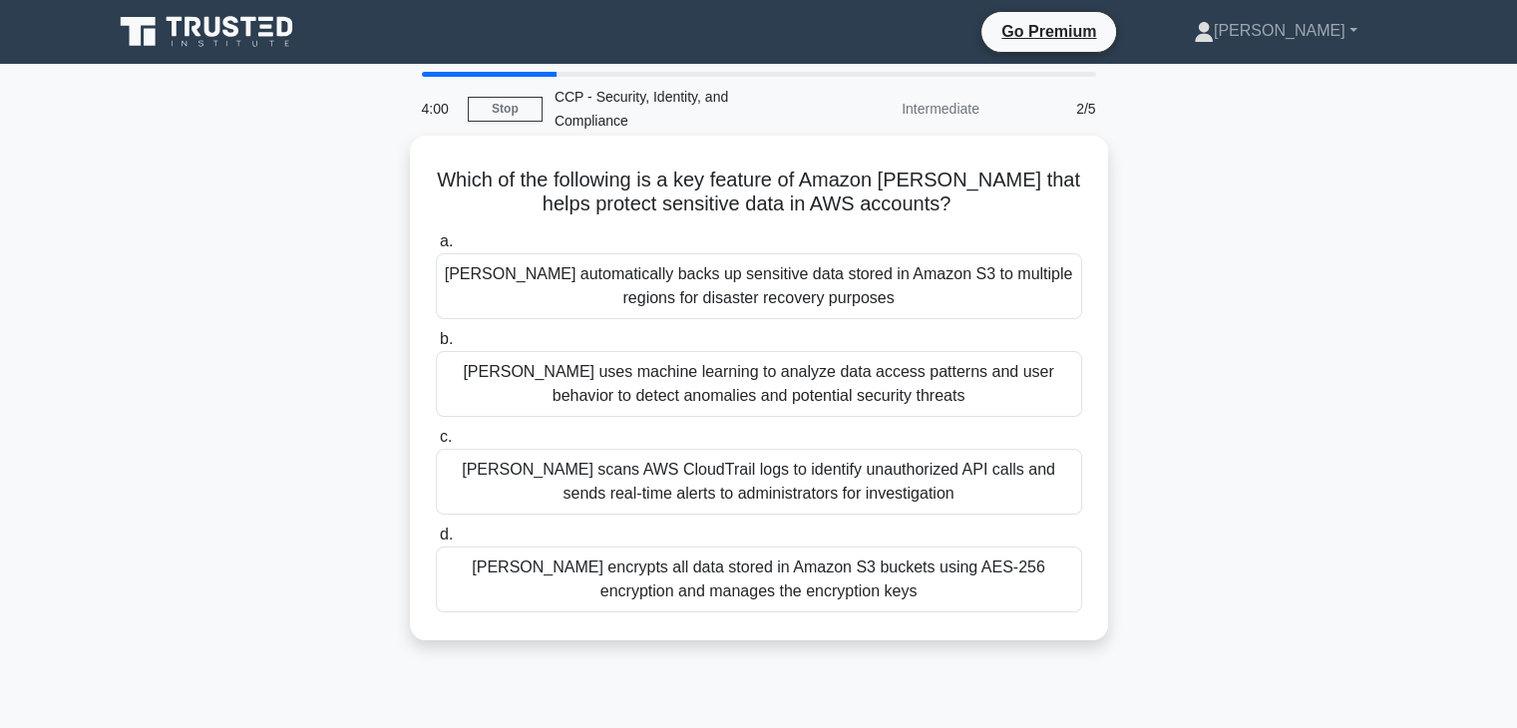
click at [890, 379] on div "Macie uses machine learning to analyze data access patterns and user behavior t…" at bounding box center [759, 384] width 646 height 66
click at [436, 346] on input "b. Macie uses machine learning to analyze data access patterns and user behavio…" at bounding box center [436, 339] width 0 height 13
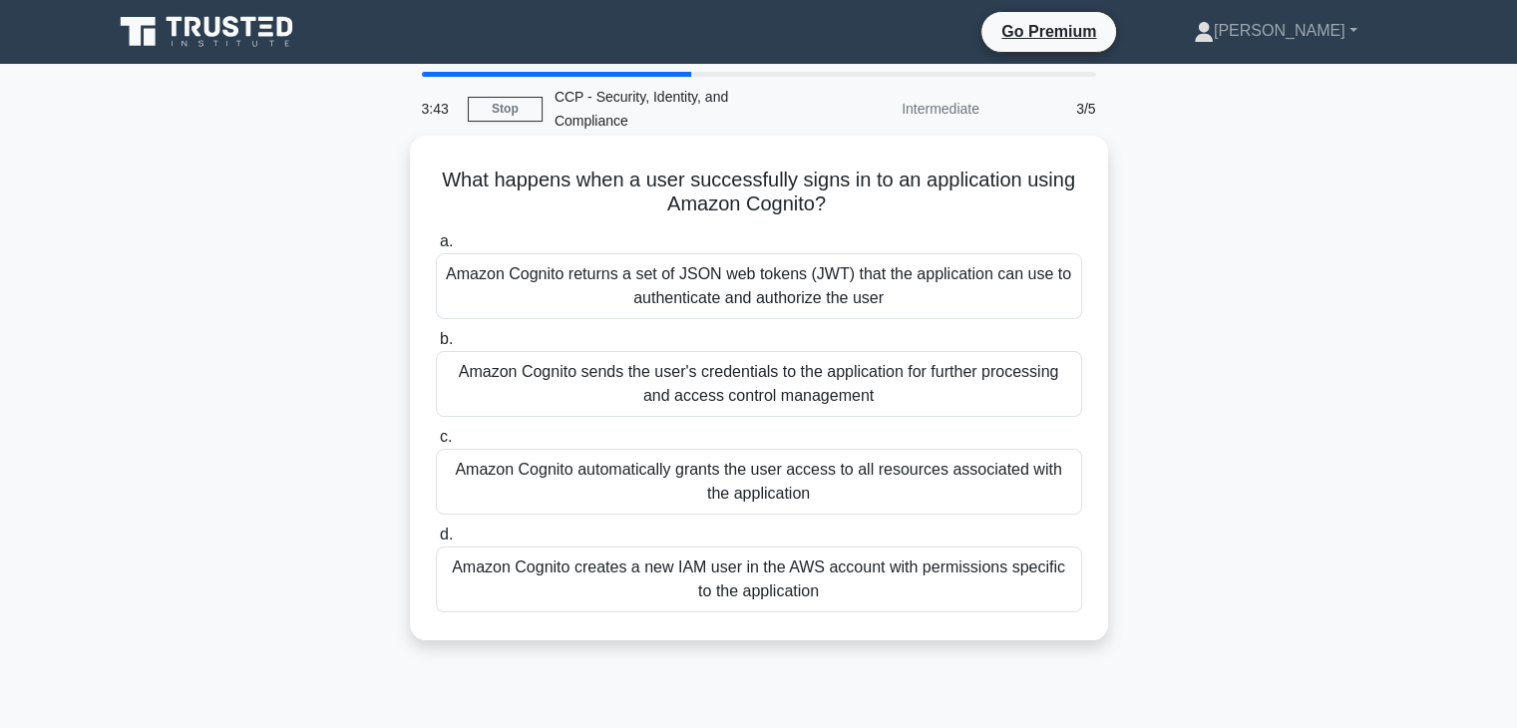
click at [885, 449] on div "Amazon Cognito automatically grants the user access to all resources associated…" at bounding box center [759, 482] width 646 height 66
click at [436, 444] on input "c. Amazon Cognito automatically grants the user access to all resources associa…" at bounding box center [436, 437] width 0 height 13
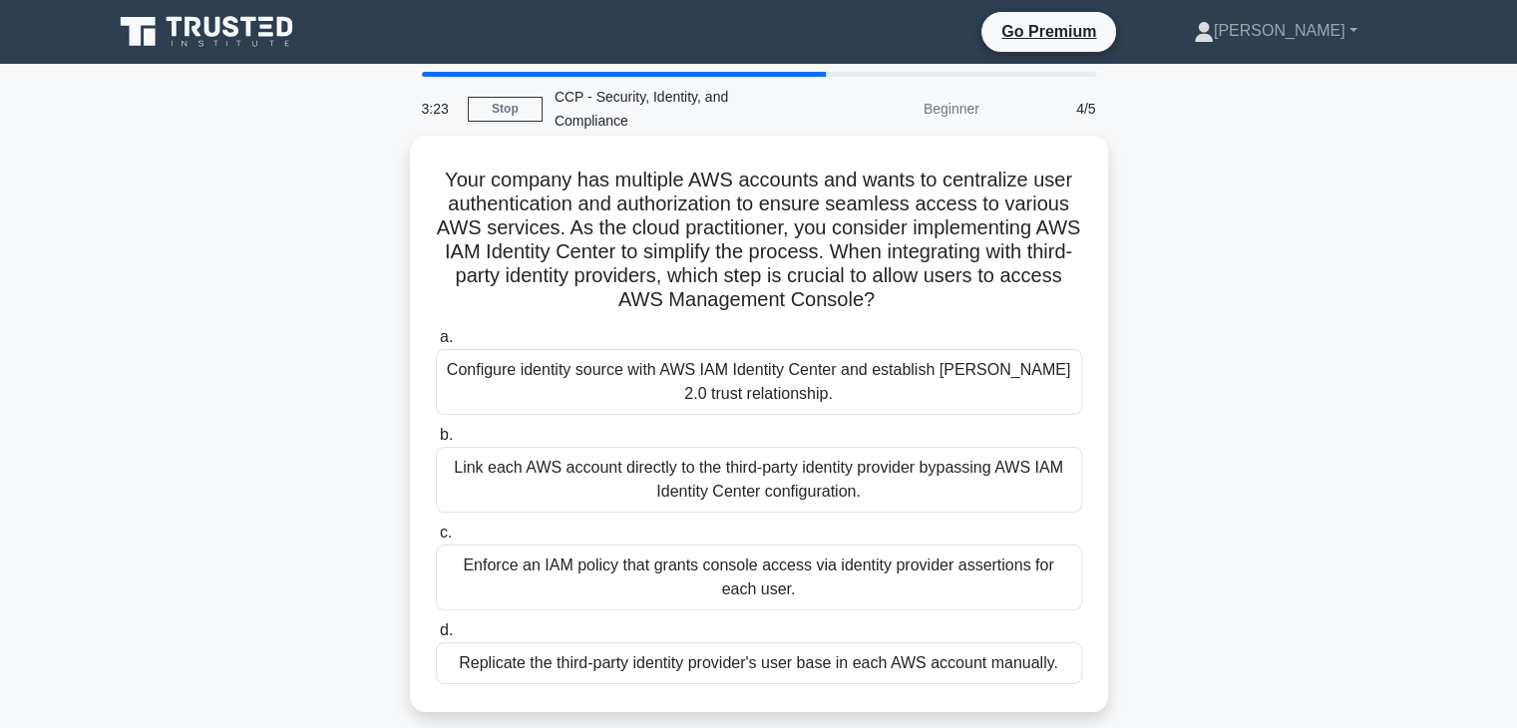
scroll to position [100, 0]
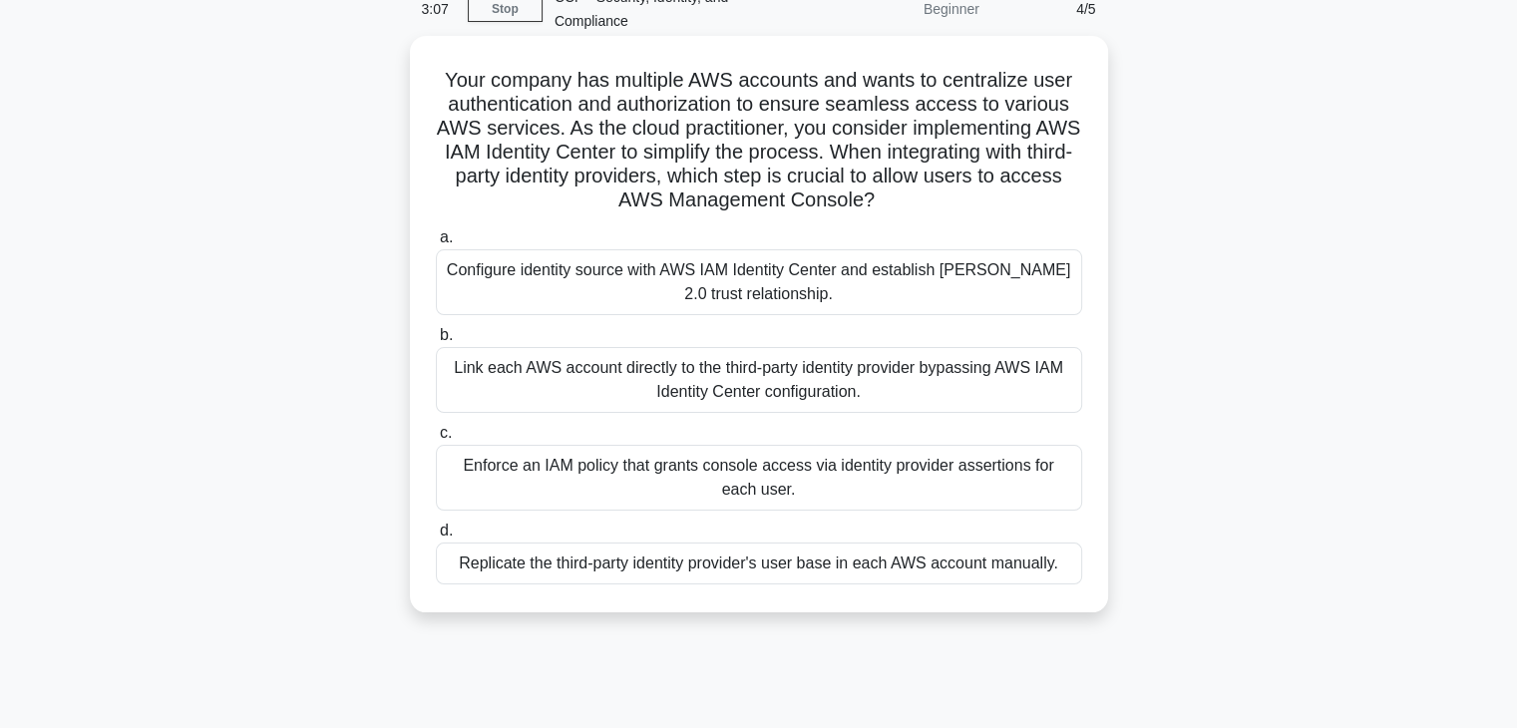
click at [874, 453] on div "Enforce an IAM policy that grants console access via identity provider assertio…" at bounding box center [759, 478] width 646 height 66
click at [436, 440] on input "c. Enforce an IAM policy that grants console access via identity provider asser…" at bounding box center [436, 433] width 0 height 13
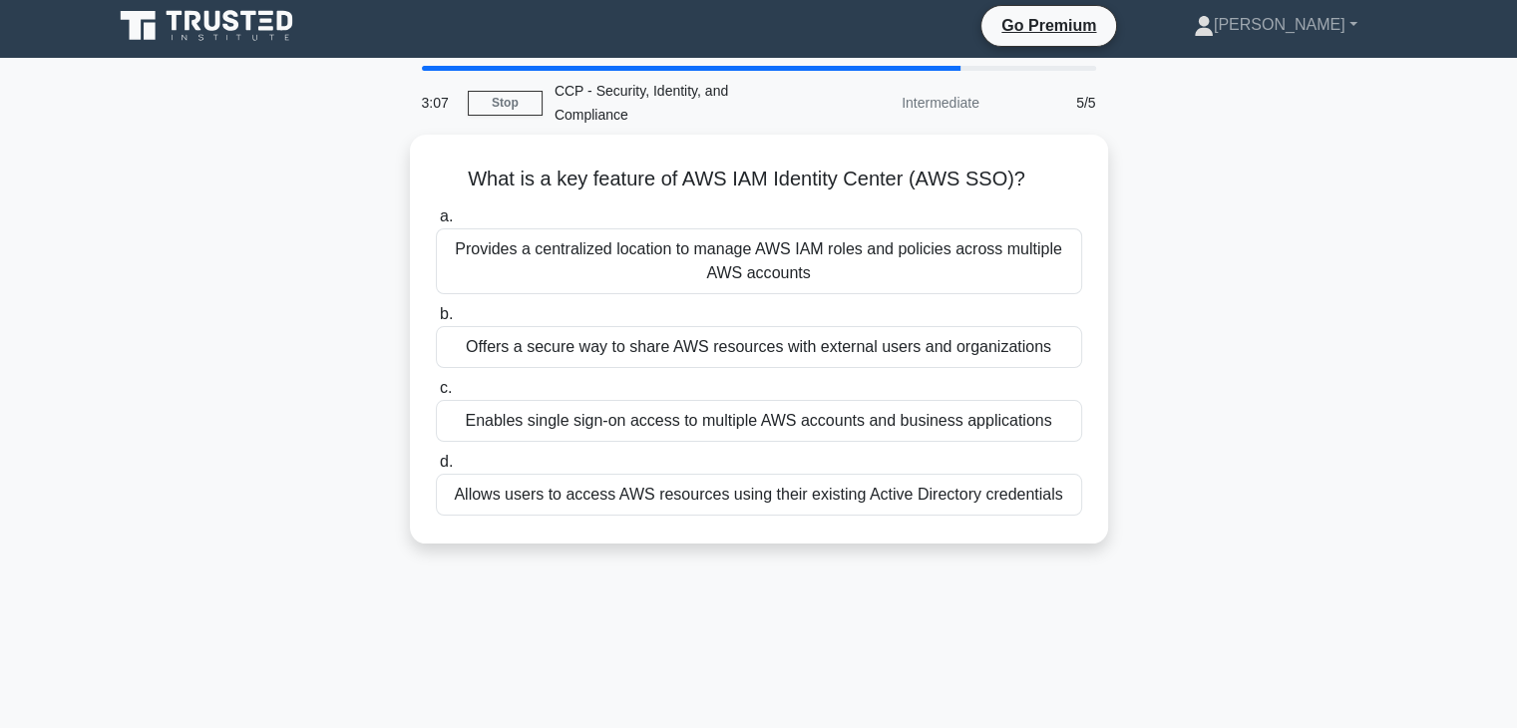
scroll to position [0, 0]
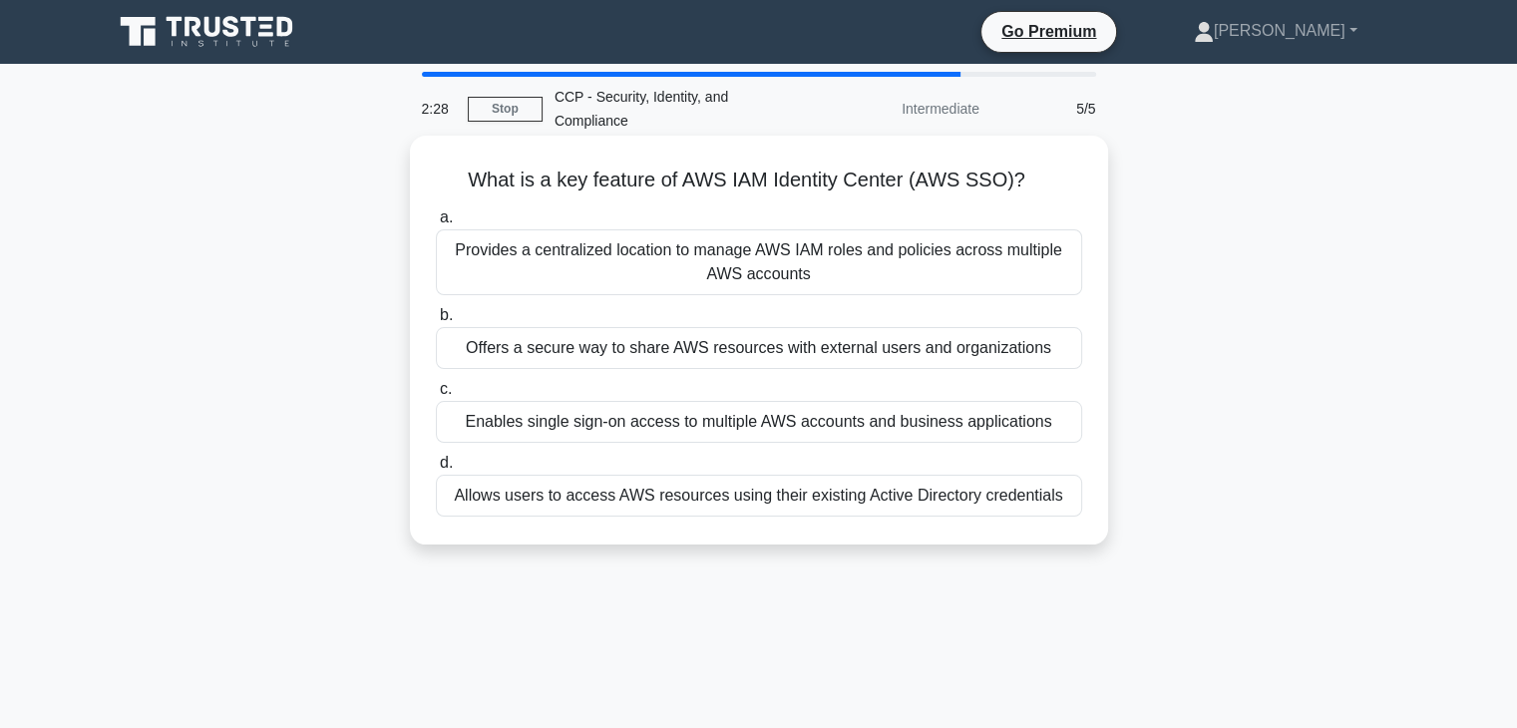
click at [879, 480] on div "Allows users to access AWS resources using their existing Active Directory cred…" at bounding box center [759, 496] width 646 height 42
click at [436, 470] on input "d. Allows users to access AWS resources using their existing Active Directory c…" at bounding box center [436, 463] width 0 height 13
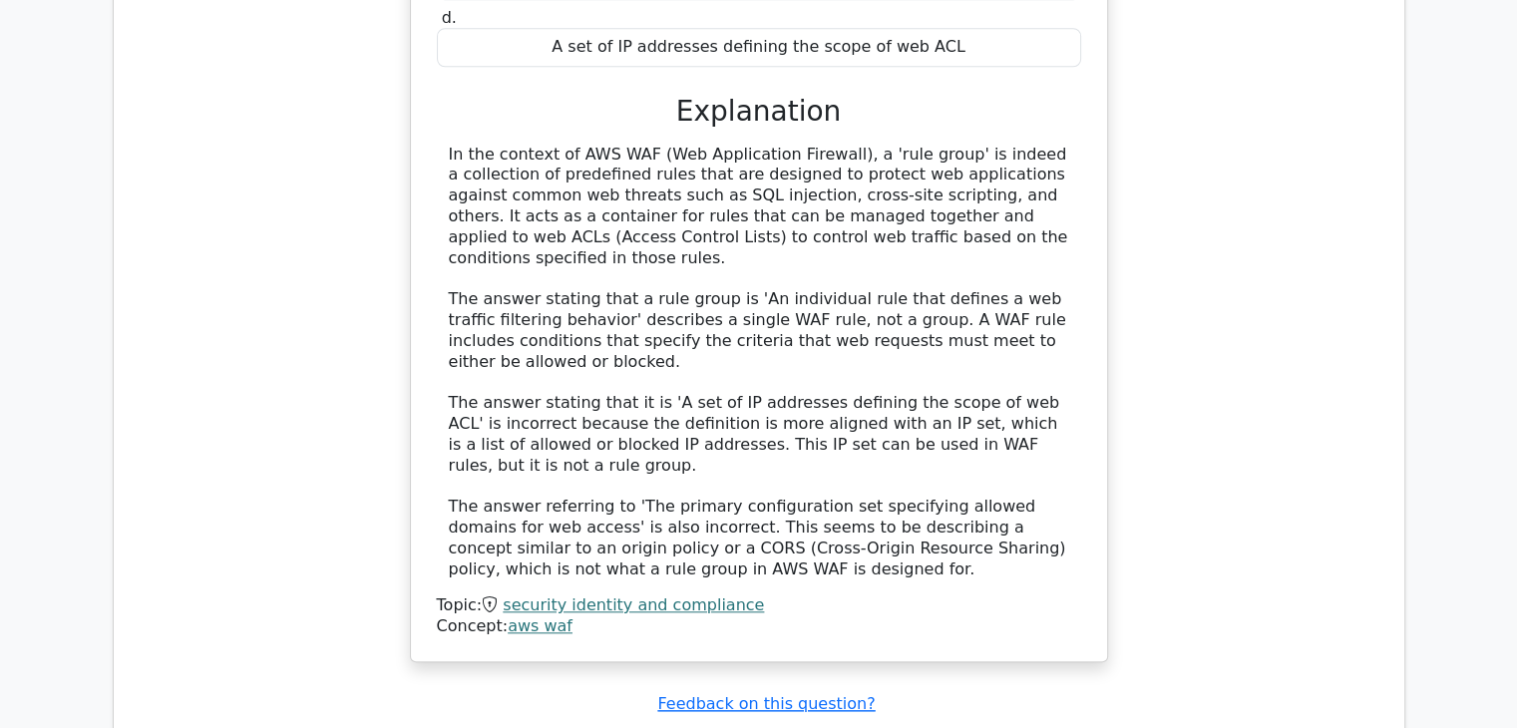
scroll to position [2094, 0]
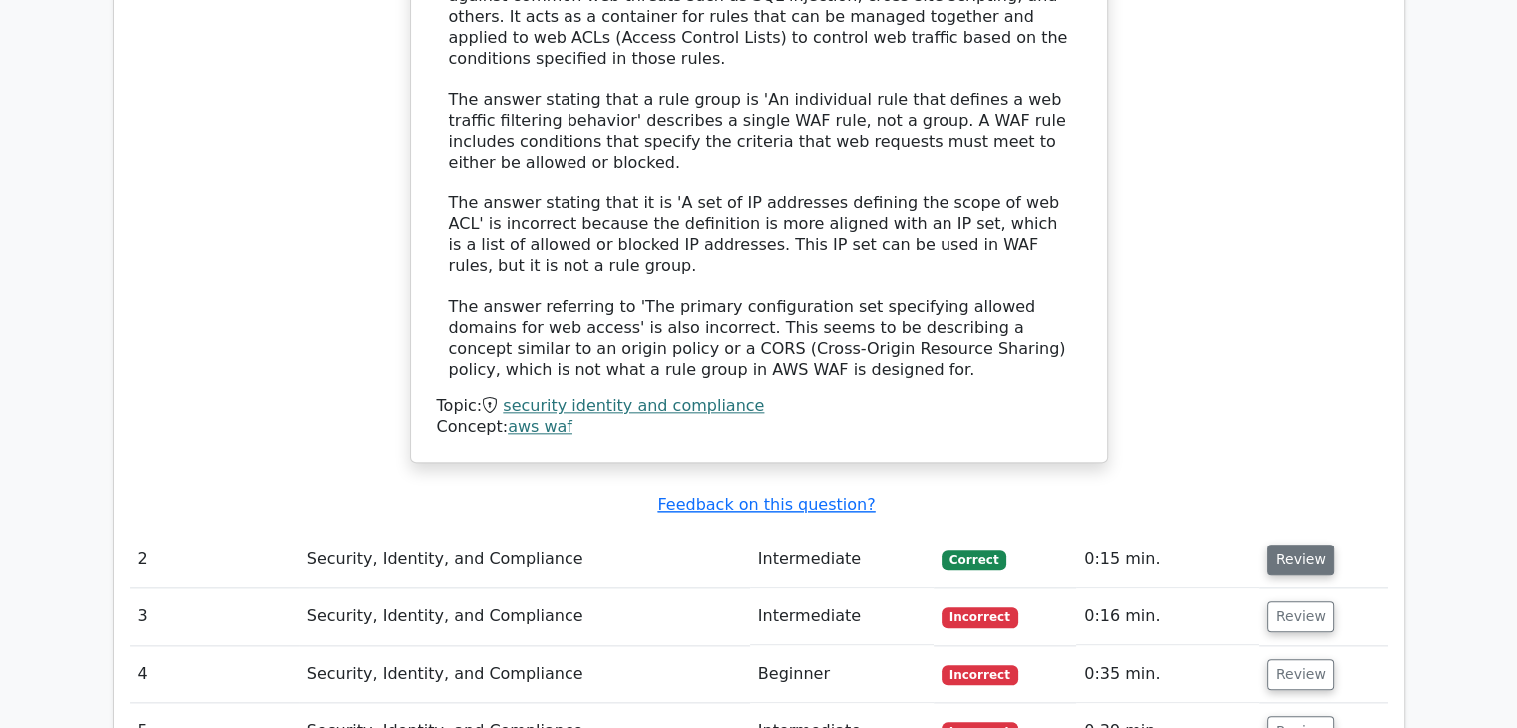
click at [1281, 545] on button "Review" at bounding box center [1301, 560] width 68 height 31
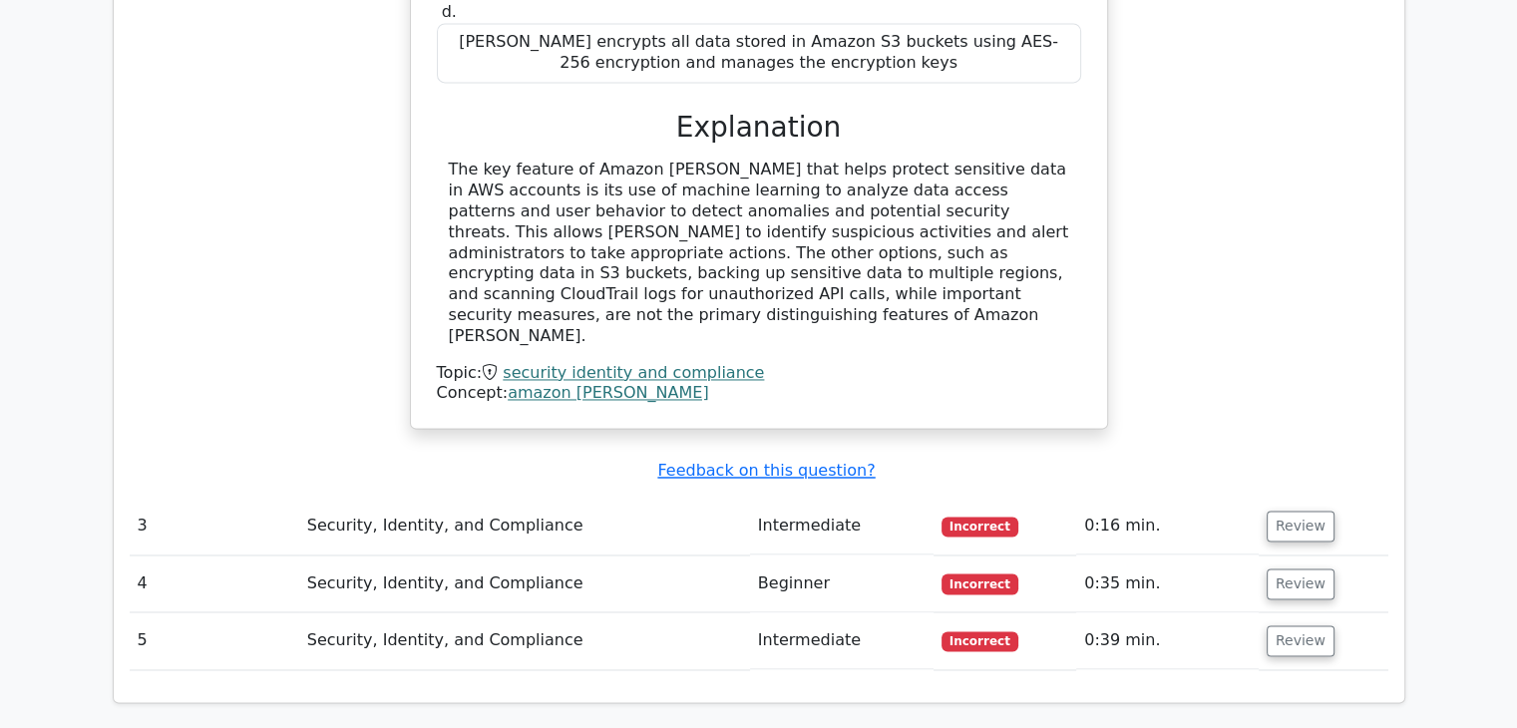
scroll to position [3092, 0]
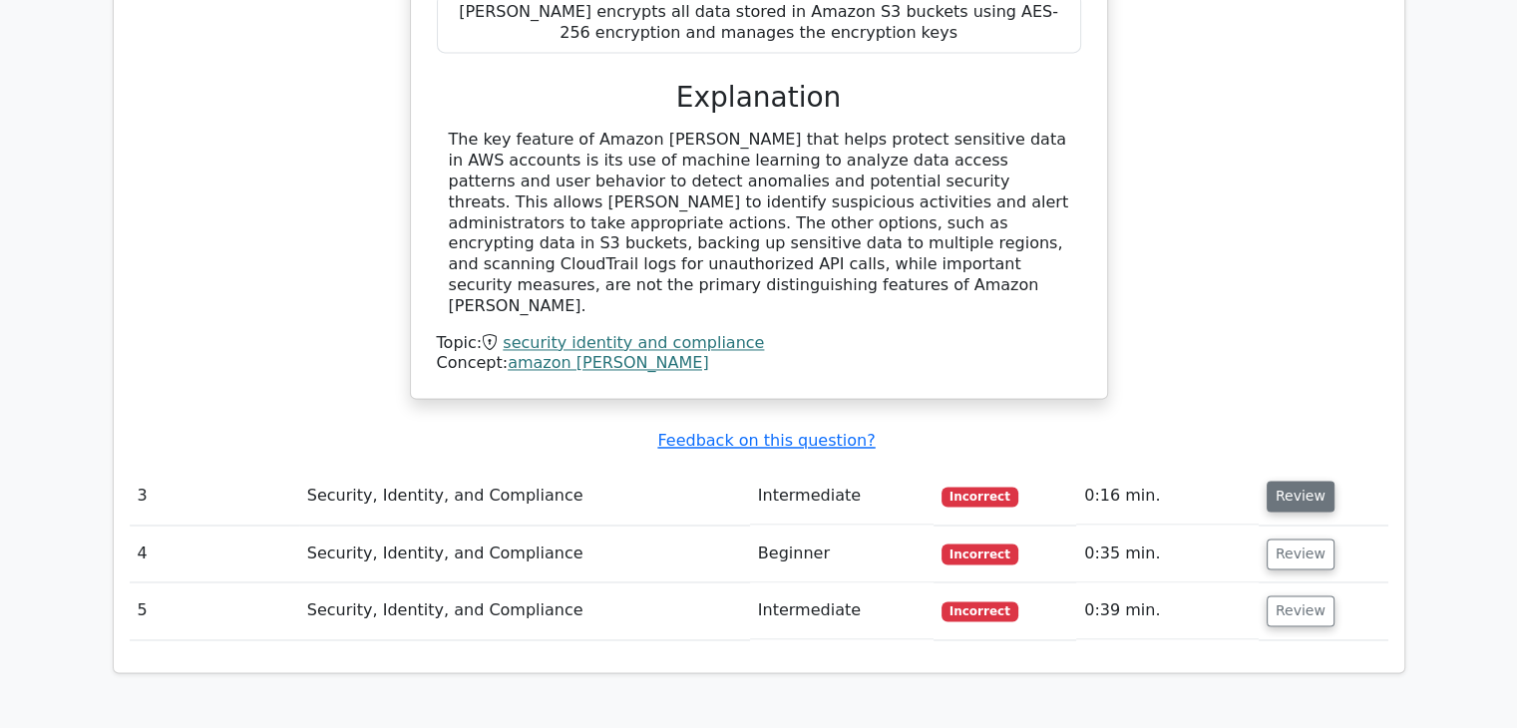
click at [1302, 481] on button "Review" at bounding box center [1301, 496] width 68 height 31
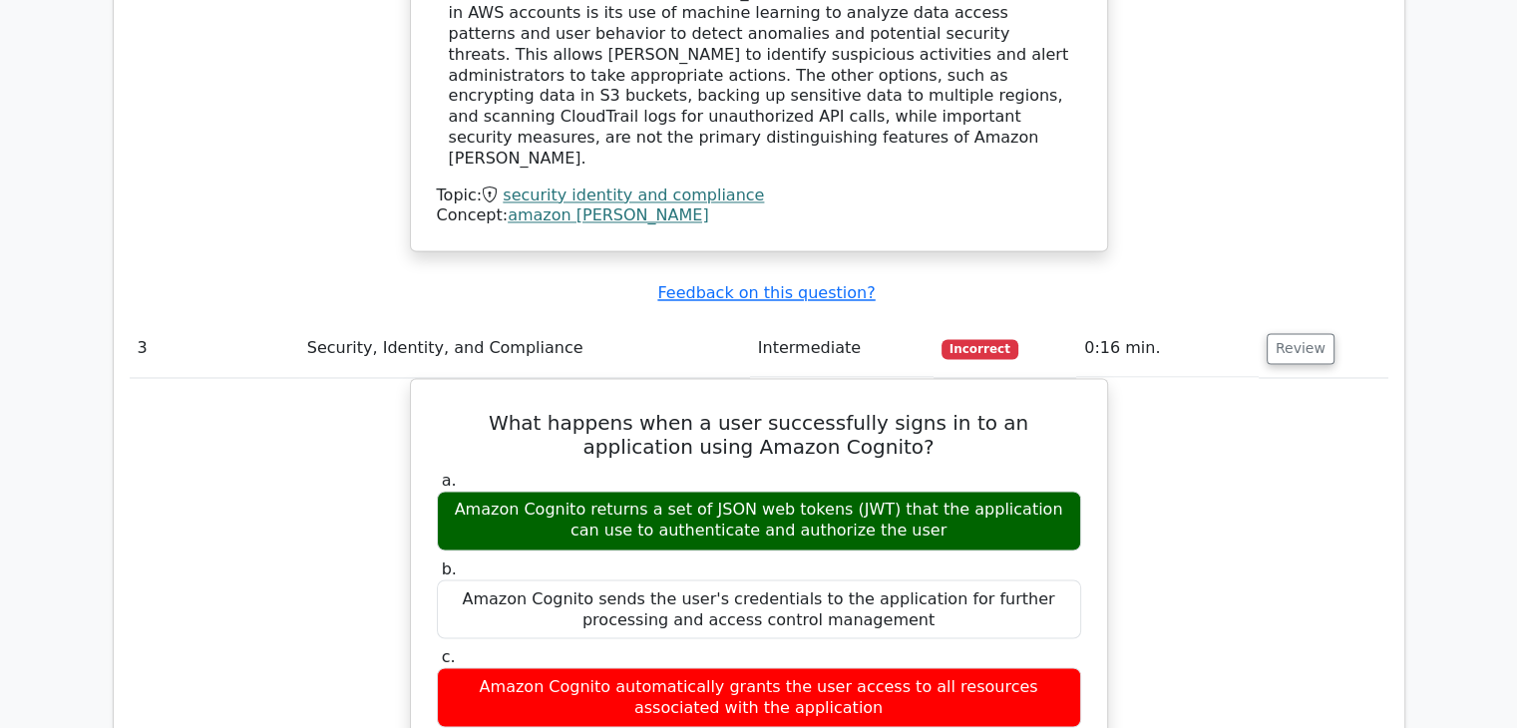
scroll to position [3191, 0]
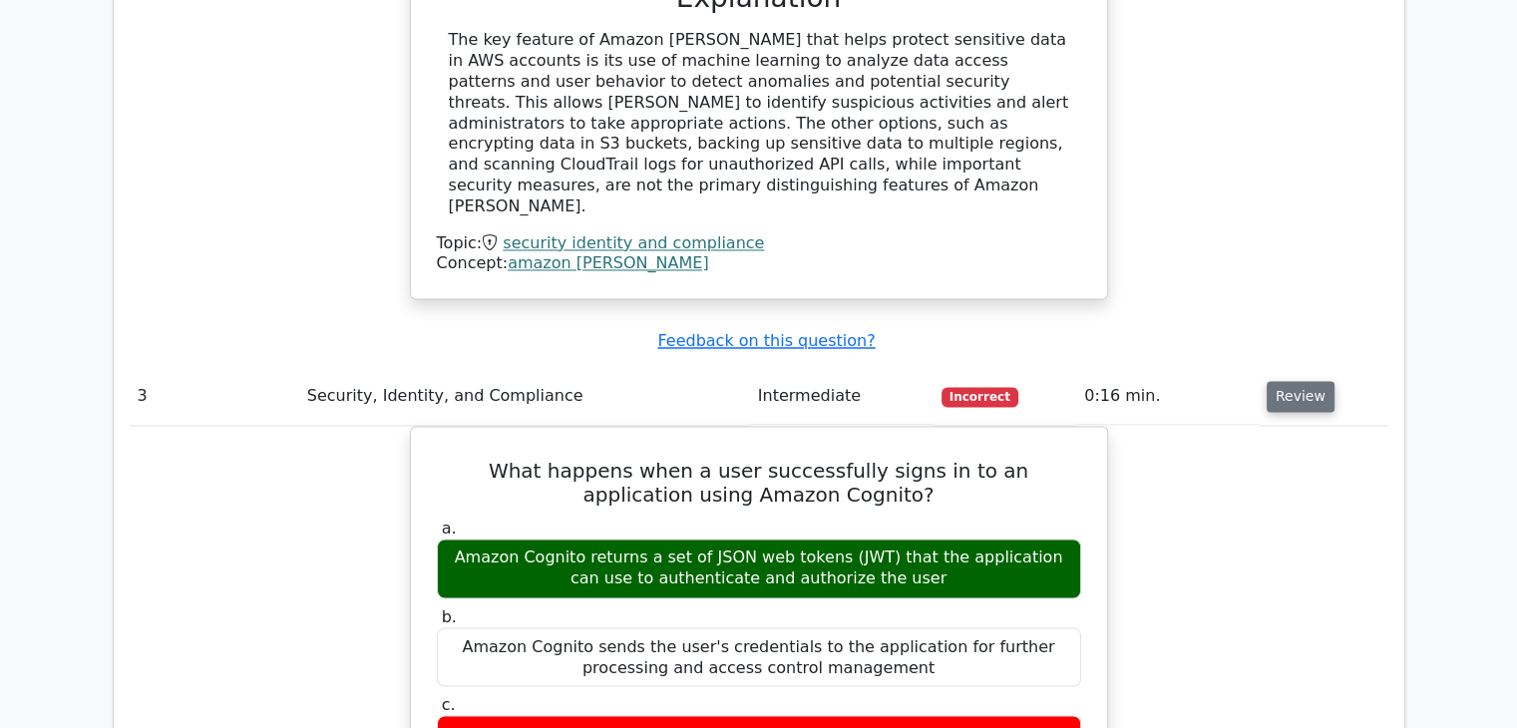
click at [1295, 381] on button "Review" at bounding box center [1301, 396] width 68 height 31
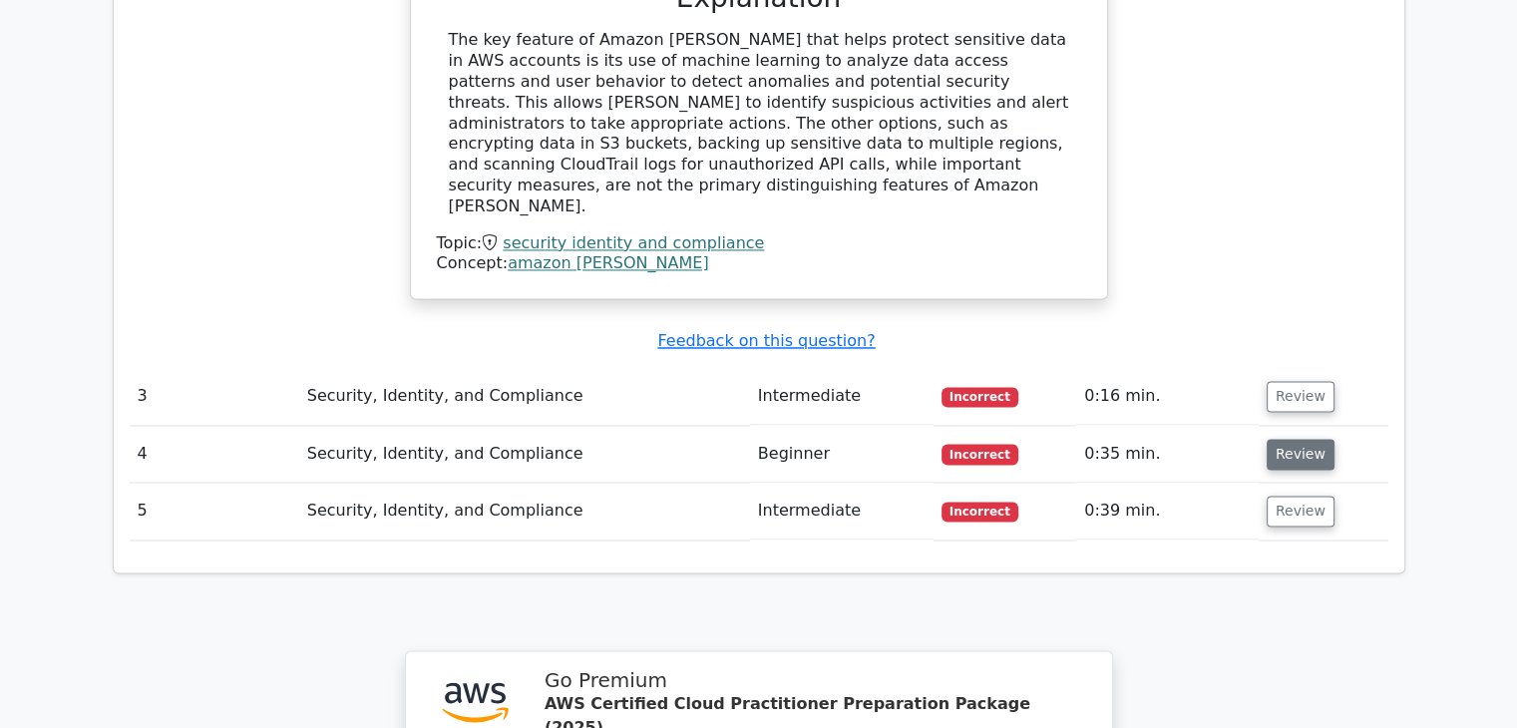
click at [1290, 439] on button "Review" at bounding box center [1301, 454] width 68 height 31
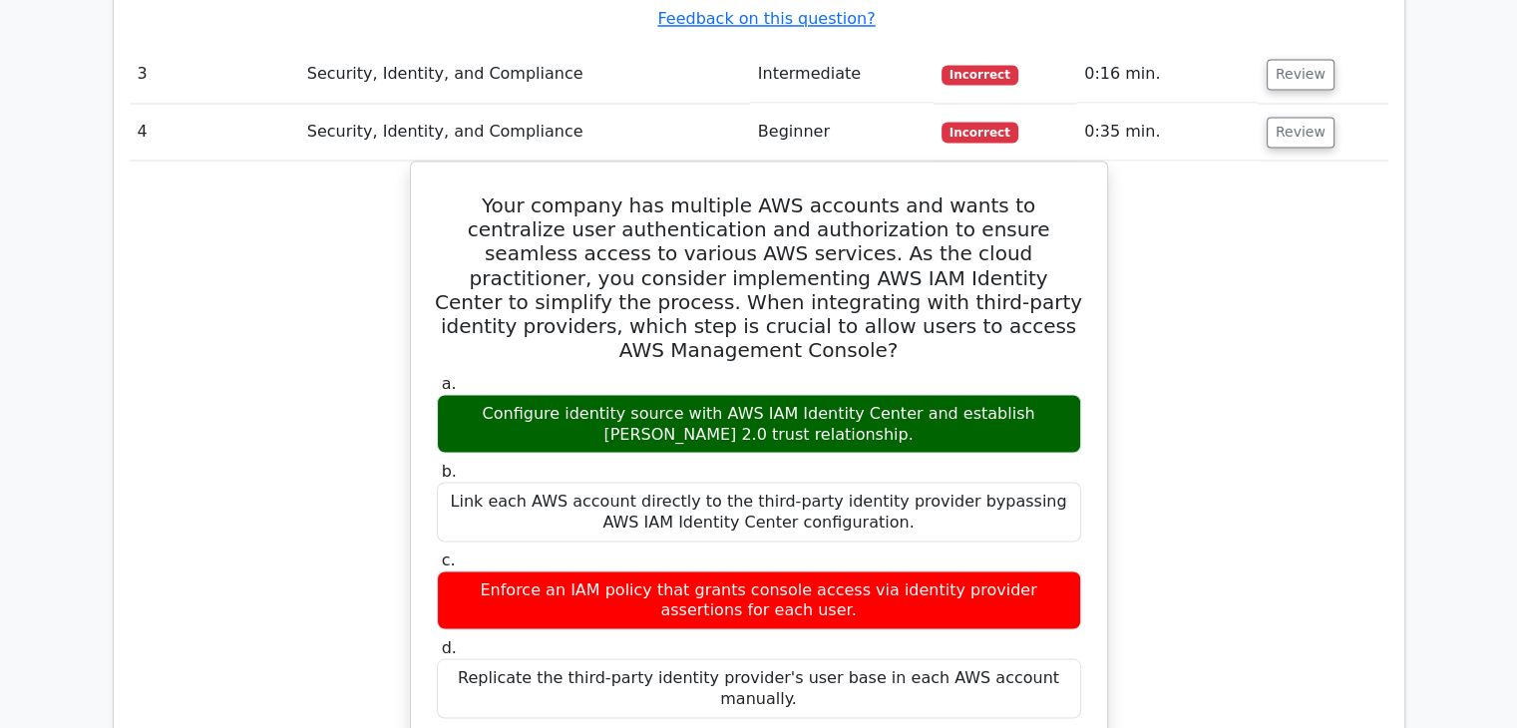
scroll to position [3491, 0]
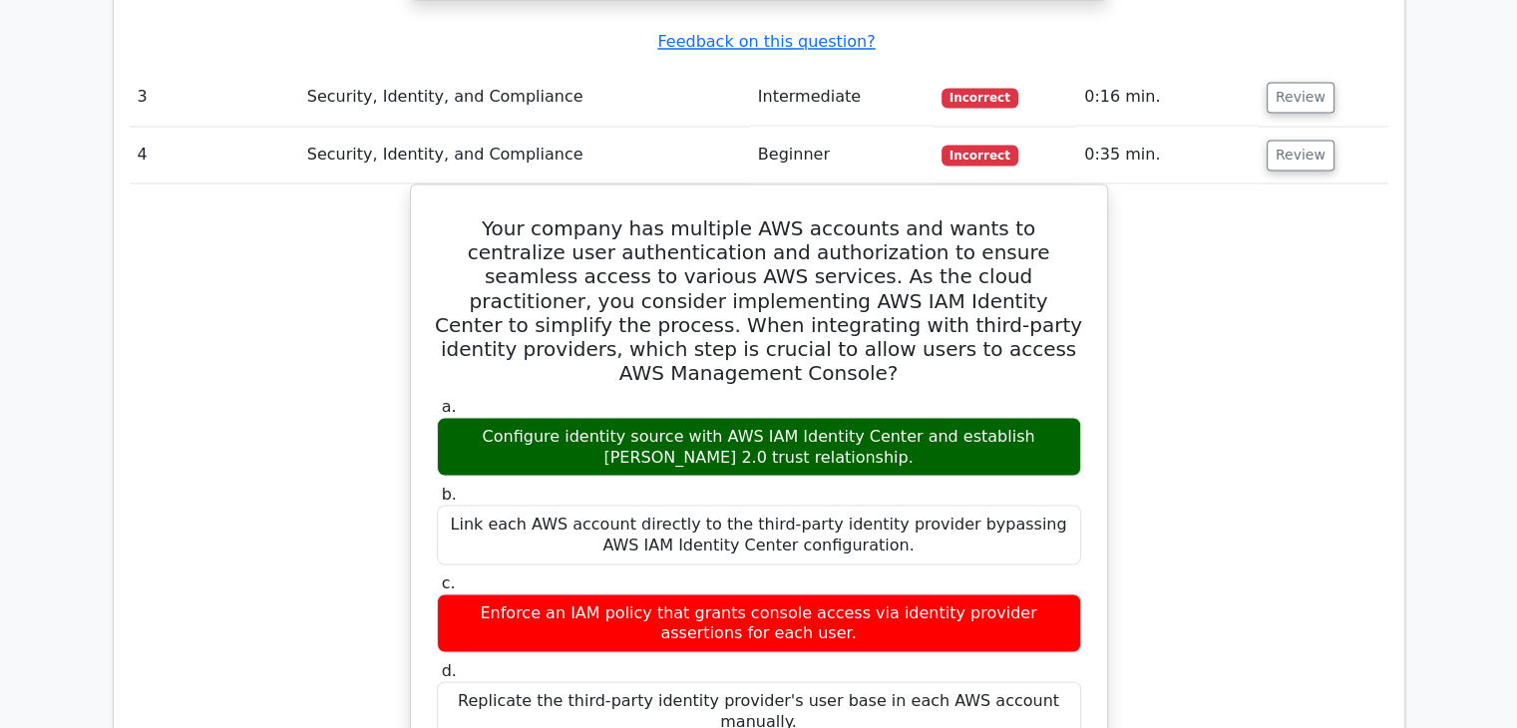
drag, startPoint x: 1276, startPoint y: 317, endPoint x: 1388, endPoint y: 225, distance: 145.3
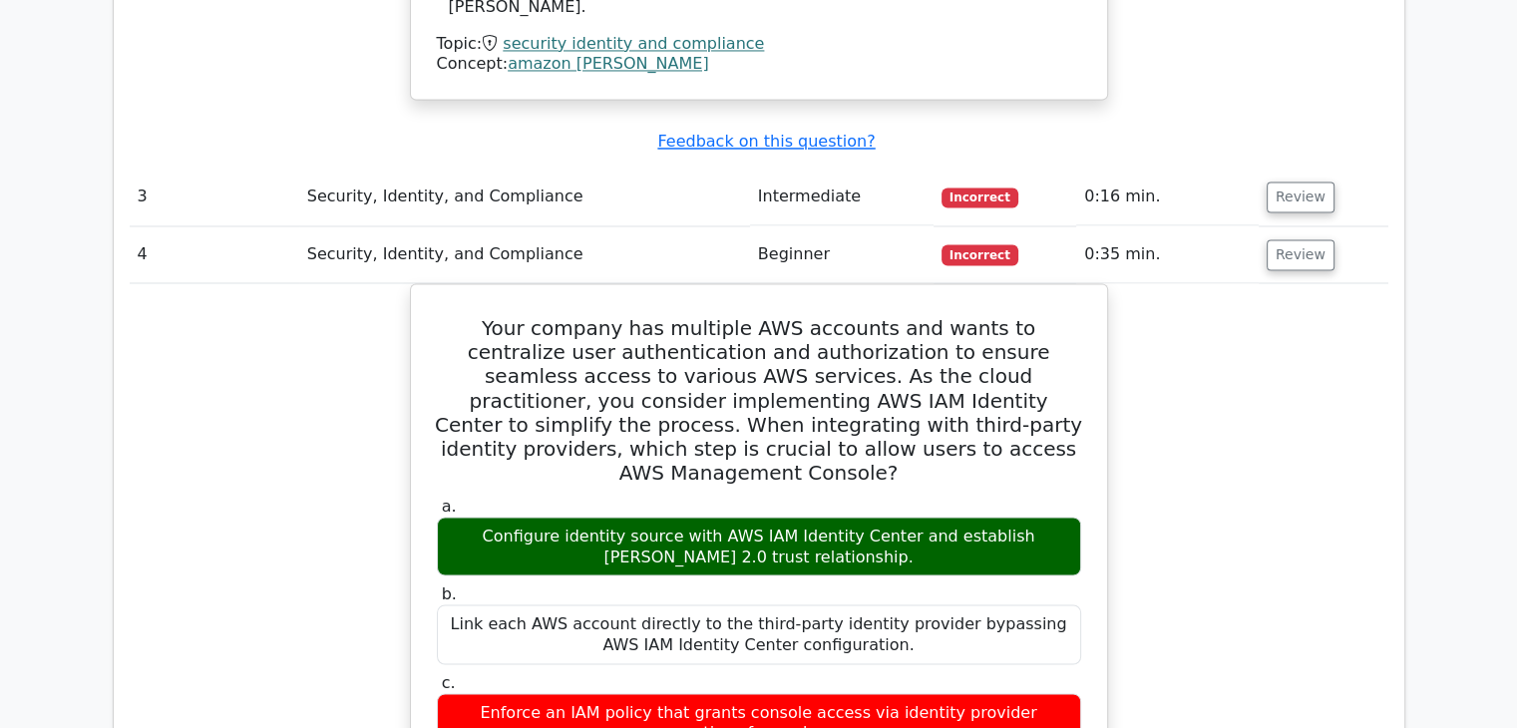
scroll to position [3191, 0]
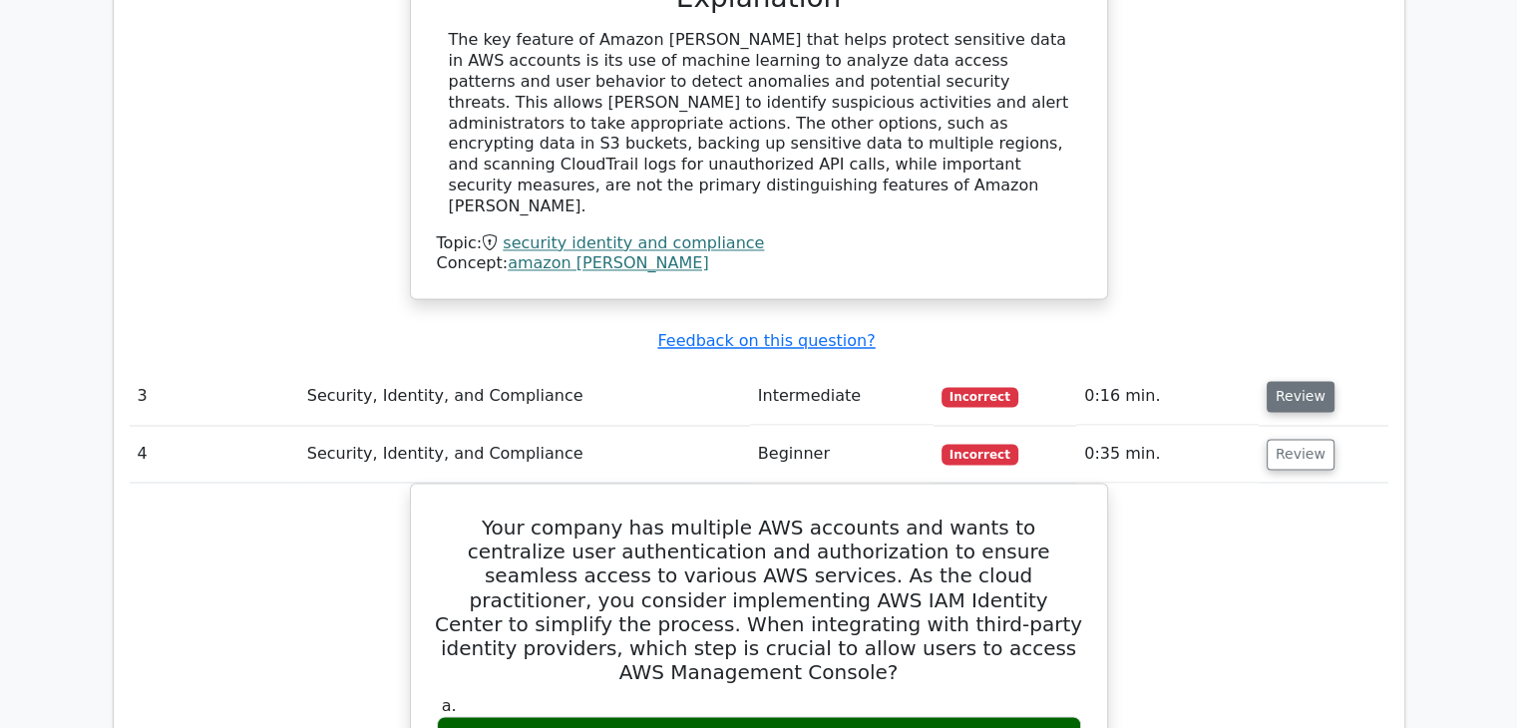
click at [1296, 381] on button "Review" at bounding box center [1301, 396] width 68 height 31
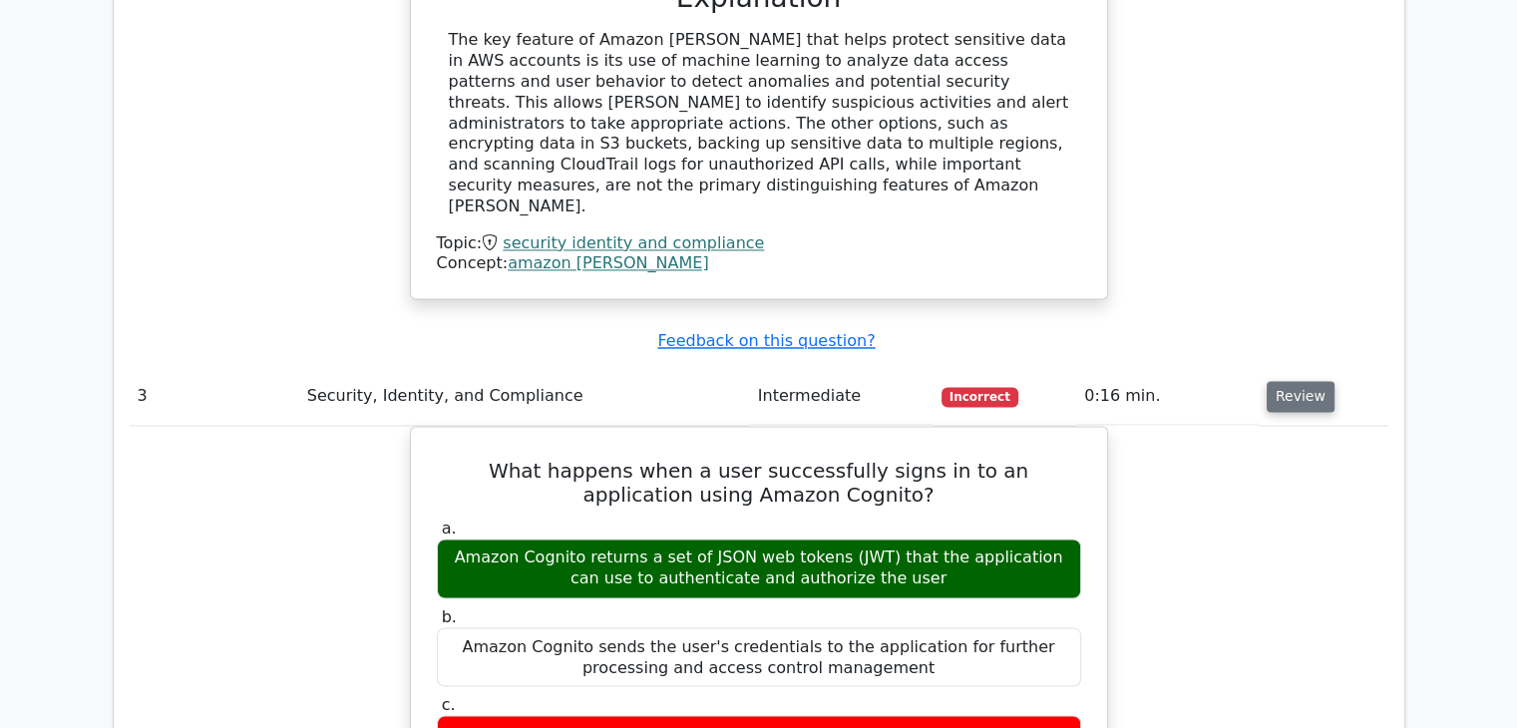
click at [1296, 381] on button "Review" at bounding box center [1301, 396] width 68 height 31
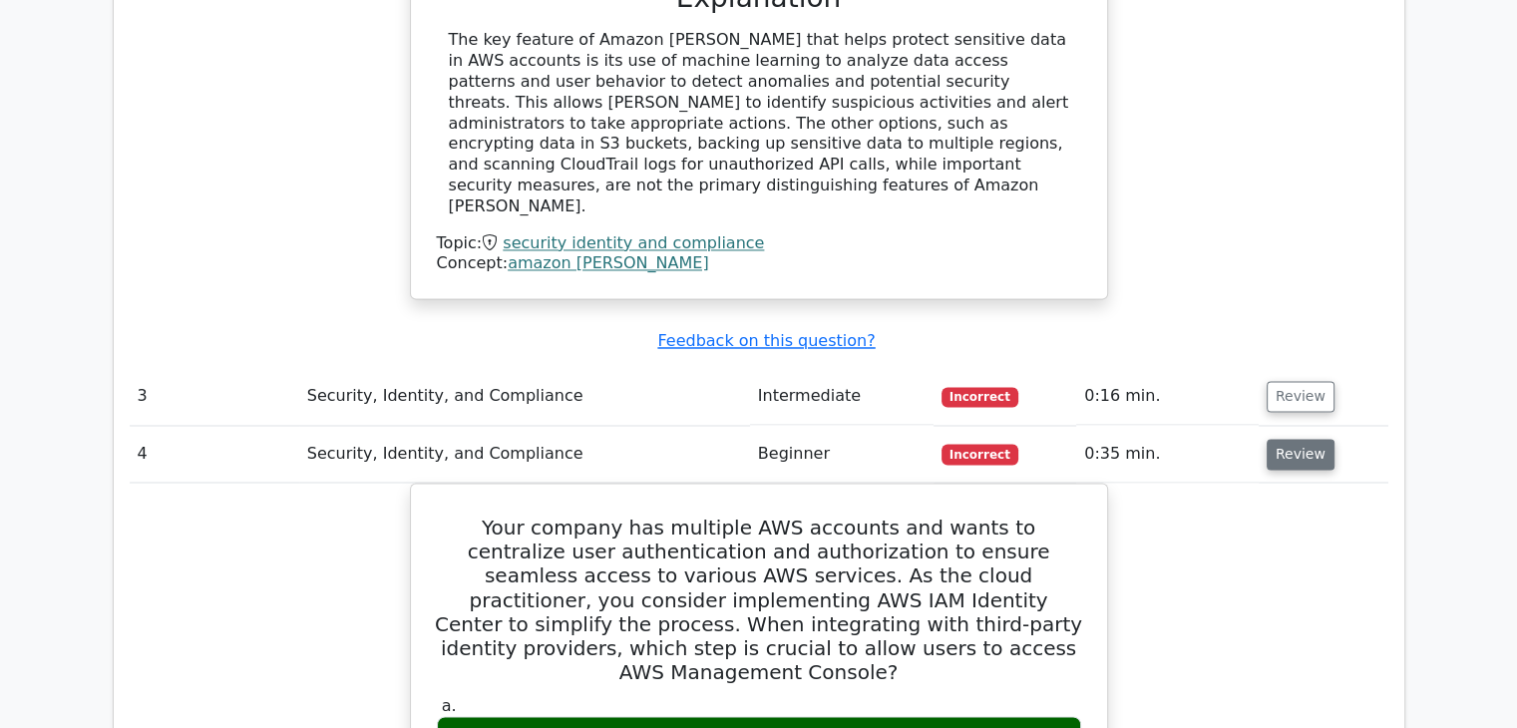
click at [1300, 439] on button "Review" at bounding box center [1301, 454] width 68 height 31
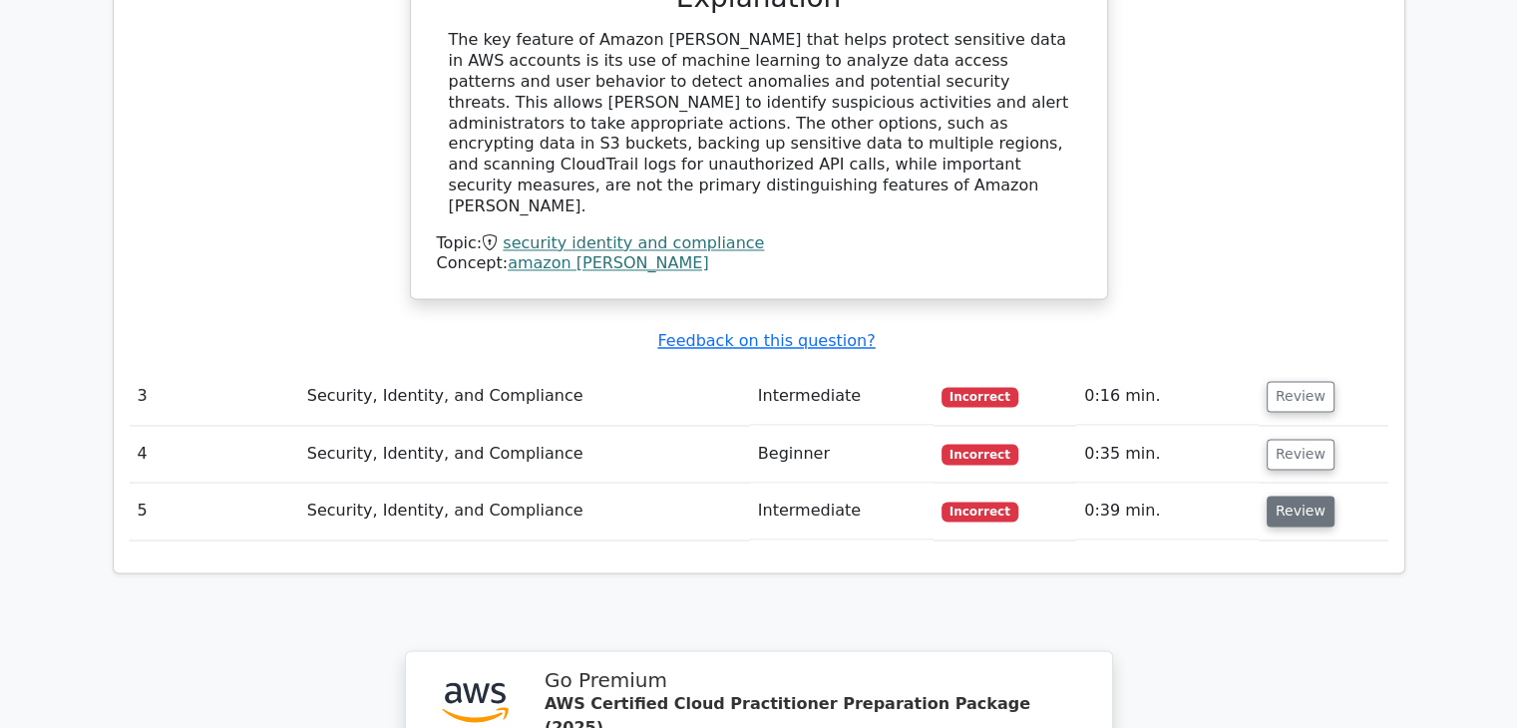
click at [1303, 496] on button "Review" at bounding box center [1301, 511] width 68 height 31
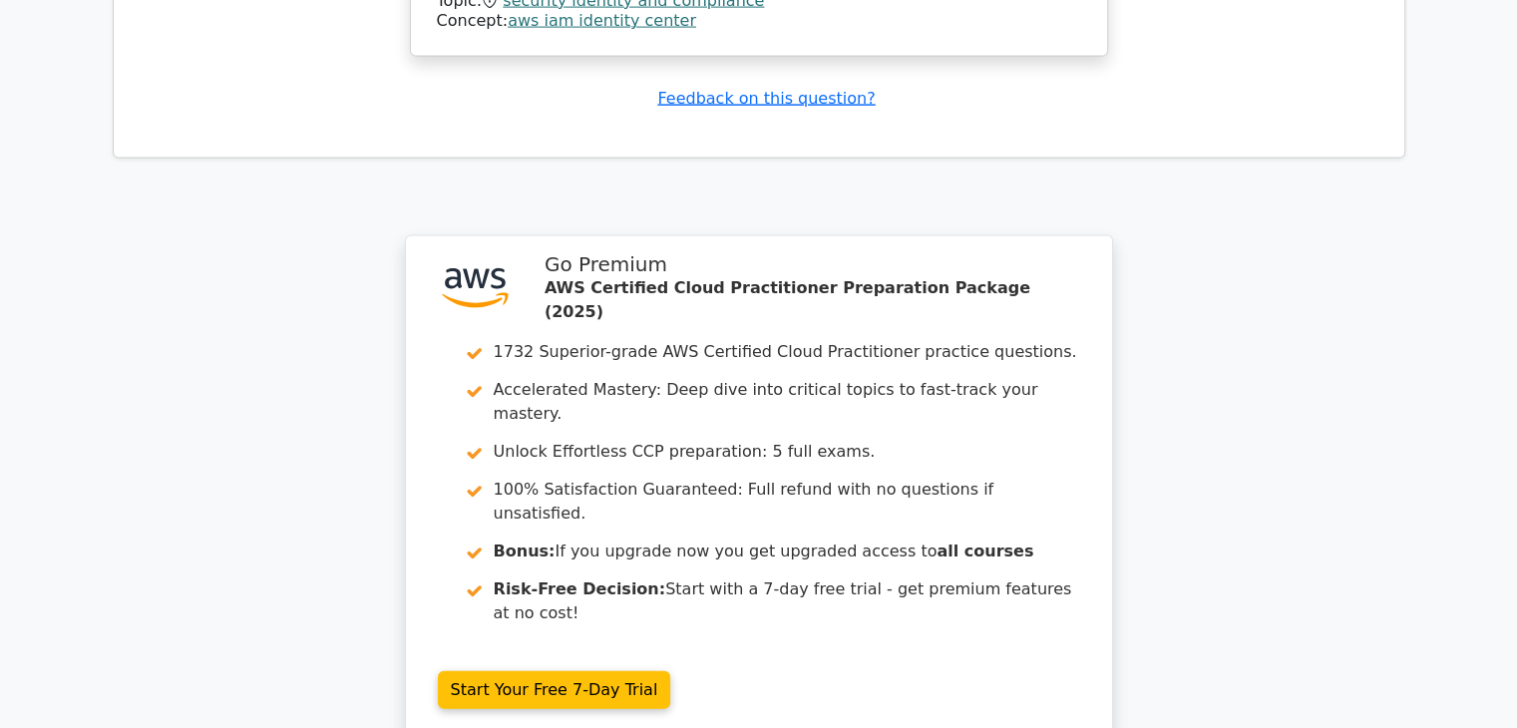
scroll to position [4496, 0]
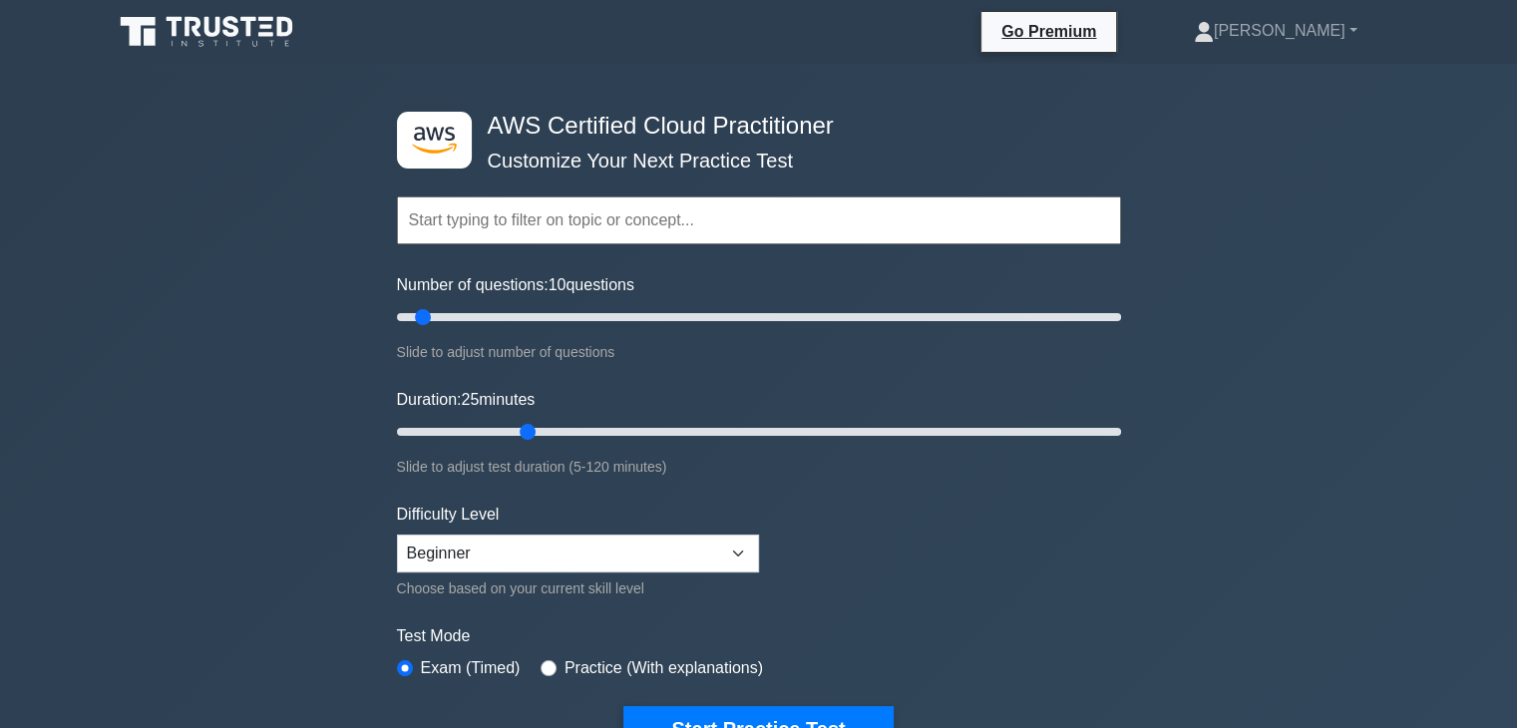
drag, startPoint x: 430, startPoint y: 431, endPoint x: 523, endPoint y: 434, distance: 92.8
type input "25"
click at [523, 434] on input "Duration: 25 minutes" at bounding box center [759, 432] width 724 height 24
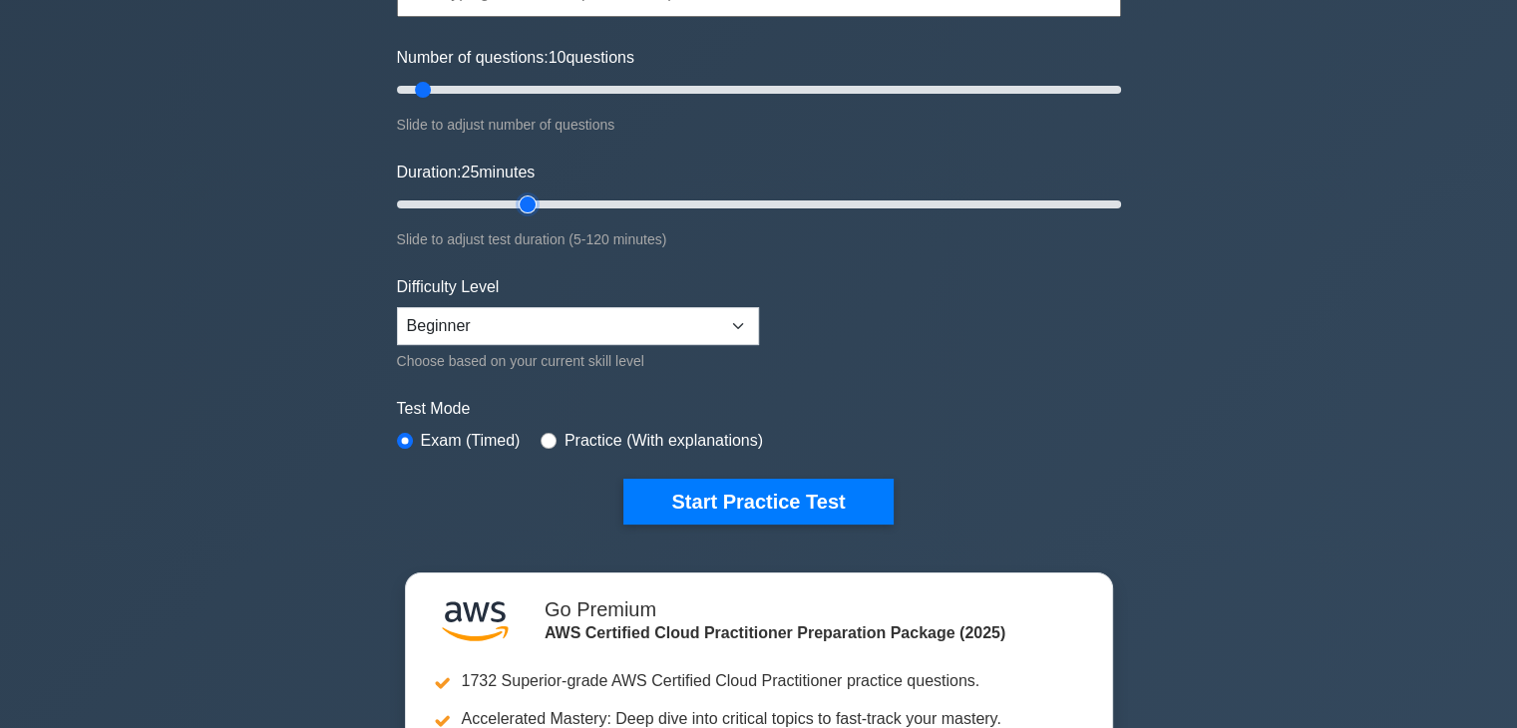
scroll to position [199, 0]
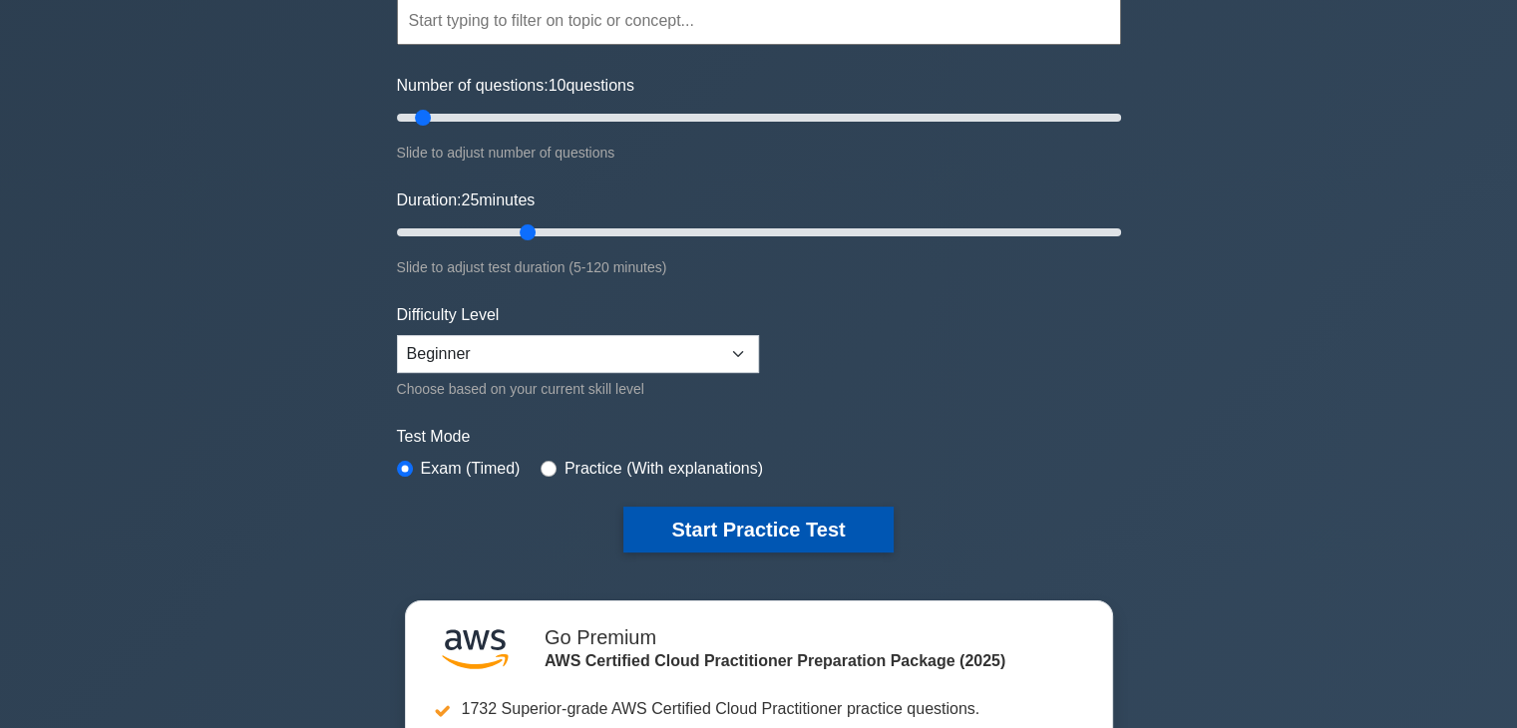
click at [802, 518] on button "Start Practice Test" at bounding box center [757, 530] width 269 height 46
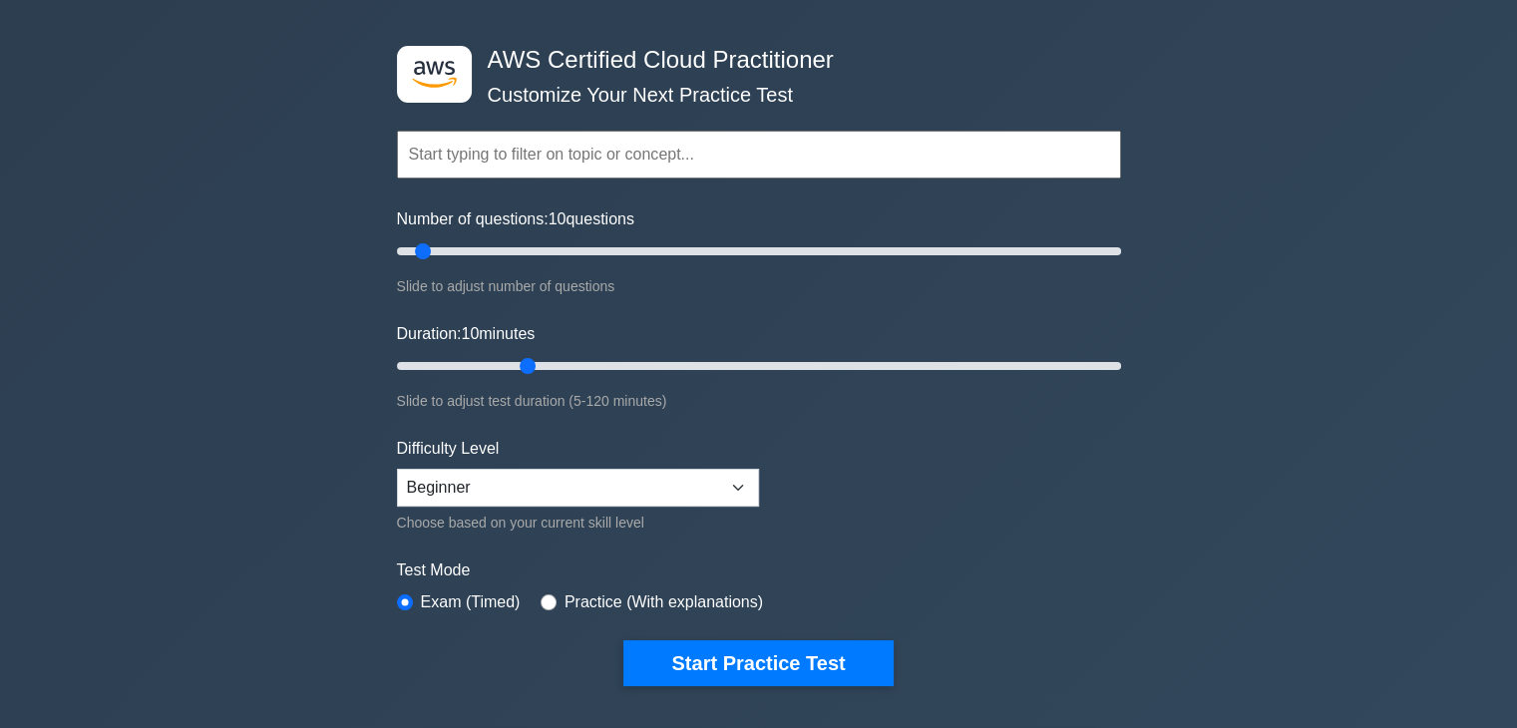
scroll to position [100, 0]
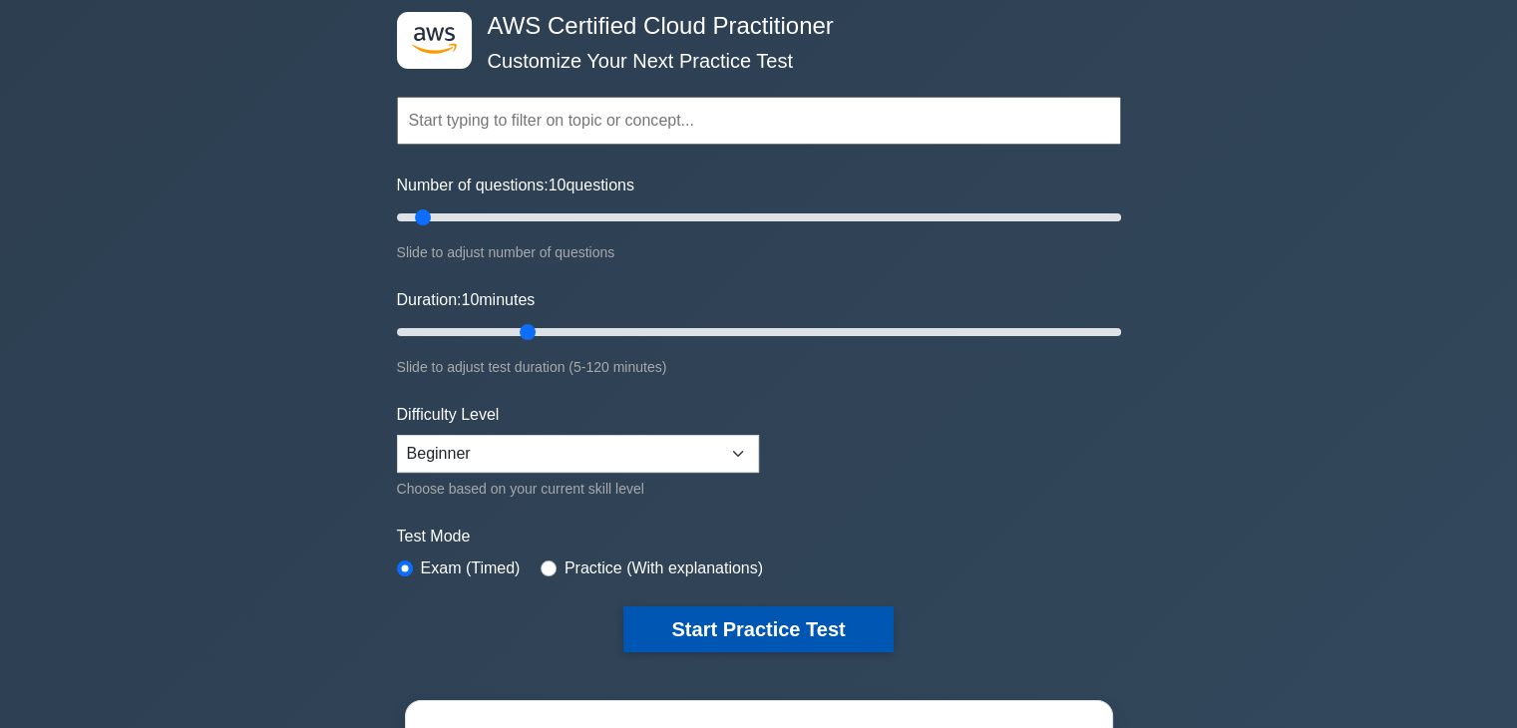
click at [792, 620] on button "Start Practice Test" at bounding box center [757, 629] width 269 height 46
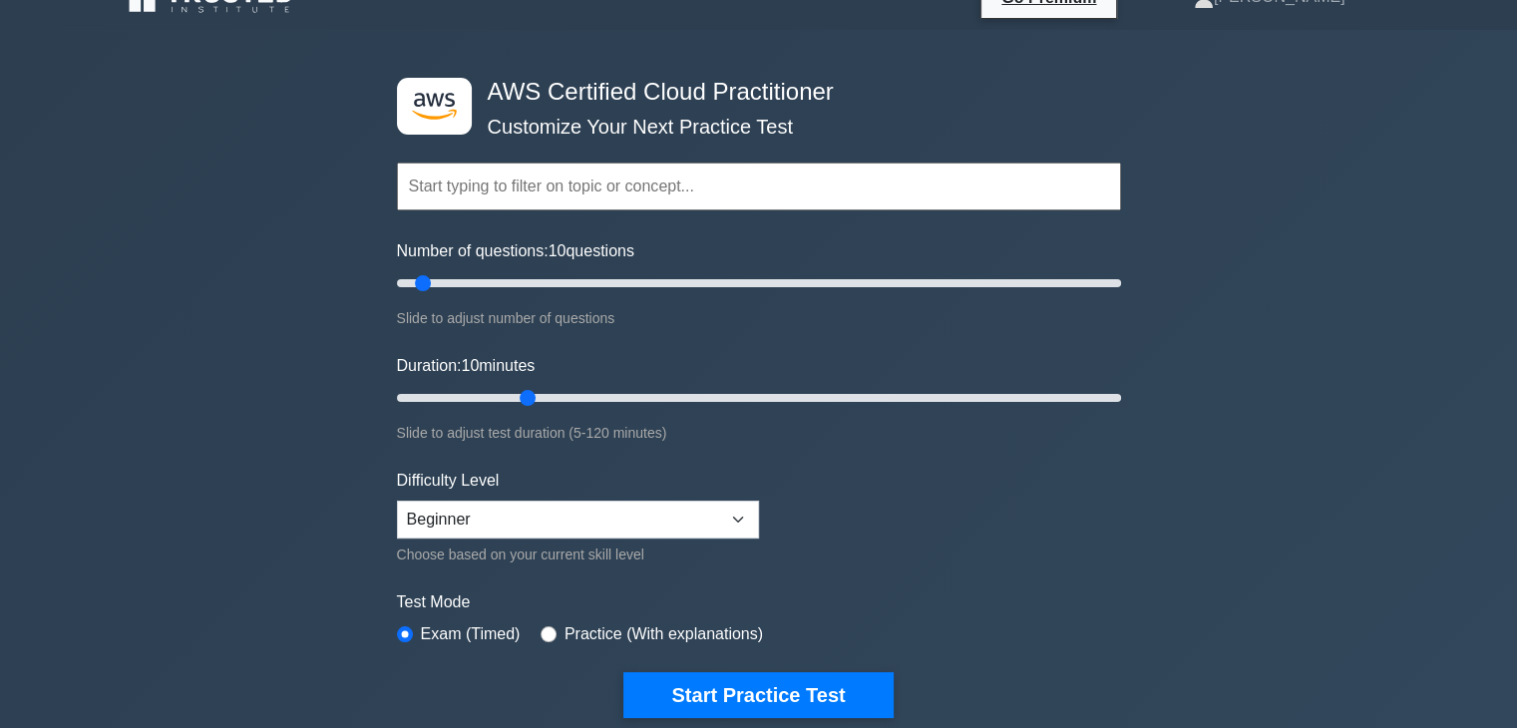
scroll to position [0, 0]
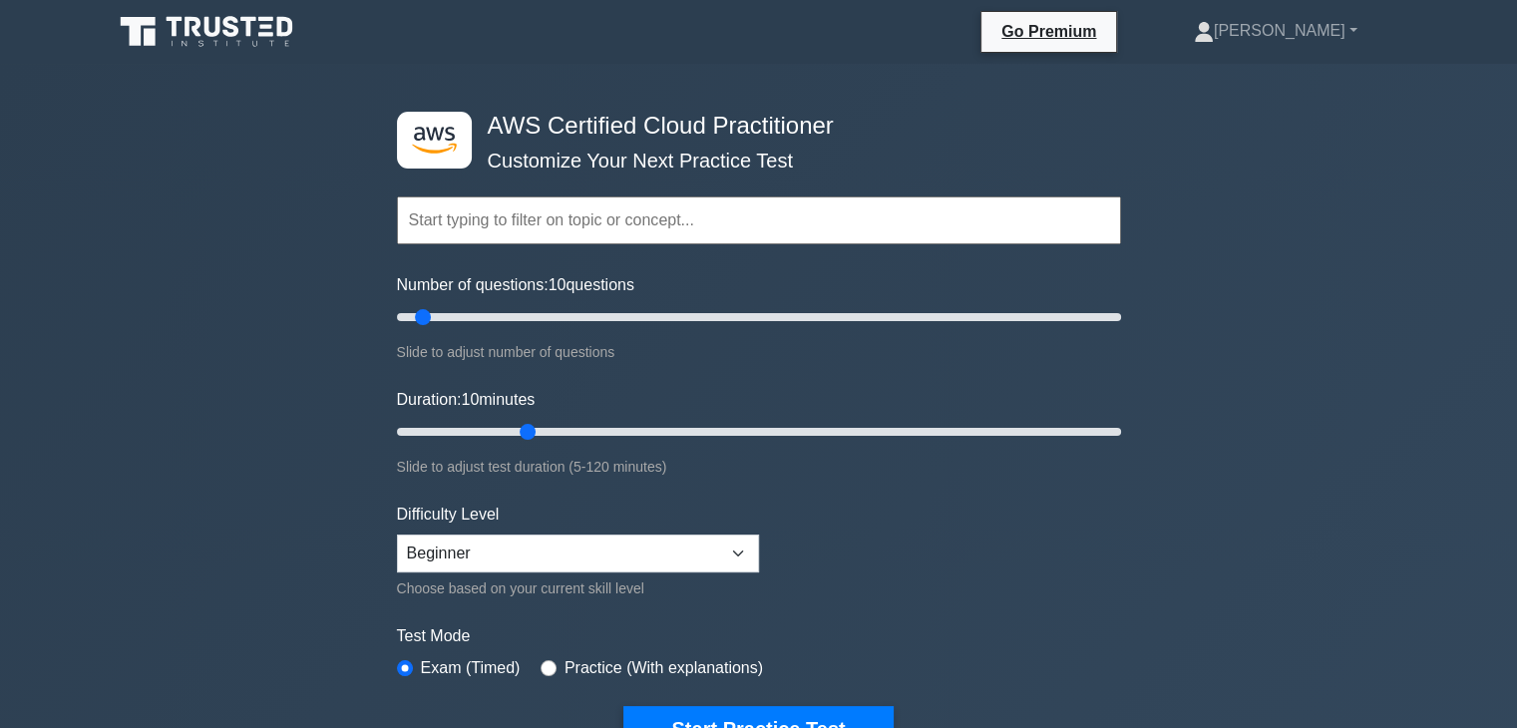
click at [677, 217] on input "text" at bounding box center [759, 220] width 724 height 48
drag, startPoint x: 677, startPoint y: 217, endPoint x: 1237, endPoint y: 255, distance: 560.8
click at [1237, 255] on div ".st0{fill:#252F3E;} .st1{fill-rule:evenodd;clip-rule:evenodd;fill:#FF9900;} AWS…" at bounding box center [758, 659] width 1517 height 1191
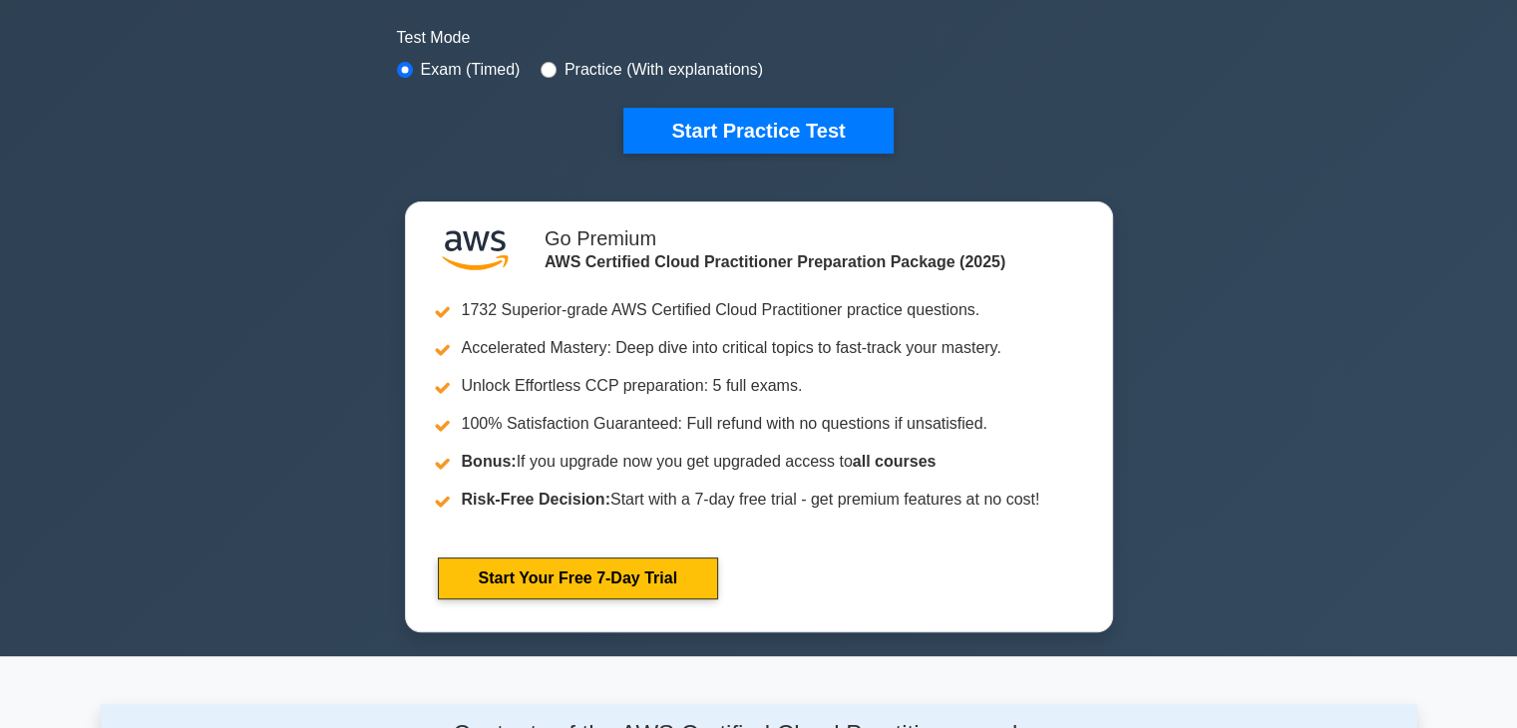
scroll to position [499, 0]
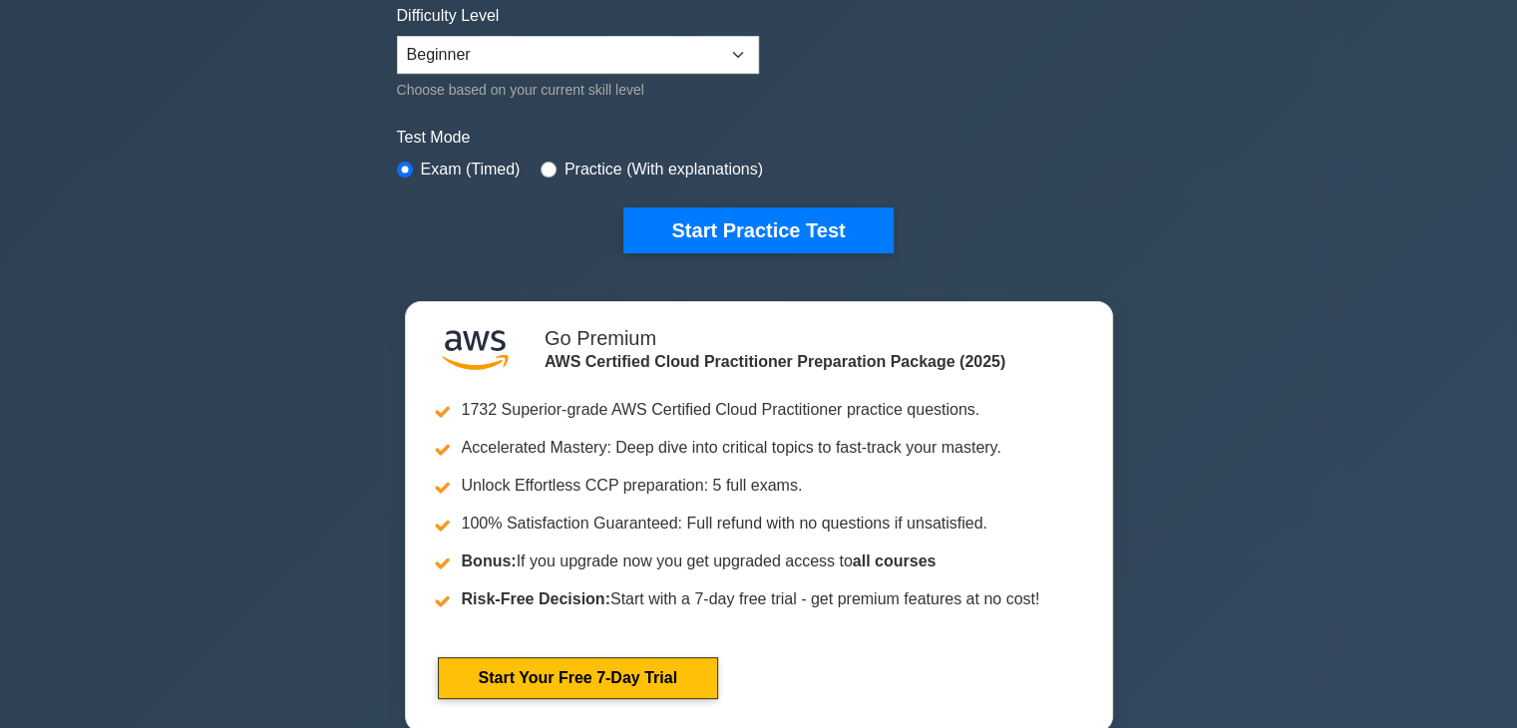
drag, startPoint x: 1240, startPoint y: 265, endPoint x: 1231, endPoint y: 257, distance: 12.0
drag, startPoint x: 1231, startPoint y: 257, endPoint x: 1269, endPoint y: 186, distance: 81.2
click at [1272, 187] on div ".st0{fill:#252F3E;} .st1{fill-rule:evenodd;clip-rule:evenodd;fill:#FF9900;} AWS…" at bounding box center [758, 160] width 1517 height 1191
click at [1259, 177] on div ".st0{fill:#252F3E;} .st1{fill-rule:evenodd;clip-rule:evenodd;fill:#FF9900;} AWS…" at bounding box center [758, 160] width 1517 height 1191
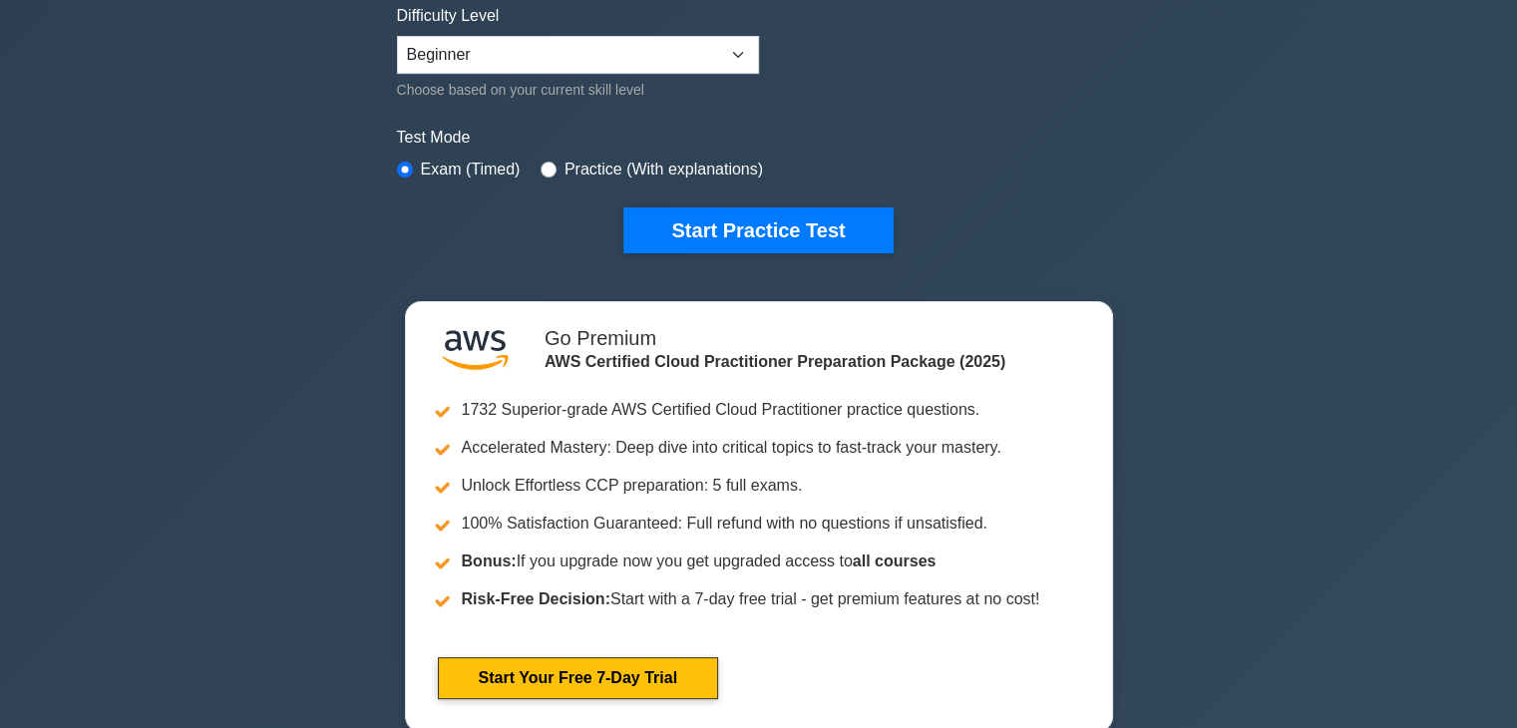
drag, startPoint x: 1259, startPoint y: 177, endPoint x: 1104, endPoint y: 85, distance: 179.8
